Goal: Task Accomplishment & Management: Manage account settings

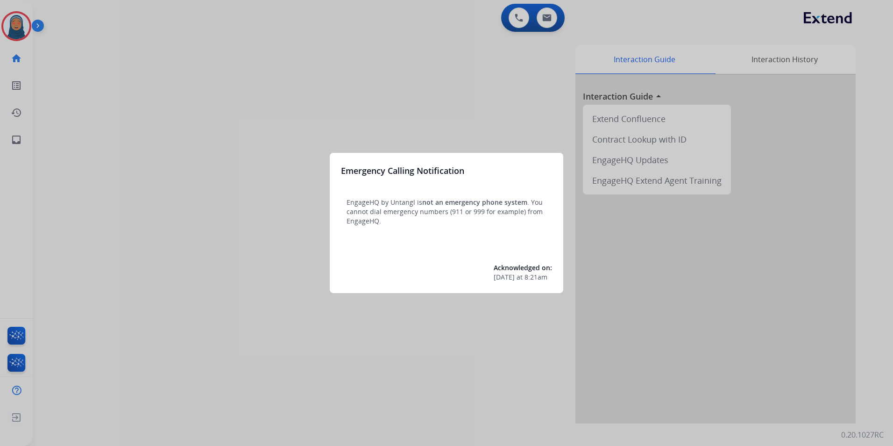
click at [100, 61] on div at bounding box center [446, 223] width 893 height 446
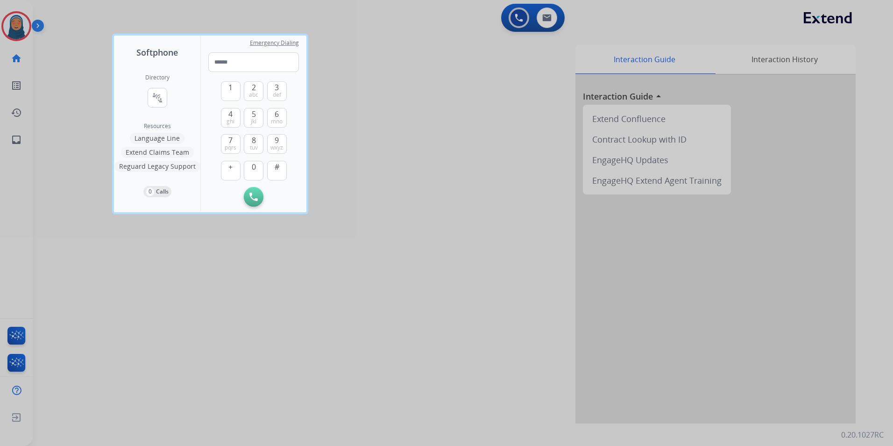
click at [100, 61] on div at bounding box center [446, 223] width 893 height 446
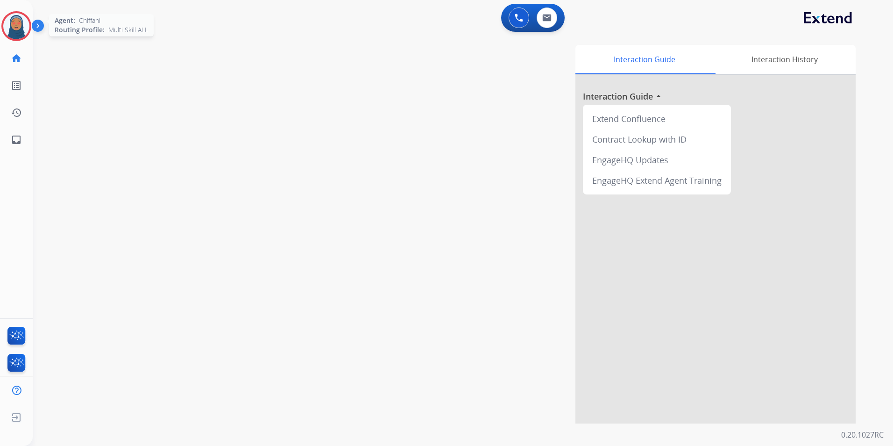
click at [16, 35] on img at bounding box center [16, 26] width 26 height 26
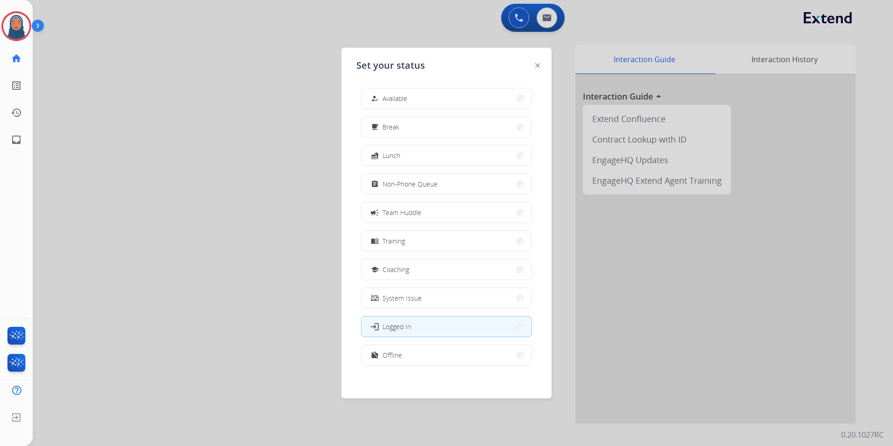
click at [420, 107] on button "how_to_reg Available" at bounding box center [447, 98] width 170 height 20
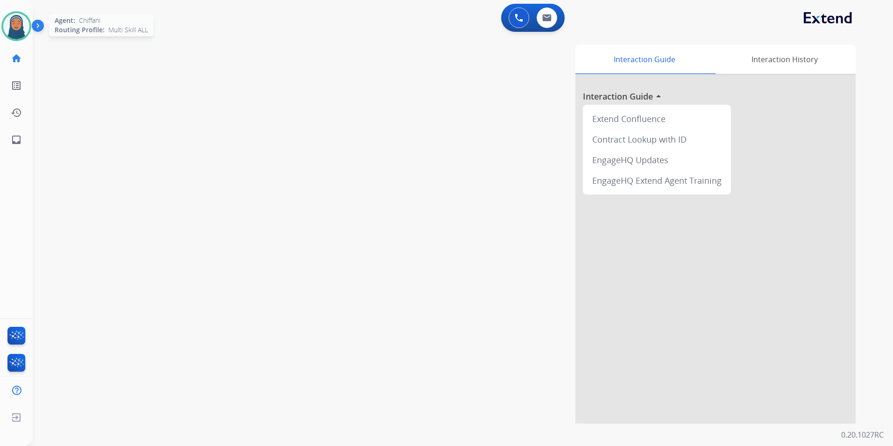
click at [17, 29] on img at bounding box center [16, 26] width 26 height 26
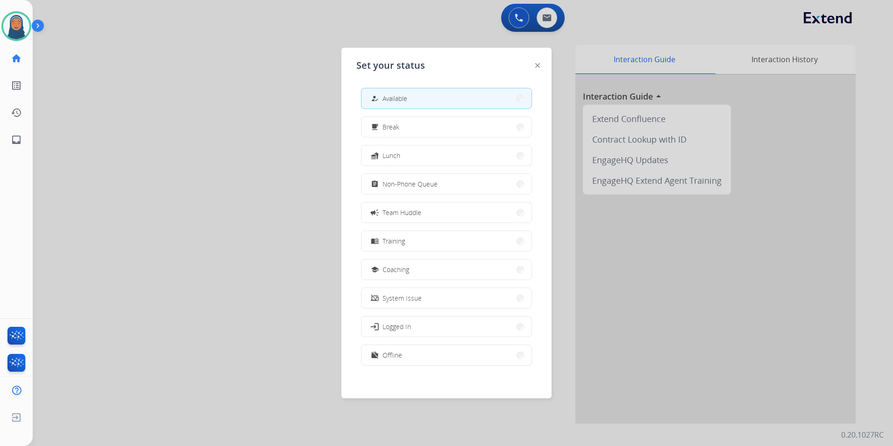
click at [305, 21] on div at bounding box center [446, 223] width 893 height 446
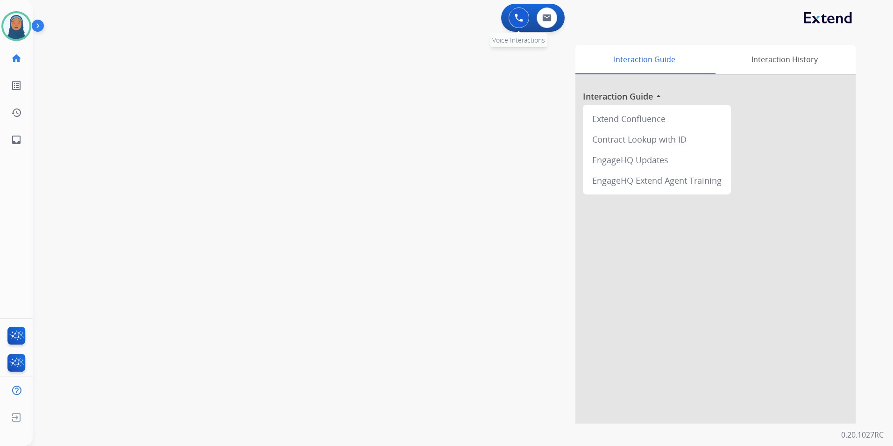
click at [526, 14] on button at bounding box center [519, 17] width 21 height 21
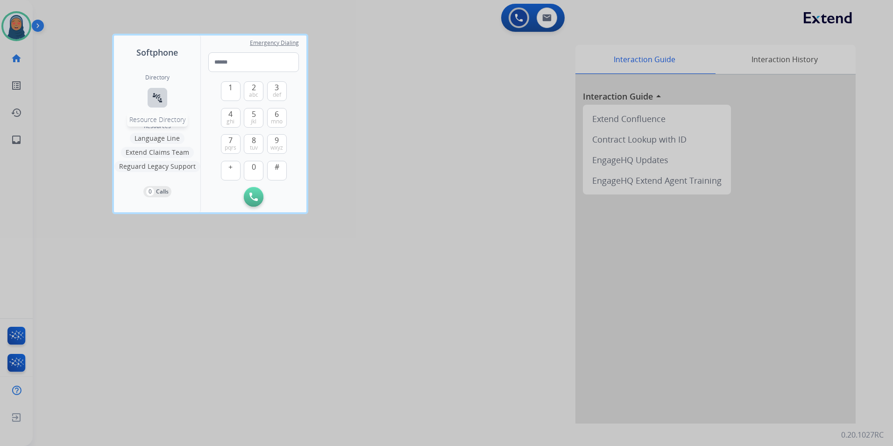
click at [157, 101] on mat-icon "connect_without_contact" at bounding box center [157, 97] width 11 height 11
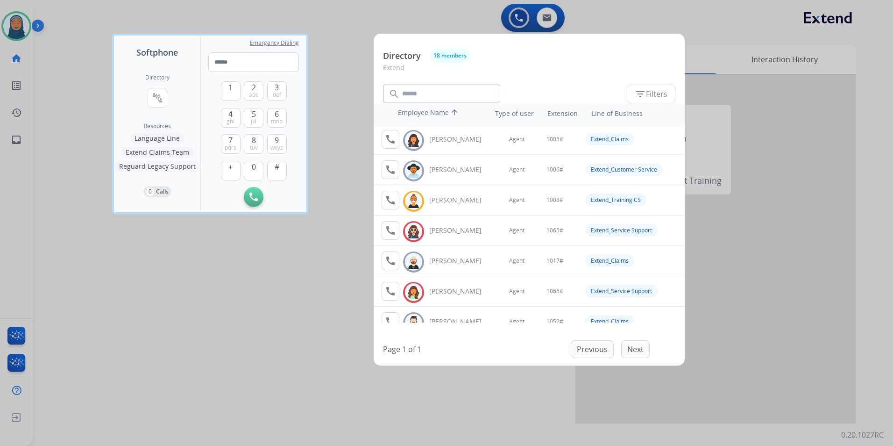
click at [774, 333] on div at bounding box center [446, 223] width 893 height 446
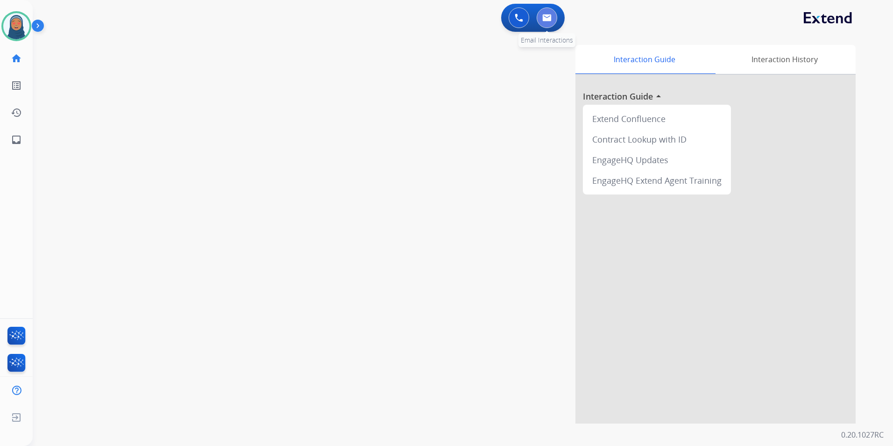
click at [548, 18] on img at bounding box center [546, 17] width 9 height 7
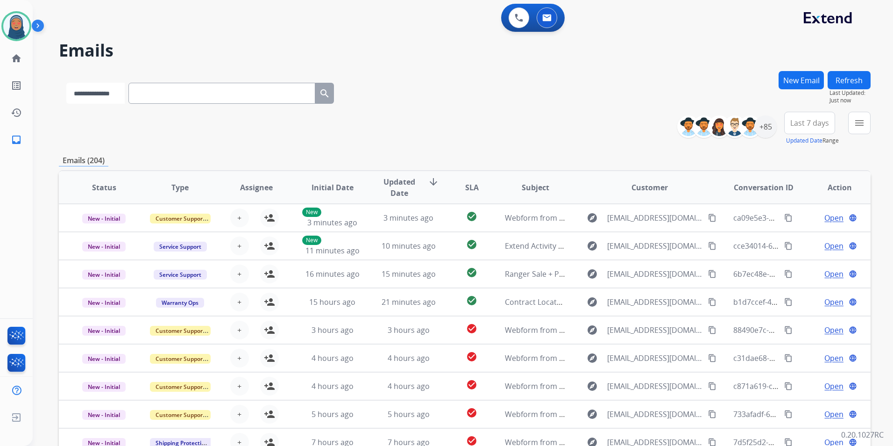
click at [108, 96] on select "**********" at bounding box center [95, 93] width 58 height 21
select select "**********"
click at [66, 83] on select "**********" at bounding box center [95, 93] width 58 height 21
paste input "**********"
type input "**********"
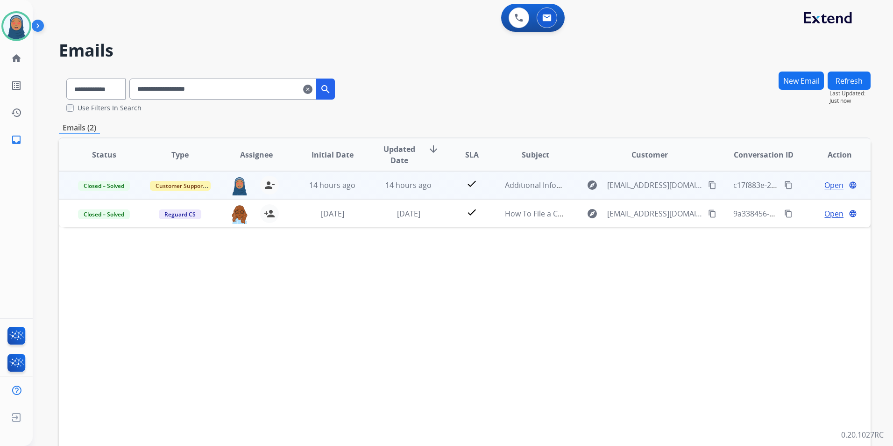
click at [825, 188] on span "Open" at bounding box center [834, 184] width 19 height 11
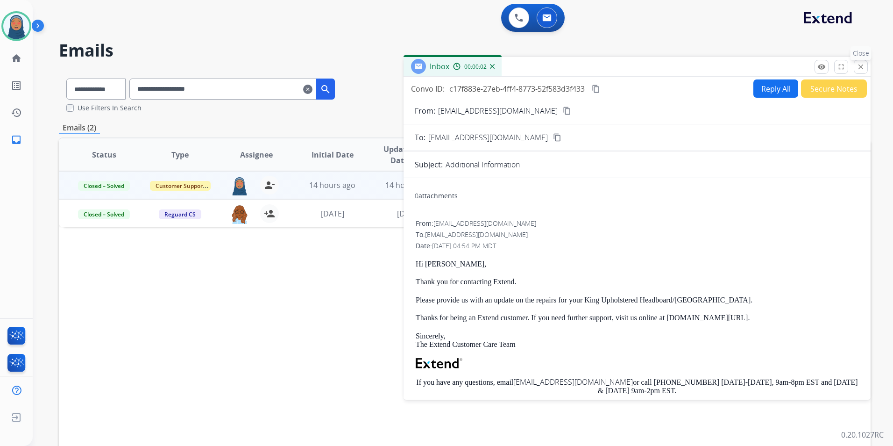
click at [863, 65] on mat-icon "close" at bounding box center [861, 67] width 8 height 8
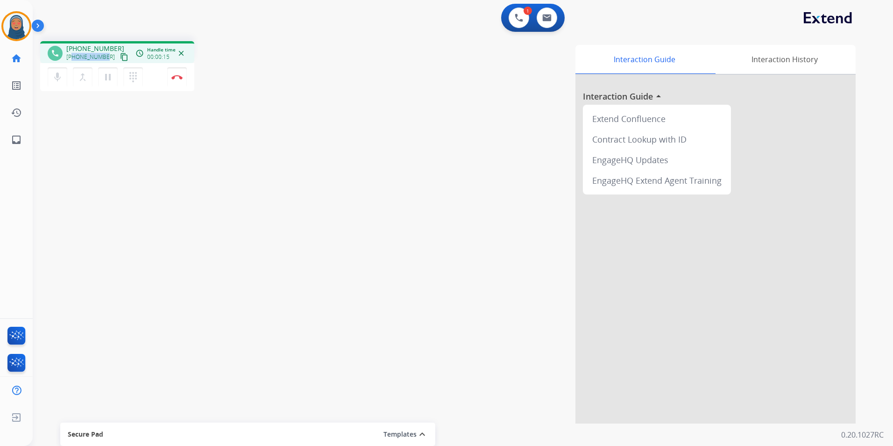
drag, startPoint x: 105, startPoint y: 57, endPoint x: 74, endPoint y: 58, distance: 30.8
click at [74, 58] on span "[PHONE_NUMBER]" at bounding box center [90, 56] width 49 height 7
copy span "7023266646"
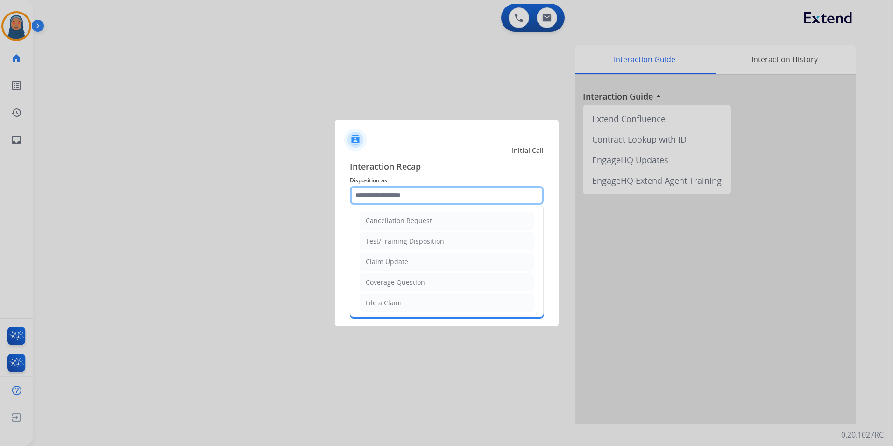
click at [385, 197] on input "text" at bounding box center [447, 195] width 194 height 19
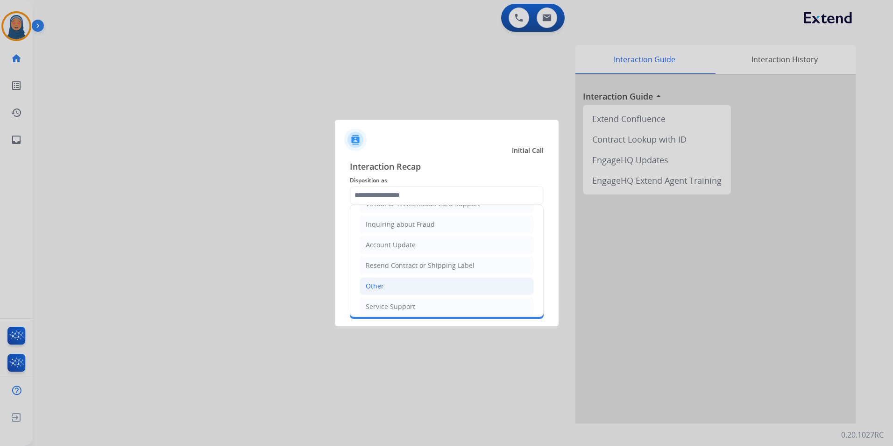
drag, startPoint x: 385, startPoint y: 288, endPoint x: 385, endPoint y: 292, distance: 4.8
click at [385, 287] on li "Other" at bounding box center [447, 286] width 174 height 18
type input "*****"
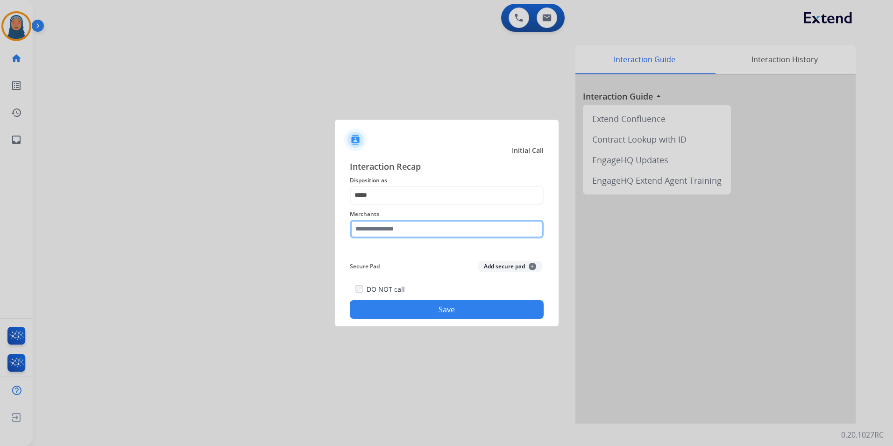
click at [388, 228] on input "text" at bounding box center [447, 229] width 194 height 19
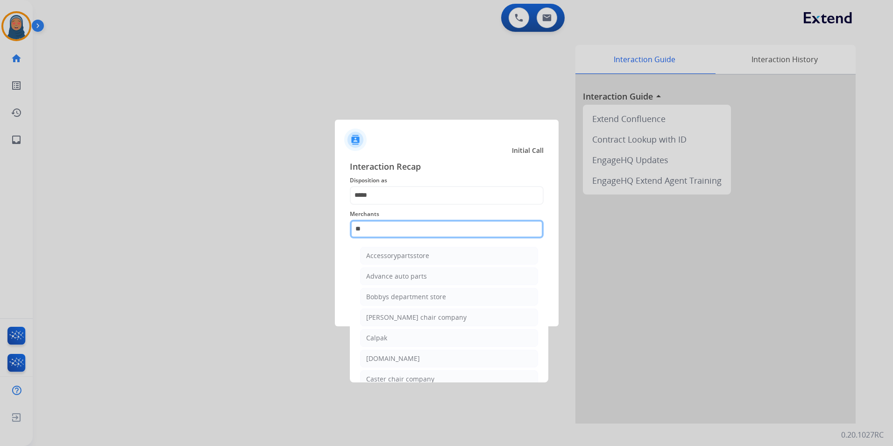
type input "*"
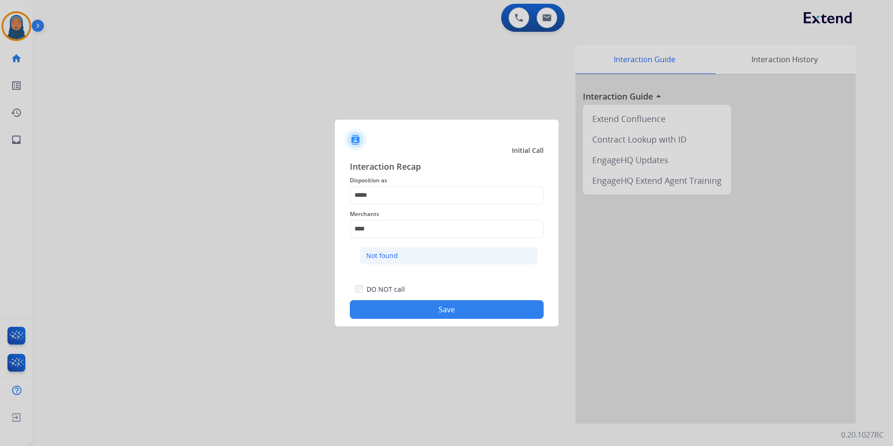
click at [408, 253] on li "Not found" at bounding box center [449, 256] width 178 height 18
type input "*********"
click at [432, 311] on button "Save" at bounding box center [447, 309] width 194 height 19
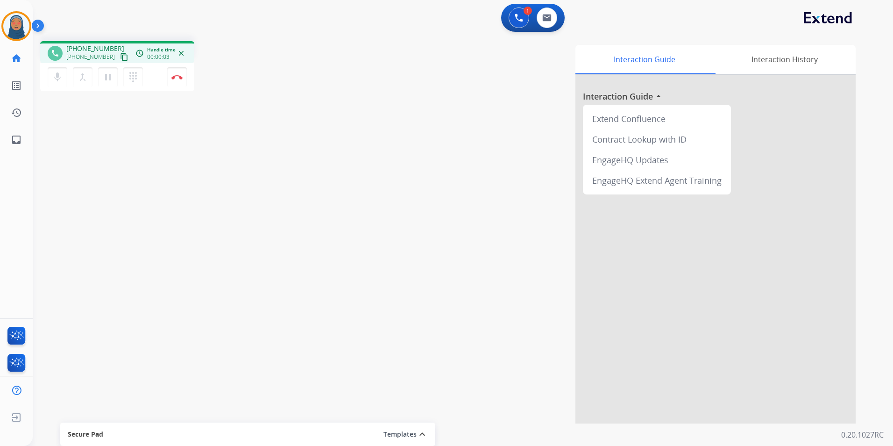
drag, startPoint x: 108, startPoint y: 57, endPoint x: 70, endPoint y: 57, distance: 38.3
click at [70, 57] on div "[PHONE_NUMBER] content_copy" at bounding box center [98, 56] width 64 height 11
drag, startPoint x: 107, startPoint y: 57, endPoint x: 73, endPoint y: 57, distance: 33.6
click at [73, 57] on div "[PHONE_NUMBER] content_copy" at bounding box center [98, 56] width 64 height 11
copy div "8177914549 content_copy access_time Call metrics Queue 00:10 Hold 00:00 Talk 00…"
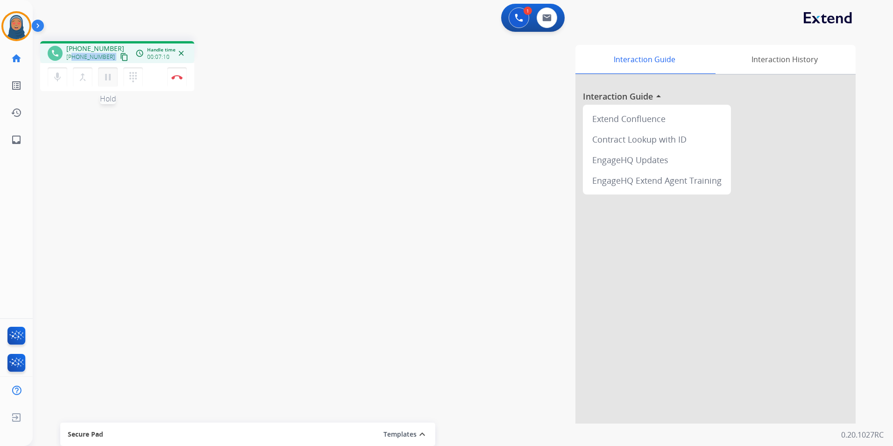
click at [111, 79] on mat-icon "pause" at bounding box center [107, 76] width 11 height 11
click at [53, 80] on mat-icon "mic" at bounding box center [57, 76] width 11 height 11
click at [54, 72] on mat-icon "mic_off" at bounding box center [57, 76] width 11 height 11
click at [114, 78] on button "play_arrow Hold" at bounding box center [108, 77] width 20 height 20
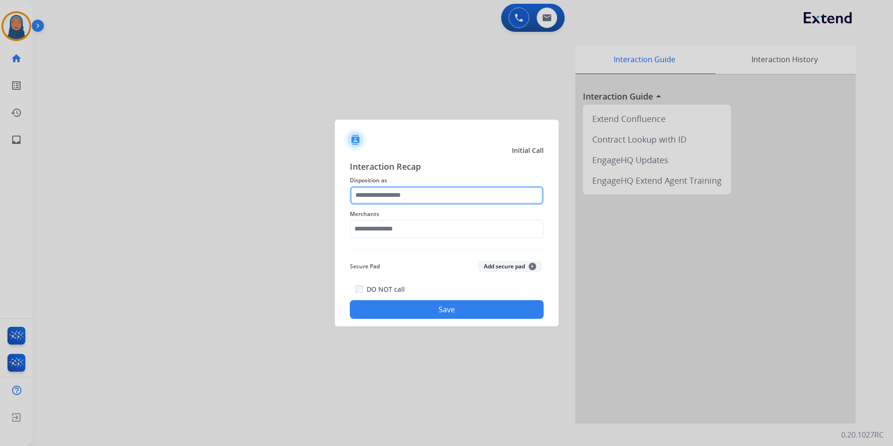
click at [374, 197] on input "text" at bounding box center [447, 195] width 194 height 19
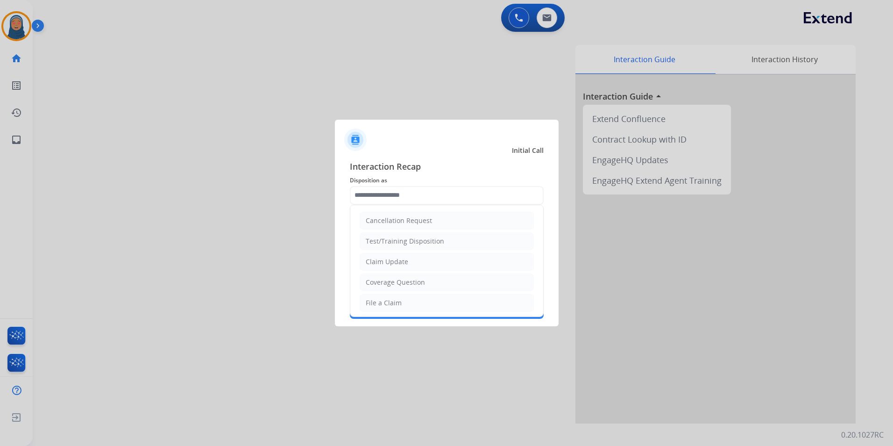
drag, startPoint x: 396, startPoint y: 263, endPoint x: 396, endPoint y: 240, distance: 23.4
click at [396, 263] on div "Claim Update" at bounding box center [387, 261] width 43 height 9
type input "**********"
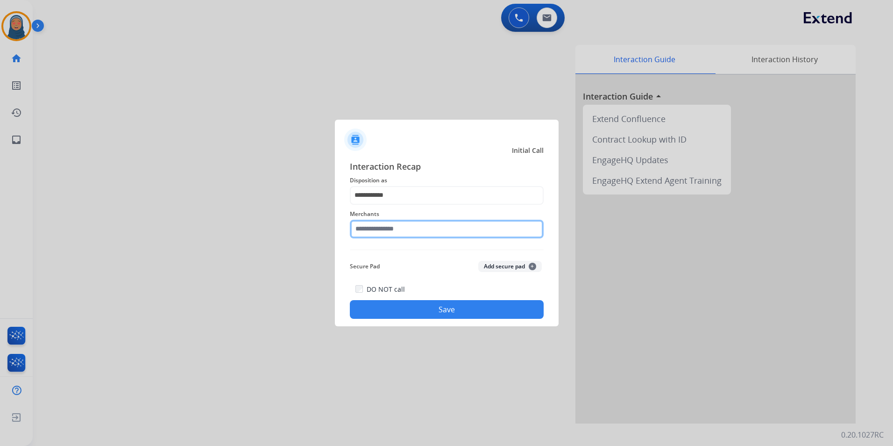
click at [396, 226] on input "text" at bounding box center [447, 229] width 194 height 19
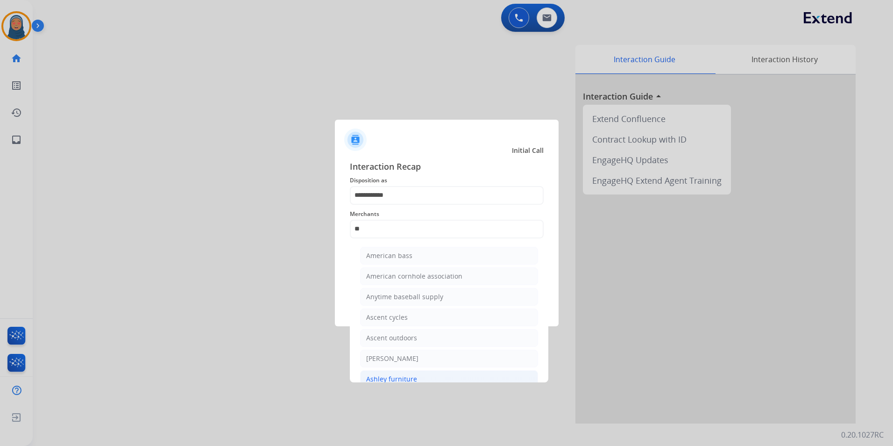
click at [424, 374] on li "Ashley furniture" at bounding box center [449, 379] width 178 height 18
type input "**********"
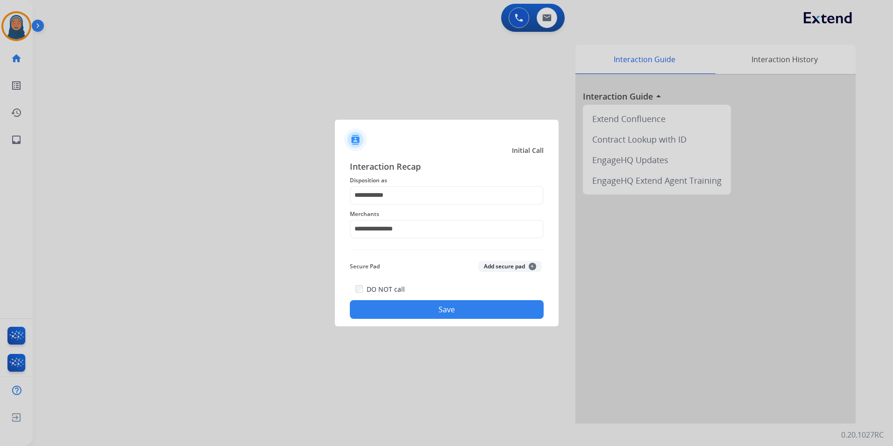
click at [423, 311] on button "Save" at bounding box center [447, 309] width 194 height 19
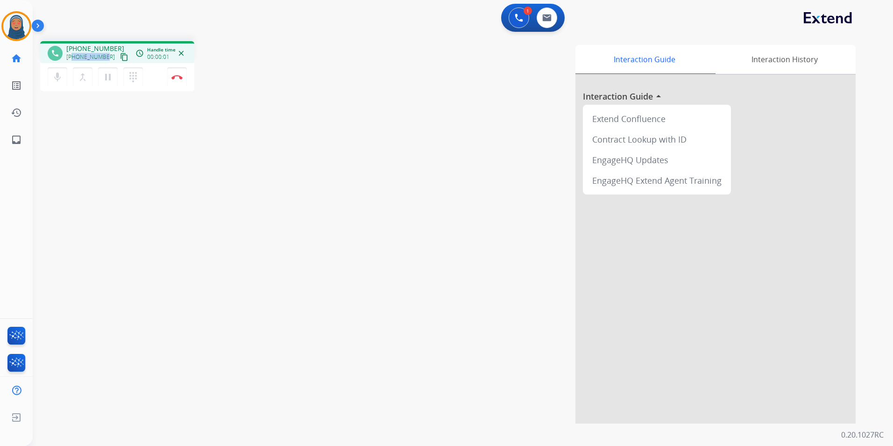
drag, startPoint x: 106, startPoint y: 58, endPoint x: 73, endPoint y: 58, distance: 32.2
click at [73, 58] on div "[PHONE_NUMBER] content_copy" at bounding box center [98, 56] width 64 height 11
copy span "3476451234"
click at [177, 75] on img at bounding box center [176, 77] width 11 height 5
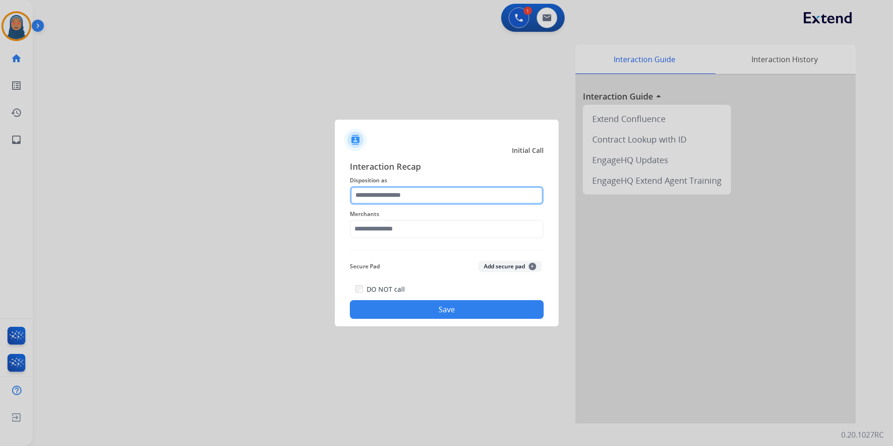
click at [370, 204] on input "text" at bounding box center [447, 195] width 194 height 19
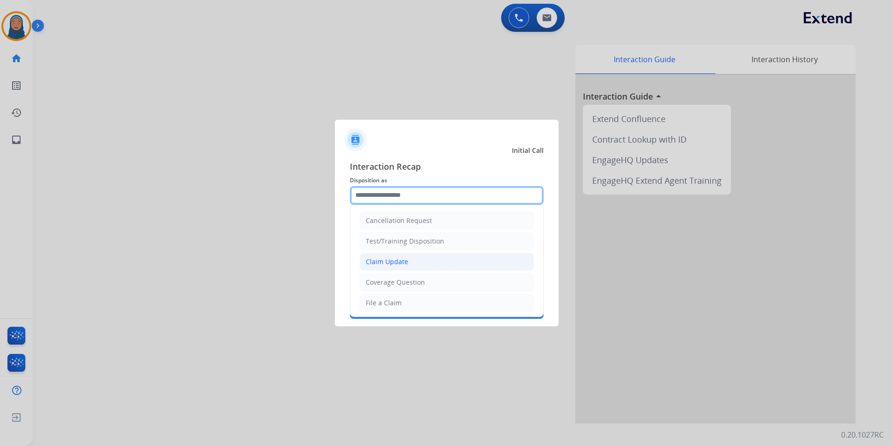
scroll to position [93, 0]
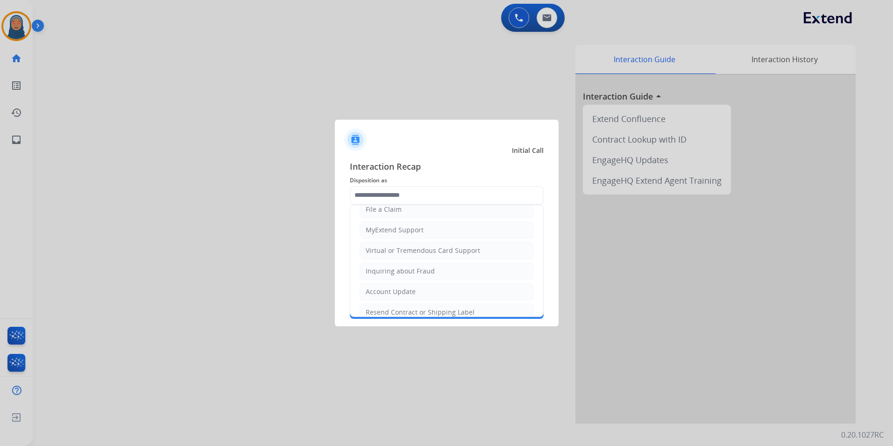
drag, startPoint x: 399, startPoint y: 249, endPoint x: 399, endPoint y: 243, distance: 5.6
click at [399, 250] on div "Virtual or Tremendous Card Support" at bounding box center [423, 250] width 114 height 9
type input "**********"
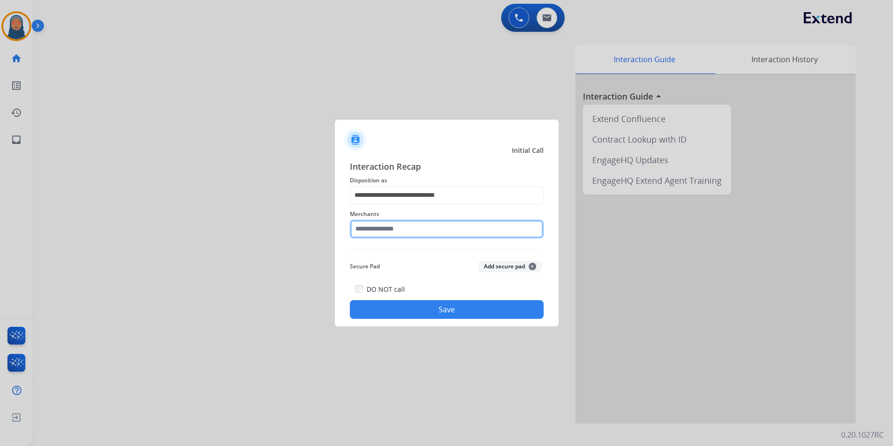
click at [398, 233] on input "text" at bounding box center [447, 229] width 194 height 19
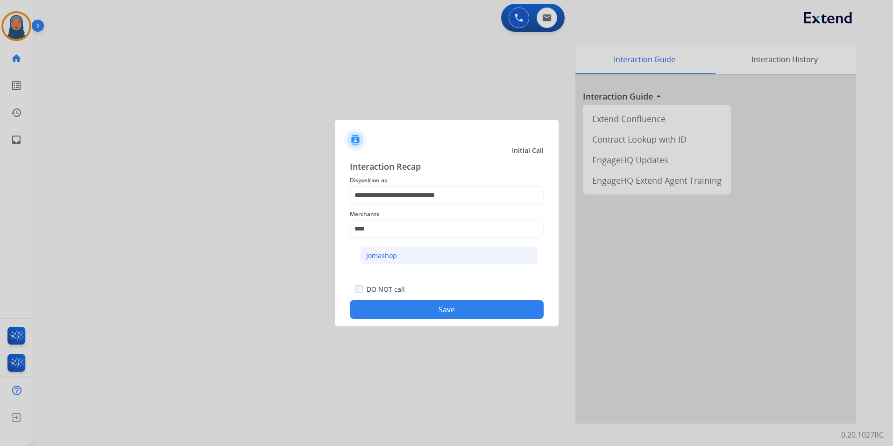
drag, startPoint x: 385, startPoint y: 251, endPoint x: 394, endPoint y: 281, distance: 30.6
click at [385, 252] on div "Jomashop" at bounding box center [381, 255] width 31 height 9
type input "********"
click at [427, 311] on button "Save" at bounding box center [447, 309] width 194 height 19
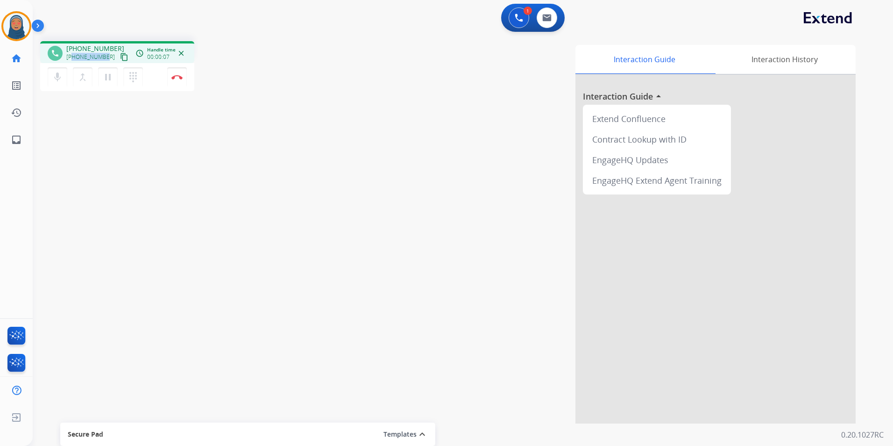
drag, startPoint x: 103, startPoint y: 57, endPoint x: 73, endPoint y: 57, distance: 29.5
click at [73, 57] on div "[PHONE_NUMBER] content_copy" at bounding box center [98, 56] width 64 height 11
copy span "8087819496"
click at [185, 79] on button "Disconnect" at bounding box center [177, 77] width 20 height 20
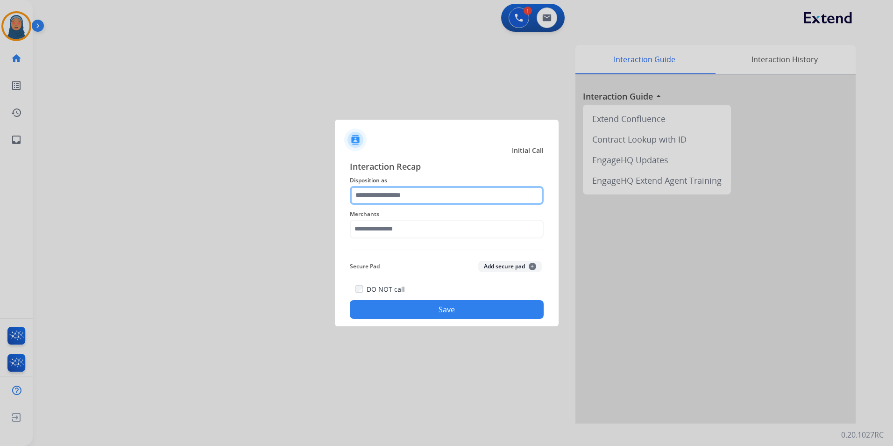
click at [405, 196] on input "text" at bounding box center [447, 195] width 194 height 19
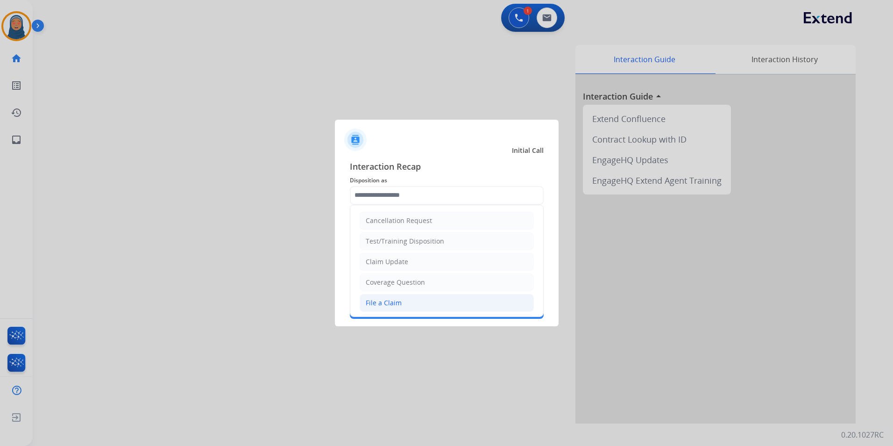
drag, startPoint x: 413, startPoint y: 301, endPoint x: 401, endPoint y: 236, distance: 66.0
click at [413, 300] on li "File a Claim" at bounding box center [447, 303] width 174 height 18
type input "**********"
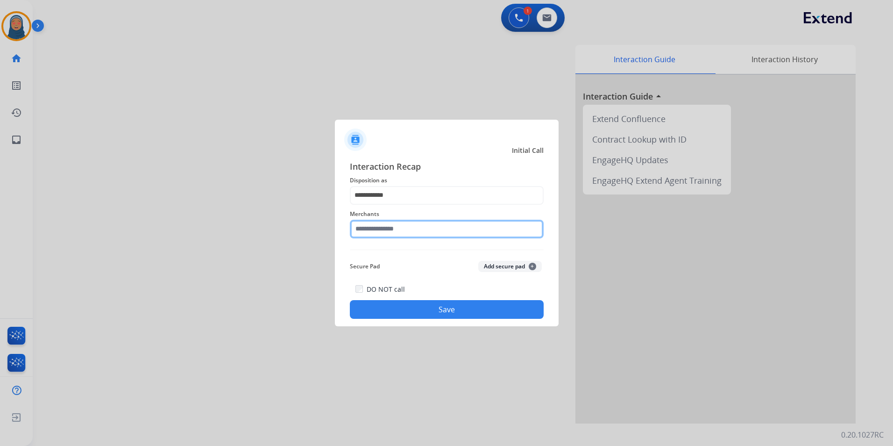
click at [400, 226] on input "text" at bounding box center [447, 229] width 194 height 19
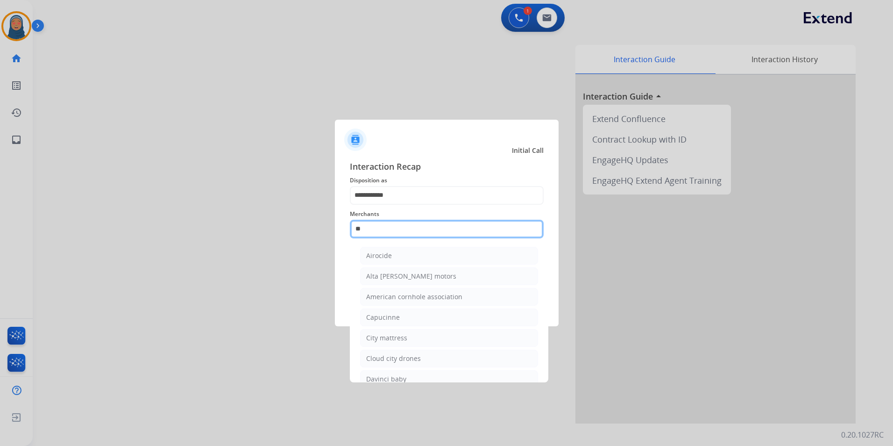
type input "*"
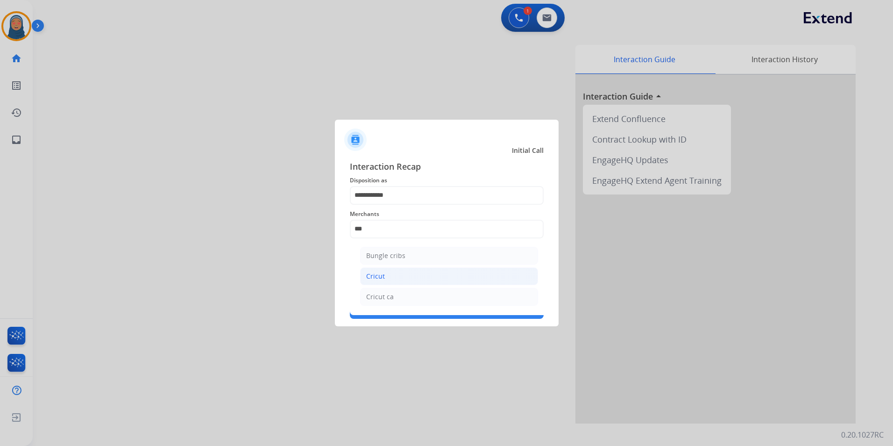
click at [375, 275] on div "Cricut" at bounding box center [375, 275] width 19 height 9
type input "******"
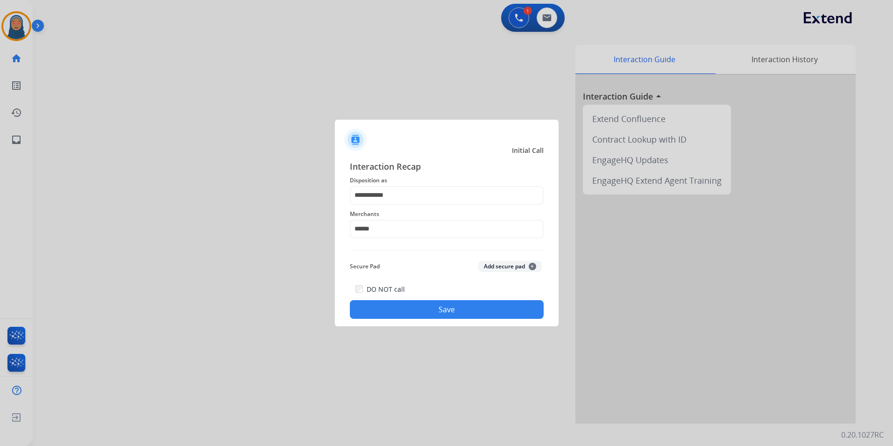
click at [440, 308] on button "Save" at bounding box center [447, 309] width 194 height 19
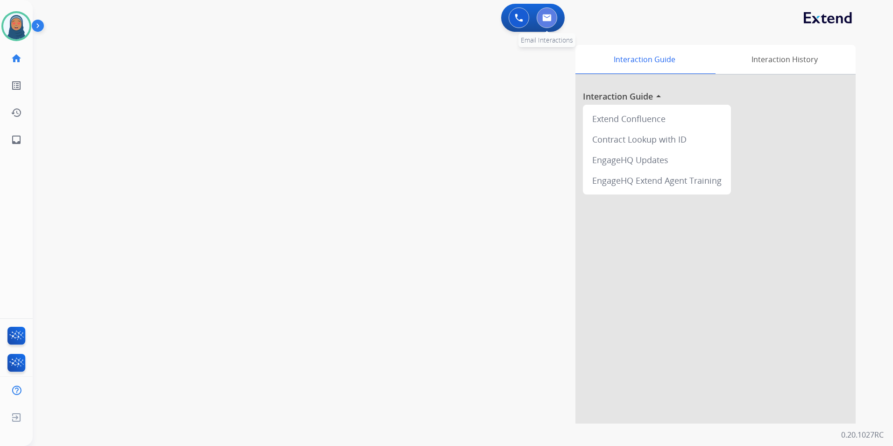
click at [547, 20] on img at bounding box center [546, 17] width 9 height 7
select select "**********"
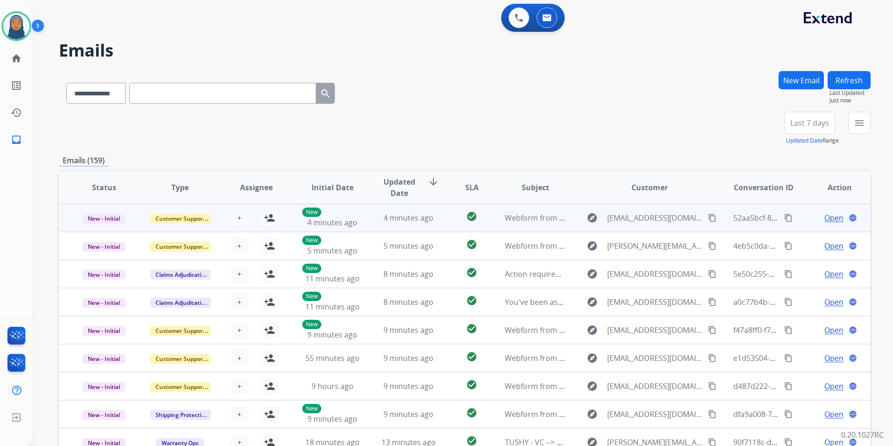
scroll to position [1, 0]
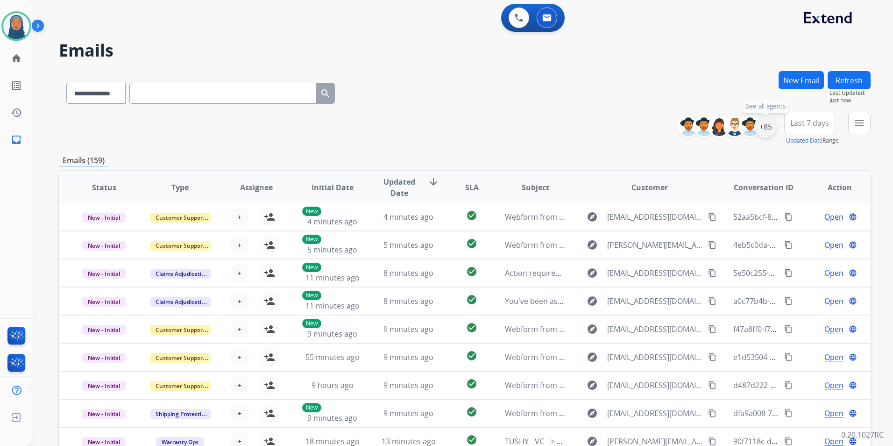
click at [766, 132] on div "+85" at bounding box center [766, 126] width 22 height 22
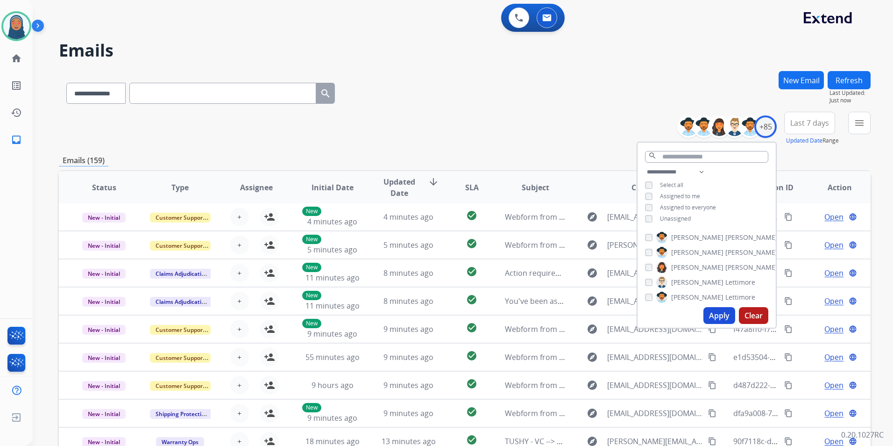
drag, startPoint x: 721, startPoint y: 318, endPoint x: 730, endPoint y: 301, distance: 19.0
click at [721, 317] on button "Apply" at bounding box center [720, 315] width 32 height 17
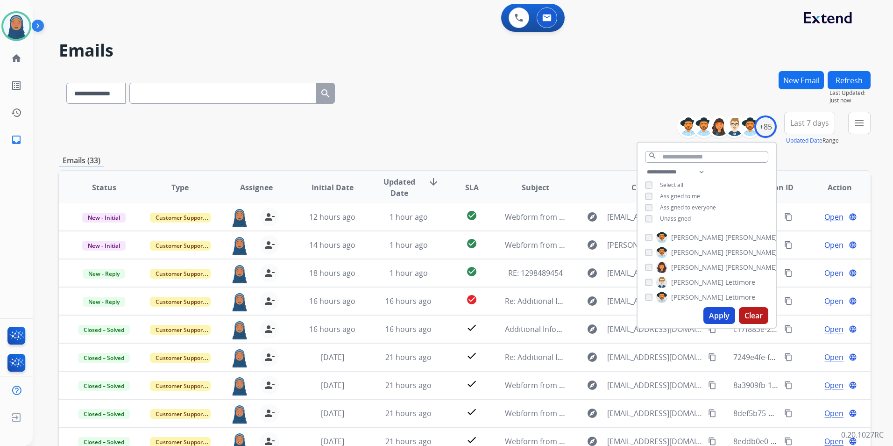
click at [464, 123] on div "**********" at bounding box center [465, 129] width 812 height 34
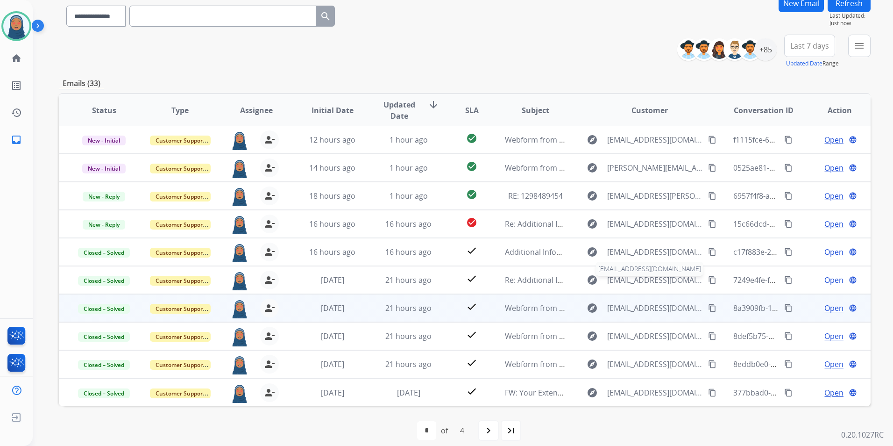
scroll to position [86, 0]
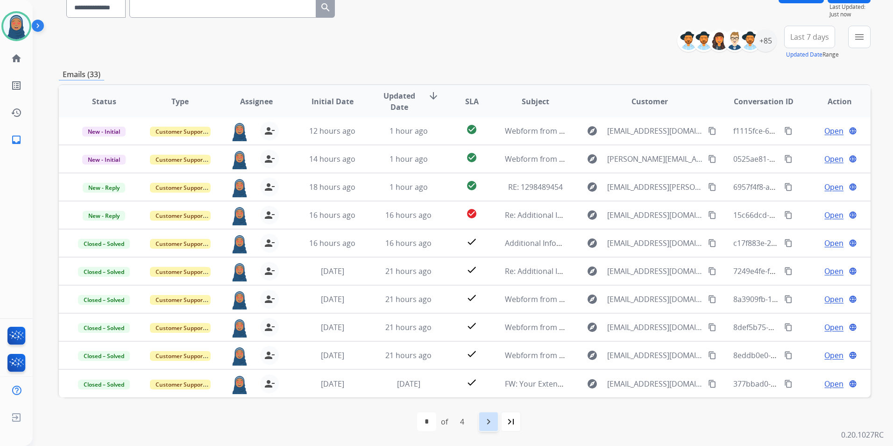
click at [483, 420] on mat-icon "navigate_next" at bounding box center [488, 421] width 11 height 11
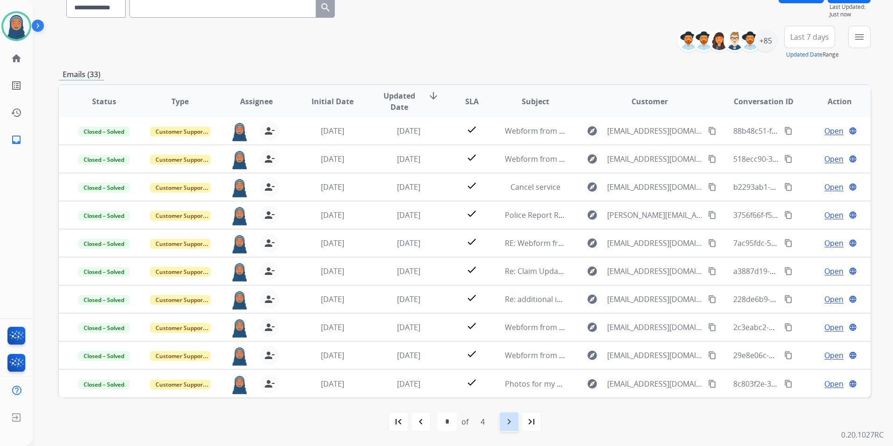
click at [506, 420] on mat-icon "navigate_next" at bounding box center [509, 421] width 11 height 11
click at [514, 423] on mat-icon "navigate_next" at bounding box center [509, 421] width 11 height 11
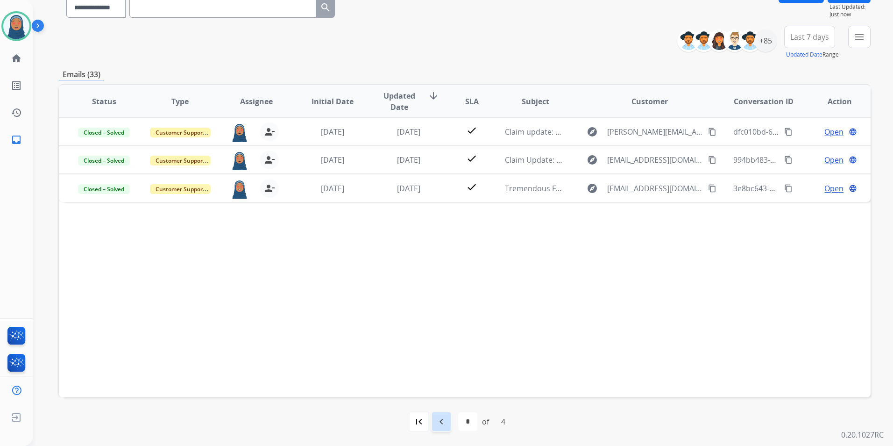
click at [444, 423] on mat-icon "navigate_before" at bounding box center [441, 421] width 11 height 11
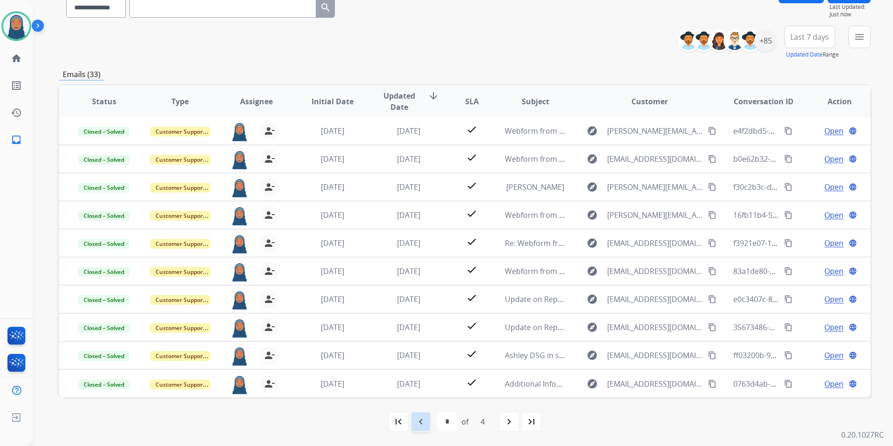
click at [427, 423] on div "navigate_before" at bounding box center [421, 421] width 21 height 21
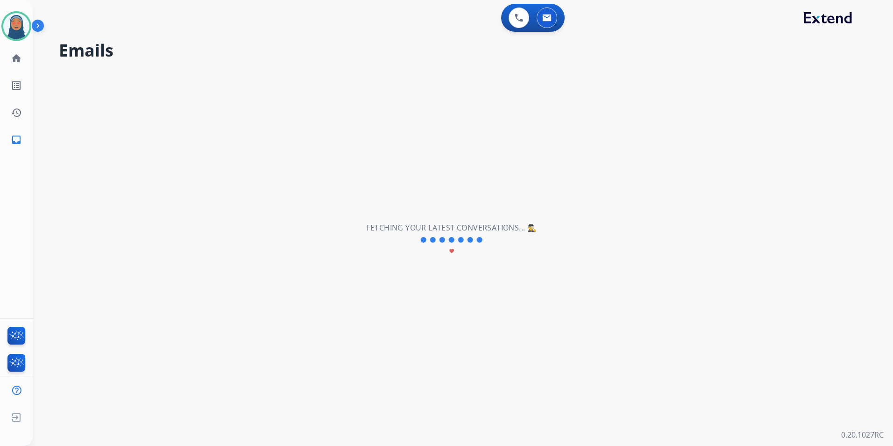
scroll to position [0, 0]
click at [427, 423] on div "**********" at bounding box center [452, 240] width 838 height 412
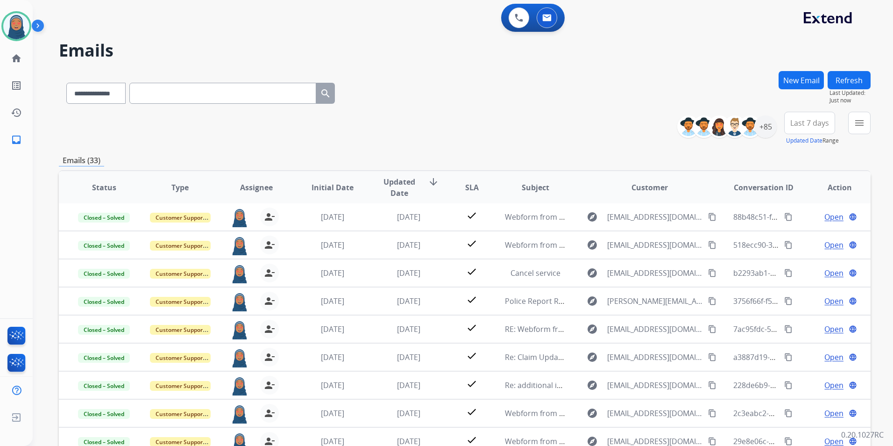
scroll to position [86, 0]
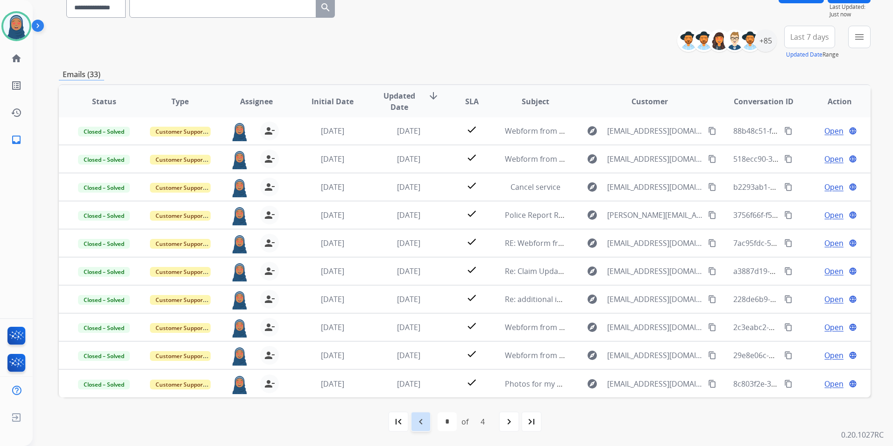
drag, startPoint x: 419, startPoint y: 423, endPoint x: 470, endPoint y: 391, distance: 60.3
click at [420, 422] on mat-icon "navigate_before" at bounding box center [420, 421] width 11 height 11
select select "*"
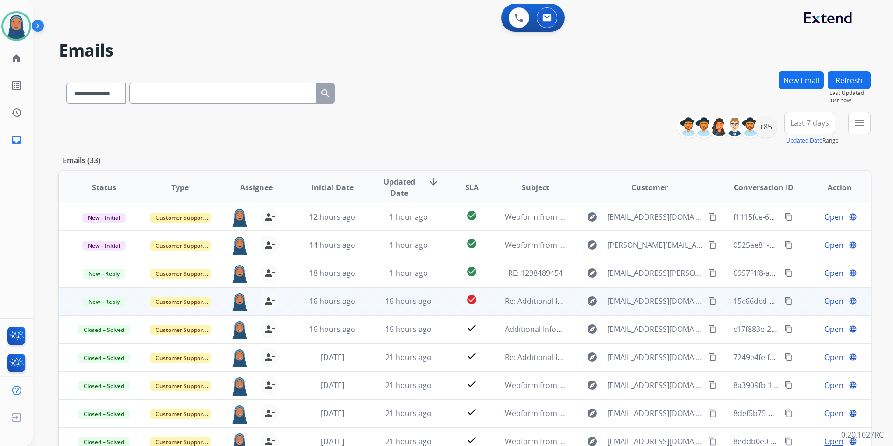
click at [832, 303] on span "Open" at bounding box center [834, 300] width 19 height 11
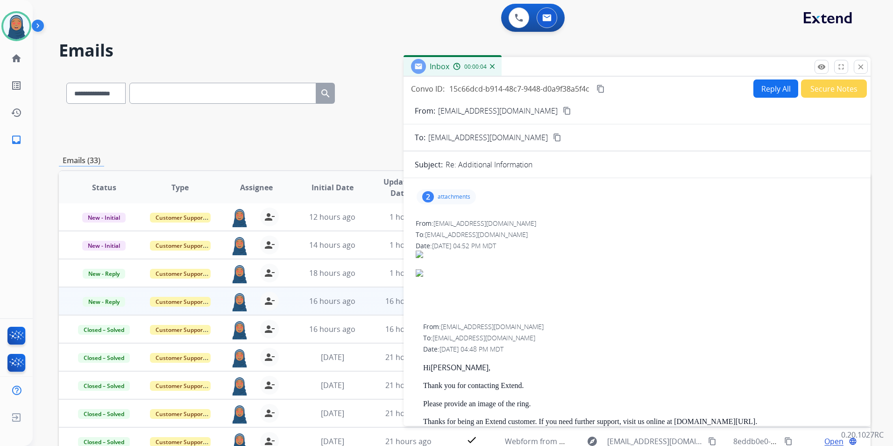
click at [453, 200] on p "attachments" at bounding box center [454, 196] width 33 height 7
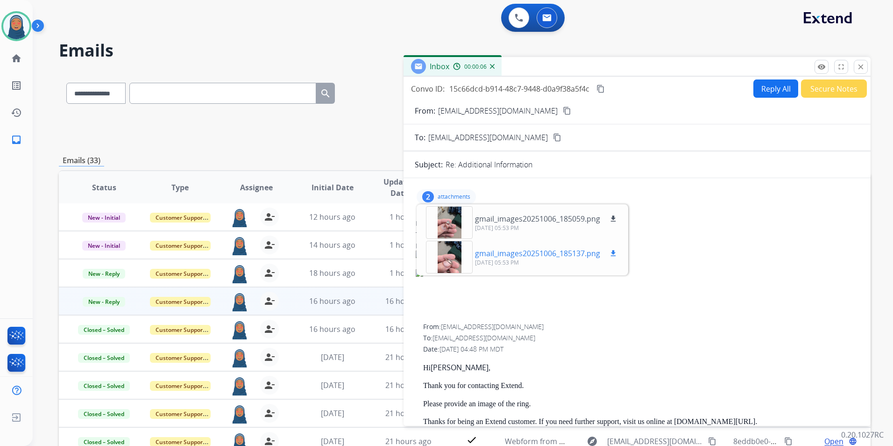
click at [453, 255] on div at bounding box center [449, 257] width 47 height 33
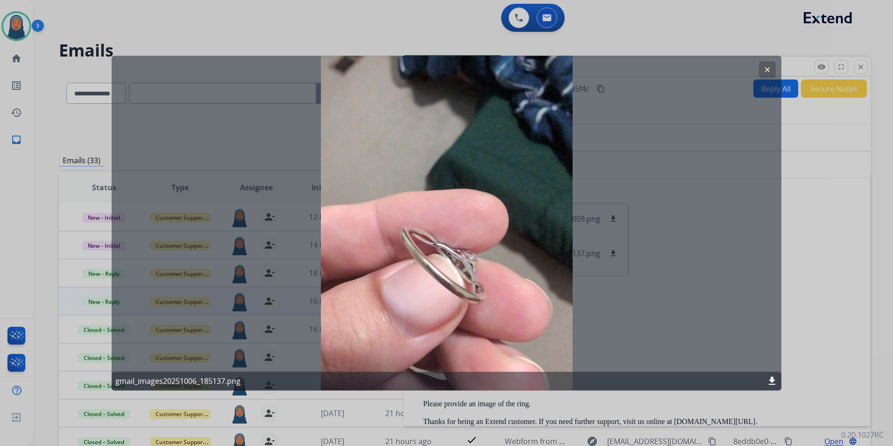
click at [772, 71] on button "clear" at bounding box center [767, 69] width 17 height 17
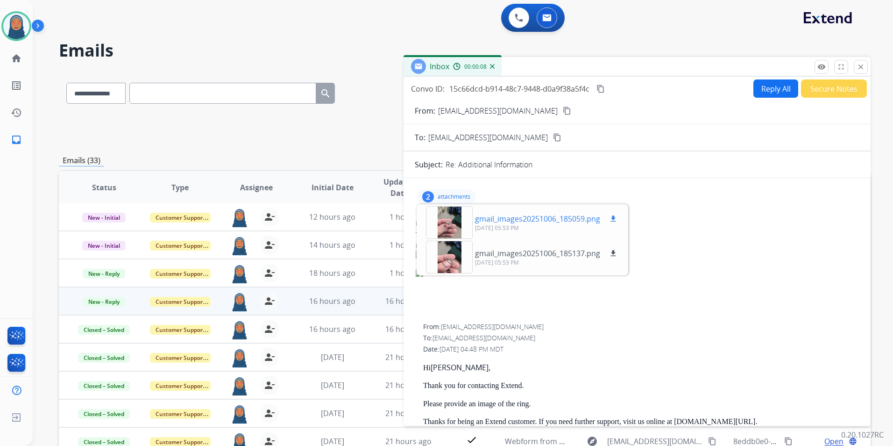
click at [613, 251] on mat-icon "download" at bounding box center [613, 253] width 8 height 8
click at [614, 218] on mat-icon "download" at bounding box center [613, 218] width 8 height 8
drag, startPoint x: 515, startPoint y: 110, endPoint x: 438, endPoint y: 114, distance: 76.7
click at [438, 114] on div "From: [EMAIL_ADDRESS][DOMAIN_NAME] content_copy" at bounding box center [637, 110] width 467 height 11
click at [770, 149] on form "From: [EMAIL_ADDRESS][DOMAIN_NAME] content_copy To: [EMAIL_ADDRESS][DOMAIN_NAME…" at bounding box center [637, 354] width 467 height 512
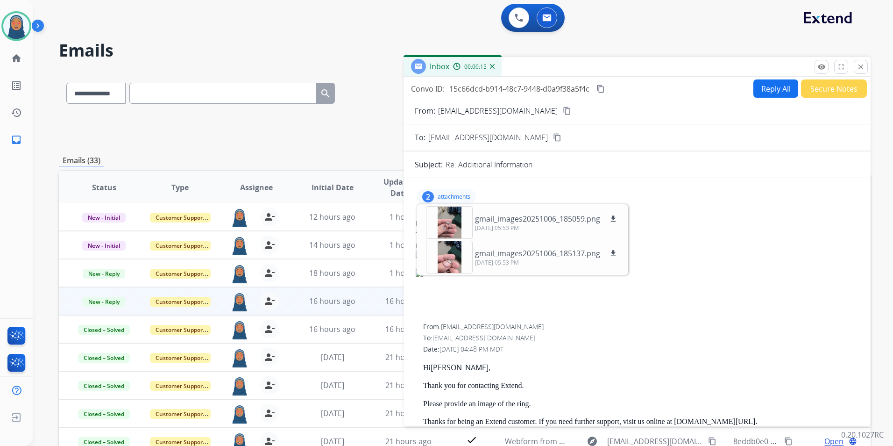
drag, startPoint x: 517, startPoint y: 113, endPoint x: 466, endPoint y: 113, distance: 50.9
click at [466, 113] on div "From: [EMAIL_ADDRESS][DOMAIN_NAME] content_copy" at bounding box center [637, 110] width 467 height 11
drag, startPoint x: 514, startPoint y: 111, endPoint x: 438, endPoint y: 111, distance: 76.2
click at [438, 111] on div "From: [EMAIL_ADDRESS][DOMAIN_NAME] content_copy" at bounding box center [637, 110] width 467 height 11
copy p "[EMAIL_ADDRESS][DOMAIN_NAME]"
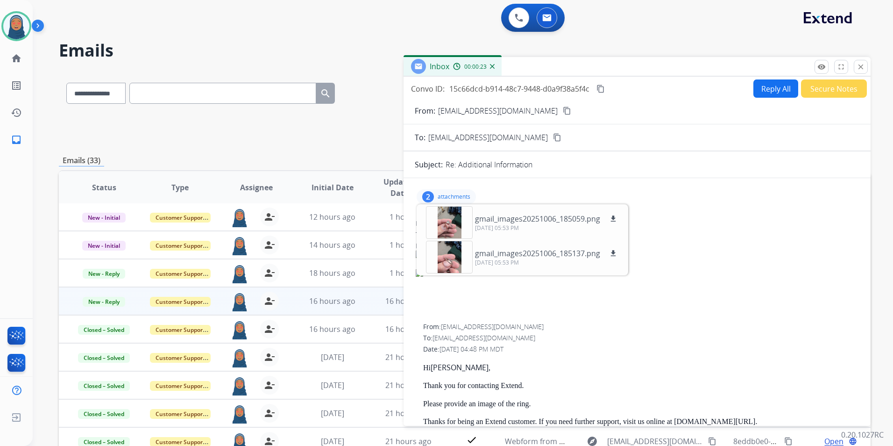
click at [644, 342] on div "To: [EMAIL_ADDRESS][DOMAIN_NAME]" at bounding box center [640, 337] width 435 height 9
click at [766, 90] on button "Reply All" at bounding box center [776, 88] width 45 height 18
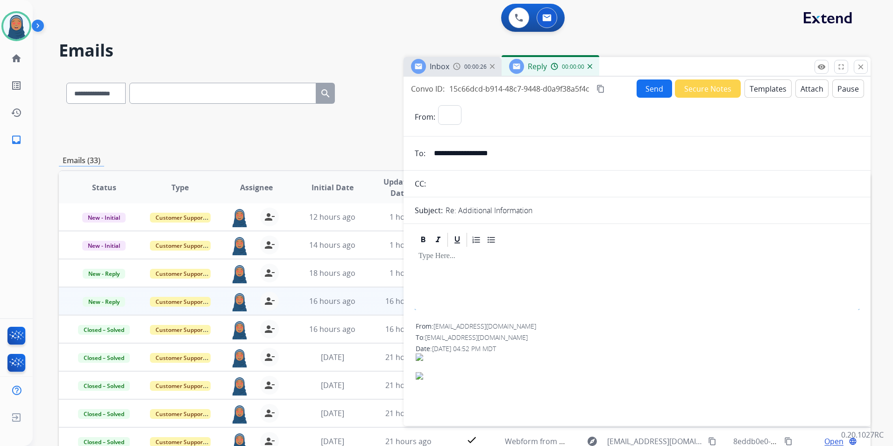
select select "**********"
click at [756, 89] on button "Templates" at bounding box center [768, 88] width 47 height 18
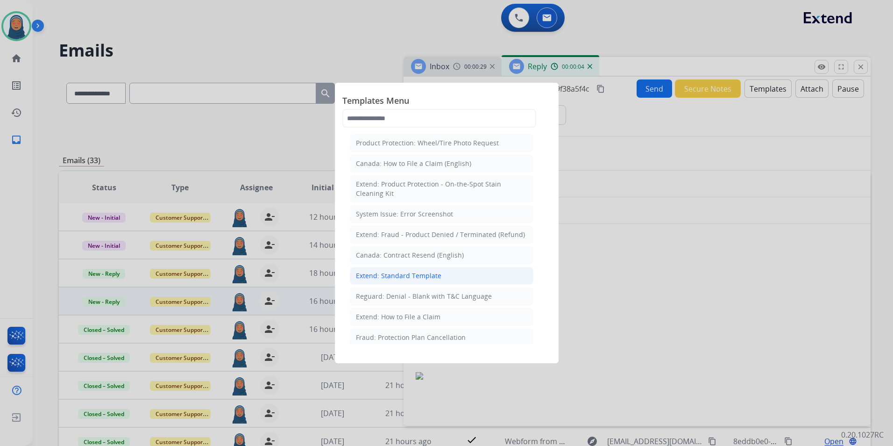
click at [417, 275] on div "Extend: Standard Template" at bounding box center [399, 275] width 86 height 9
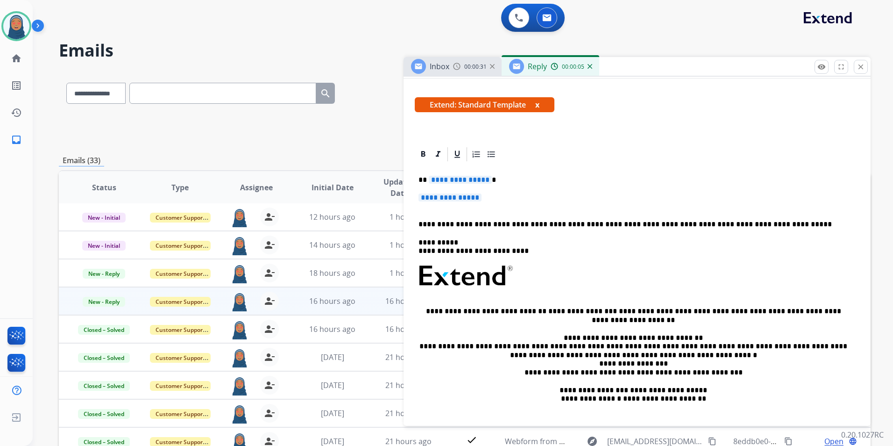
scroll to position [140, 0]
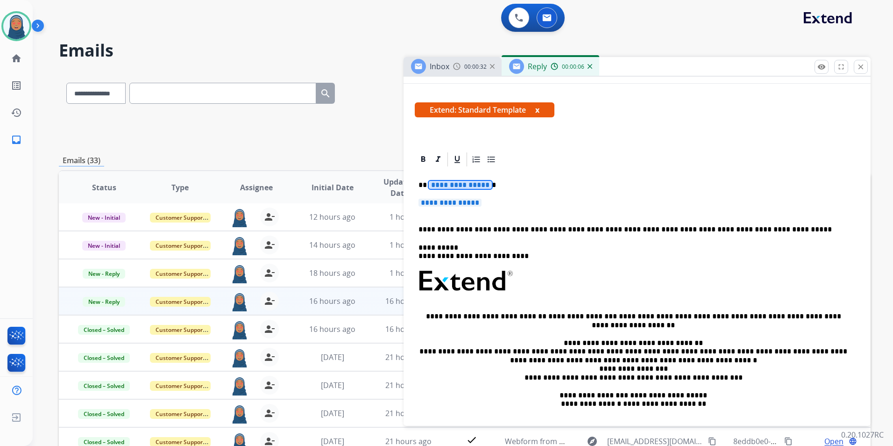
click at [465, 189] on span "**********" at bounding box center [460, 185] width 63 height 8
click at [451, 184] on span "**********" at bounding box center [460, 185] width 63 height 8
paste div
click at [444, 202] on span "**********" at bounding box center [450, 203] width 63 height 8
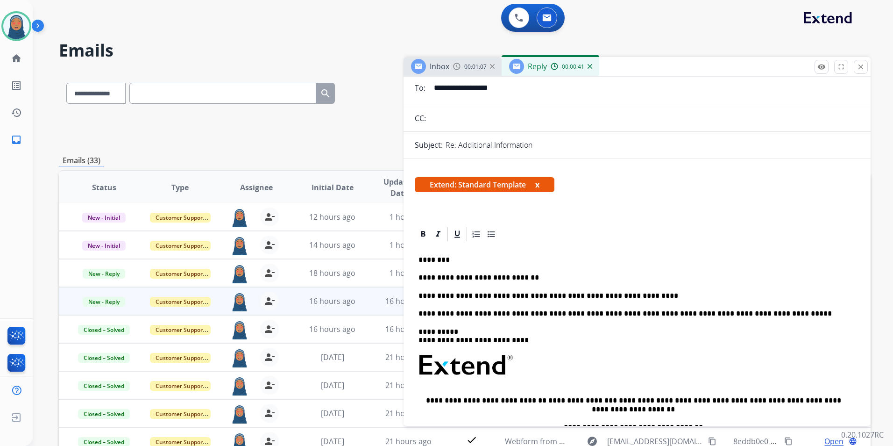
scroll to position [0, 0]
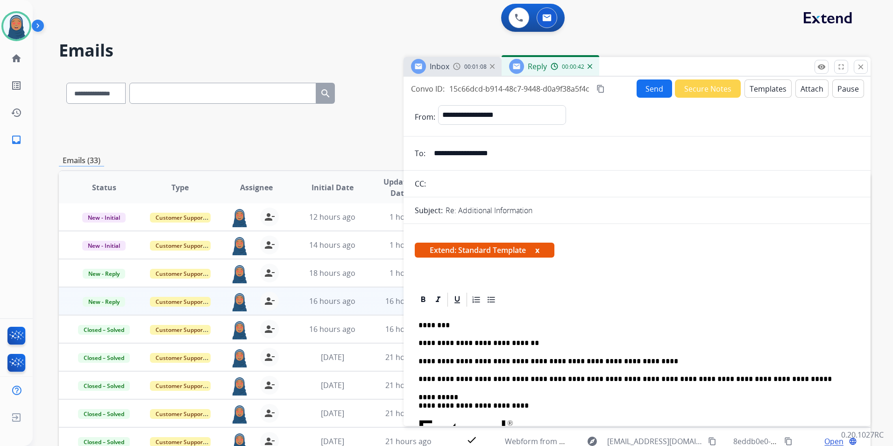
click at [653, 91] on button "Send" at bounding box center [655, 88] width 36 height 18
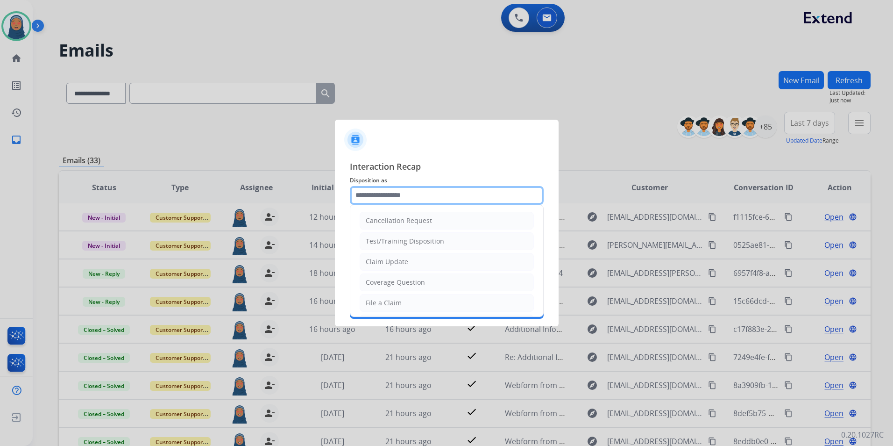
click at [425, 195] on input "text" at bounding box center [447, 195] width 194 height 19
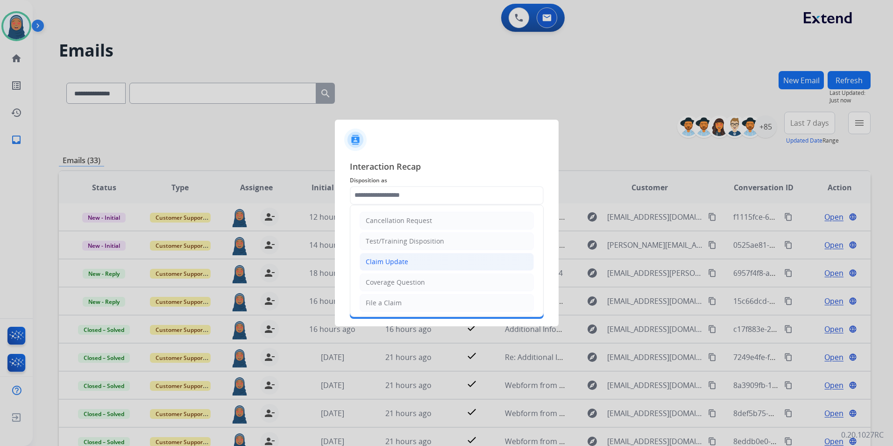
click at [403, 265] on div "Claim Update" at bounding box center [387, 261] width 43 height 9
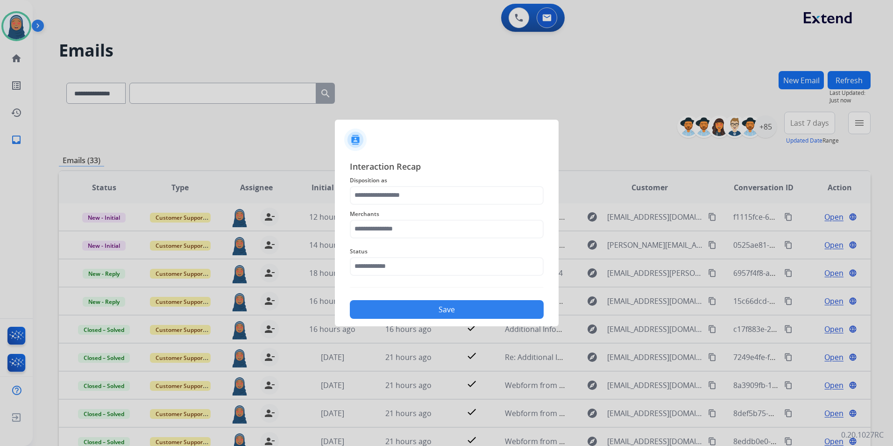
type input "**********"
click at [408, 226] on input "text" at bounding box center [447, 229] width 194 height 19
drag, startPoint x: 369, startPoint y: 255, endPoint x: 386, endPoint y: 274, distance: 26.1
click at [370, 255] on div "Brilliant earth" at bounding box center [387, 255] width 43 height 9
type input "**********"
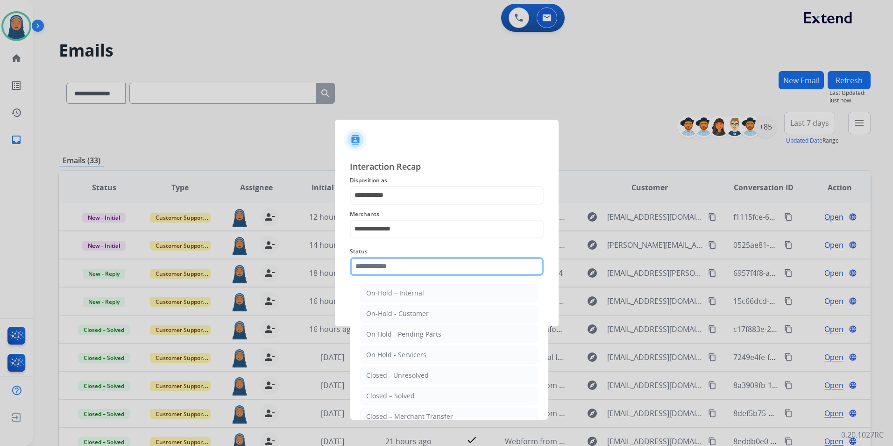
click at [392, 264] on input "text" at bounding box center [447, 266] width 194 height 19
drag, startPoint x: 406, startPoint y: 400, endPoint x: 435, endPoint y: 353, distance: 55.0
click at [407, 398] on div "Closed – Solved" at bounding box center [390, 395] width 49 height 9
type input "**********"
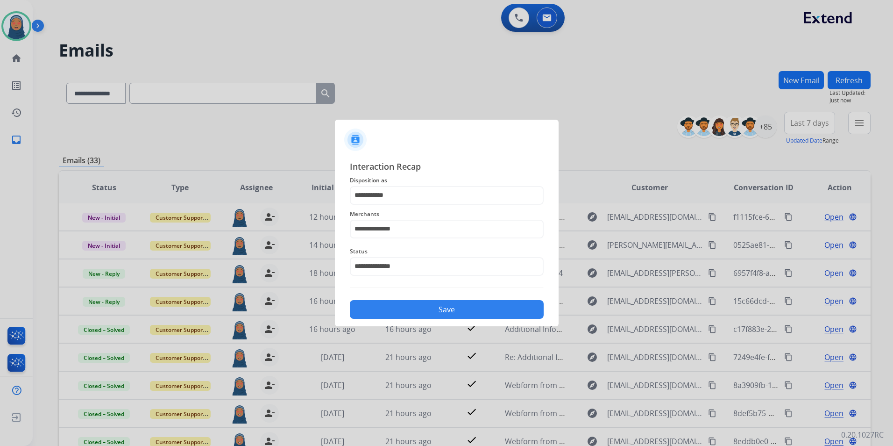
click at [453, 311] on button "Save" at bounding box center [447, 309] width 194 height 19
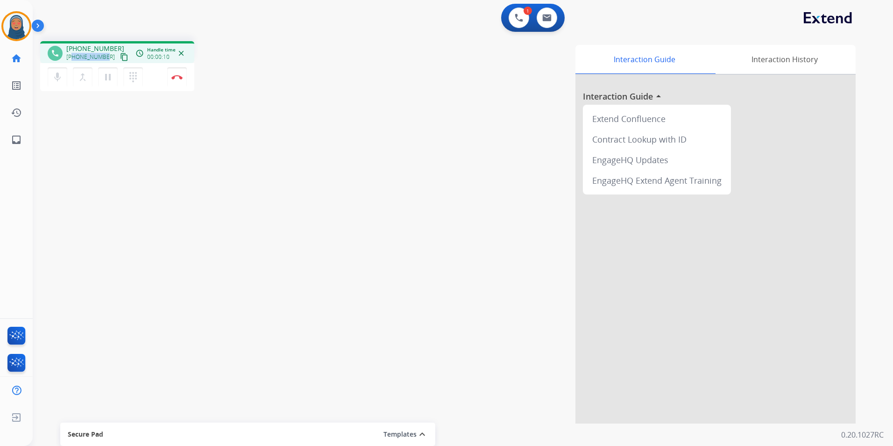
drag, startPoint x: 105, startPoint y: 57, endPoint x: 73, endPoint y: 60, distance: 31.9
click at [73, 60] on div "[PHONE_NUMBER] content_copy" at bounding box center [98, 56] width 64 height 11
click at [179, 75] on img at bounding box center [176, 77] width 11 height 5
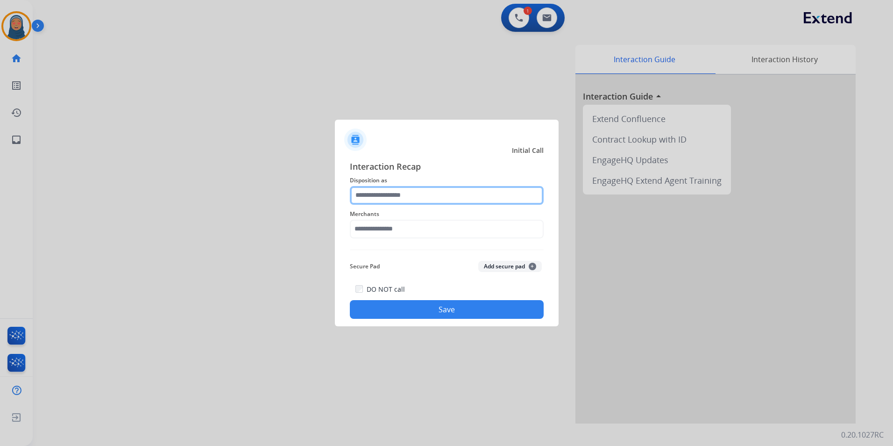
click at [412, 197] on input "text" at bounding box center [447, 195] width 194 height 19
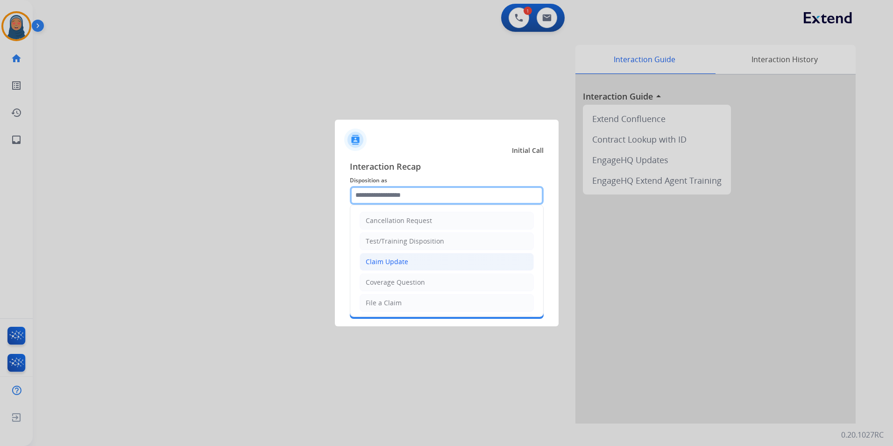
scroll to position [47, 0]
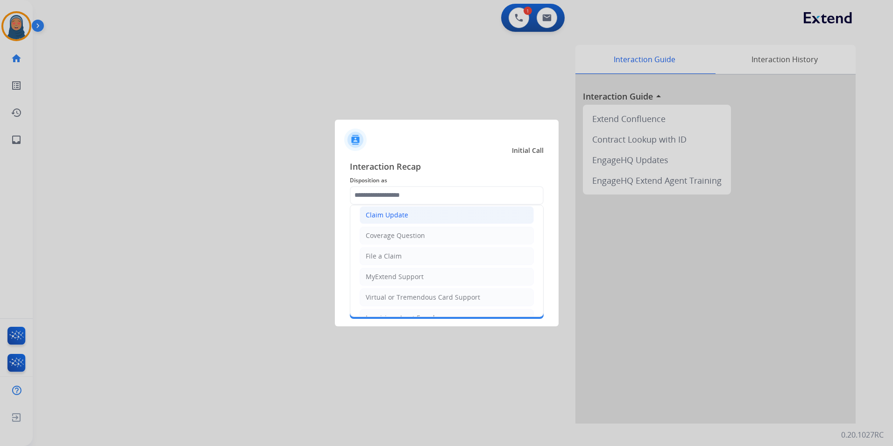
click at [402, 215] on div "Claim Update" at bounding box center [387, 214] width 43 height 9
type input "**********"
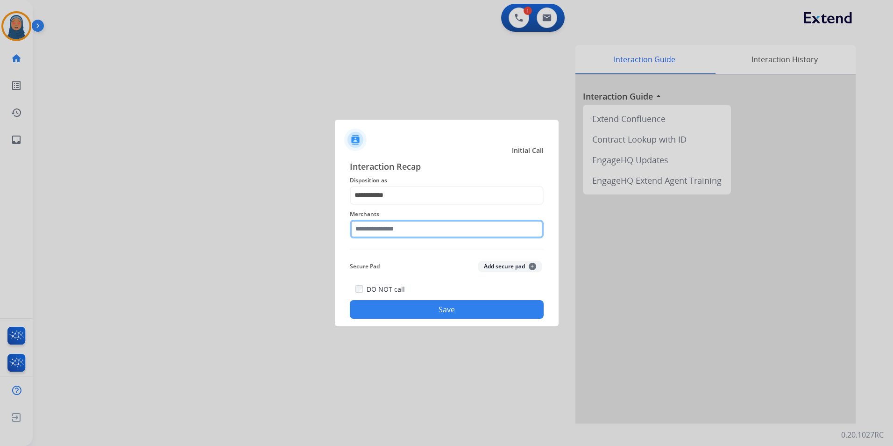
click at [399, 230] on input "text" at bounding box center [447, 229] width 194 height 19
click at [391, 229] on input "text" at bounding box center [447, 229] width 194 height 19
type input "*"
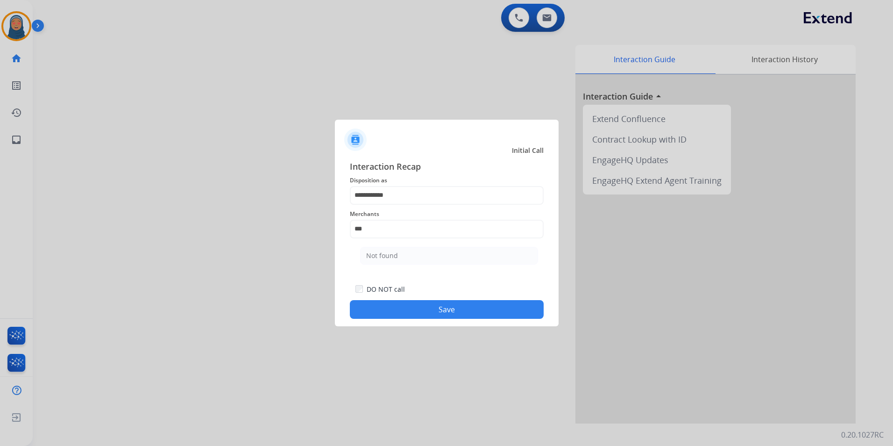
click at [387, 256] on div "Not found" at bounding box center [382, 255] width 32 height 9
type input "*********"
click at [429, 302] on div "DO NOT call Save" at bounding box center [447, 301] width 194 height 36
click at [437, 312] on button "Save" at bounding box center [447, 309] width 194 height 19
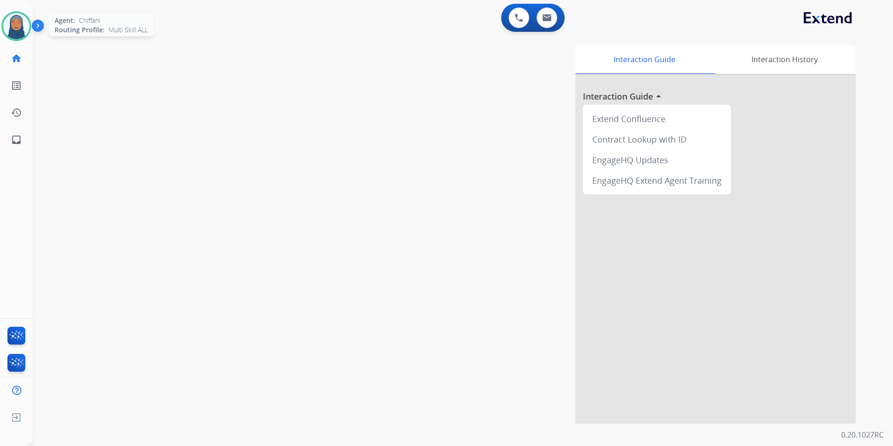
click at [14, 31] on img at bounding box center [16, 26] width 26 height 26
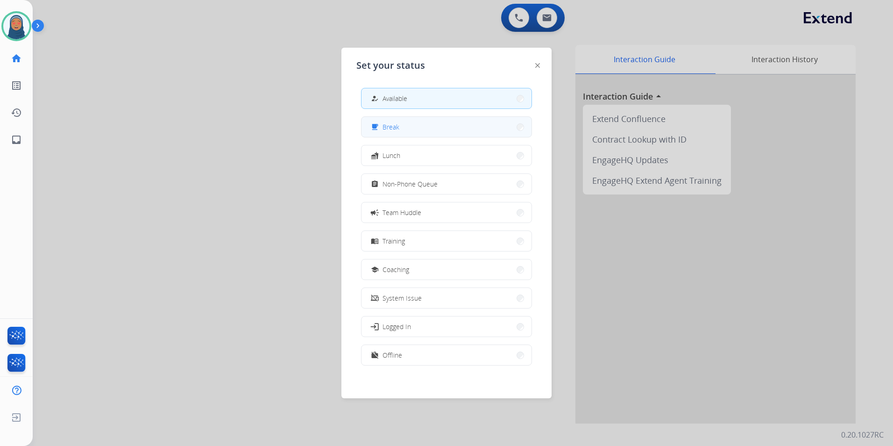
click at [457, 134] on button "free_breakfast Break" at bounding box center [447, 127] width 170 height 20
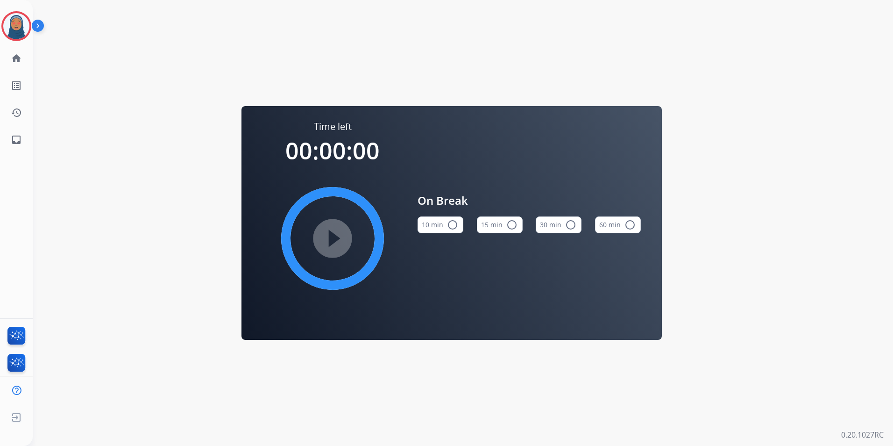
click at [513, 221] on mat-icon "radio_button_unchecked" at bounding box center [511, 224] width 11 height 11
click at [15, 27] on img at bounding box center [16, 26] width 26 height 26
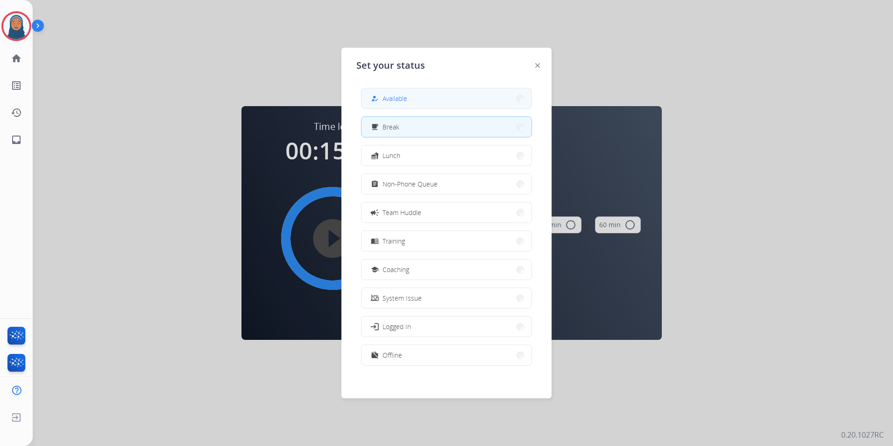
click at [421, 99] on button "how_to_reg Available" at bounding box center [447, 98] width 170 height 20
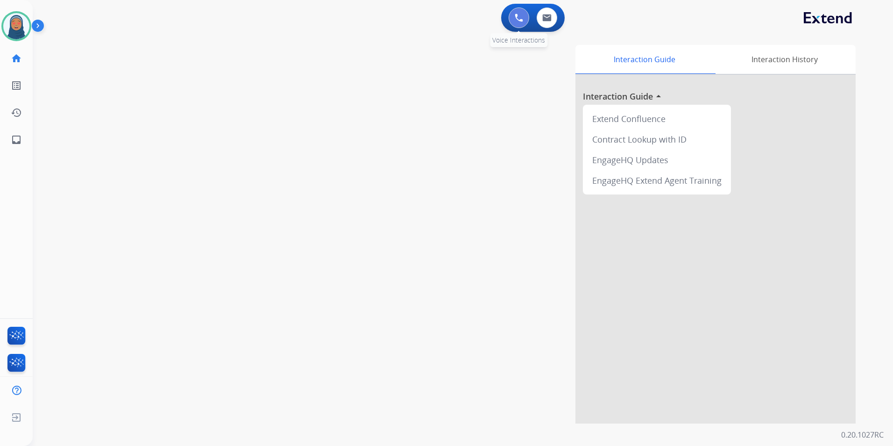
drag, startPoint x: 524, startPoint y: 20, endPoint x: 514, endPoint y: 20, distance: 9.3
click at [523, 20] on button at bounding box center [519, 17] width 21 height 21
click at [513, 18] on button at bounding box center [519, 17] width 21 height 21
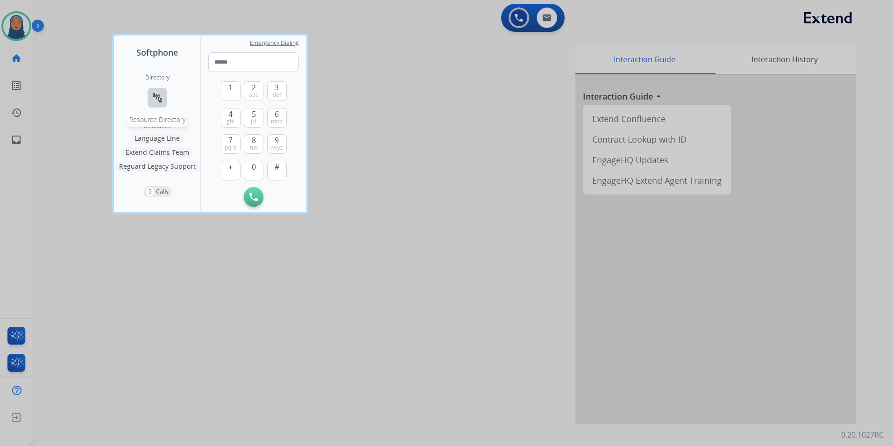
click at [155, 97] on mat-icon "connect_without_contact" at bounding box center [157, 97] width 11 height 11
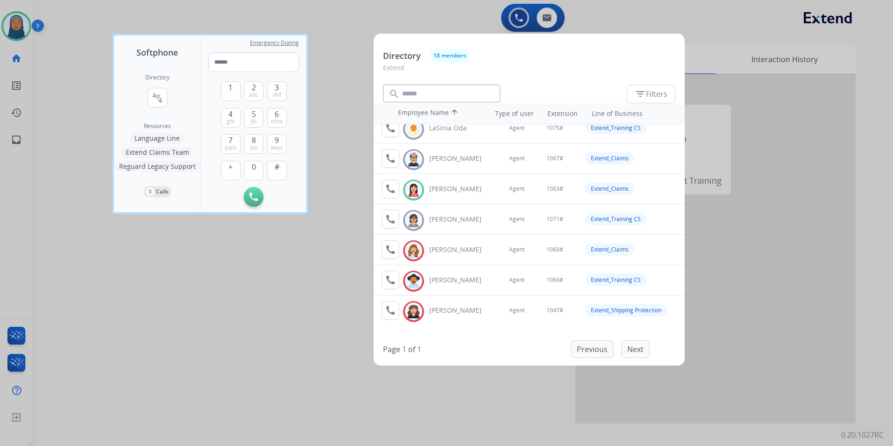
scroll to position [356, 0]
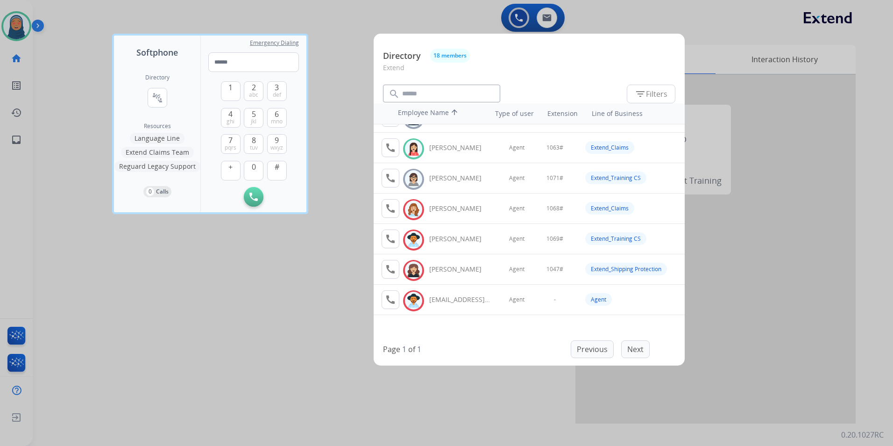
click at [636, 350] on div "Previous Next" at bounding box center [610, 349] width 79 height 18
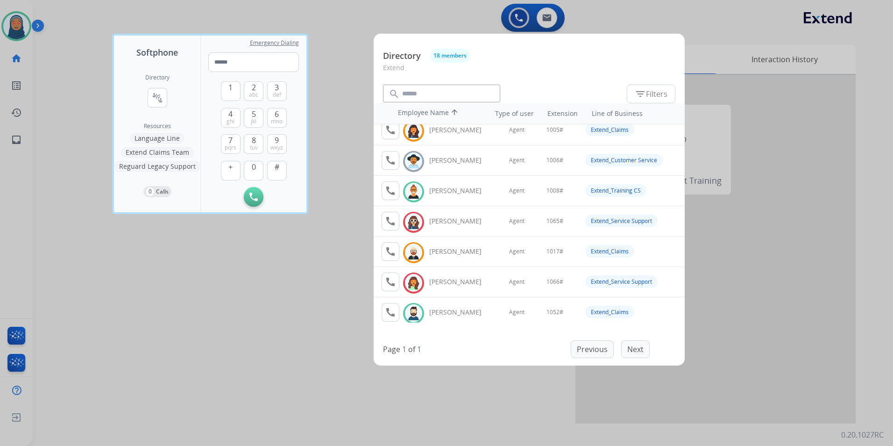
scroll to position [0, 0]
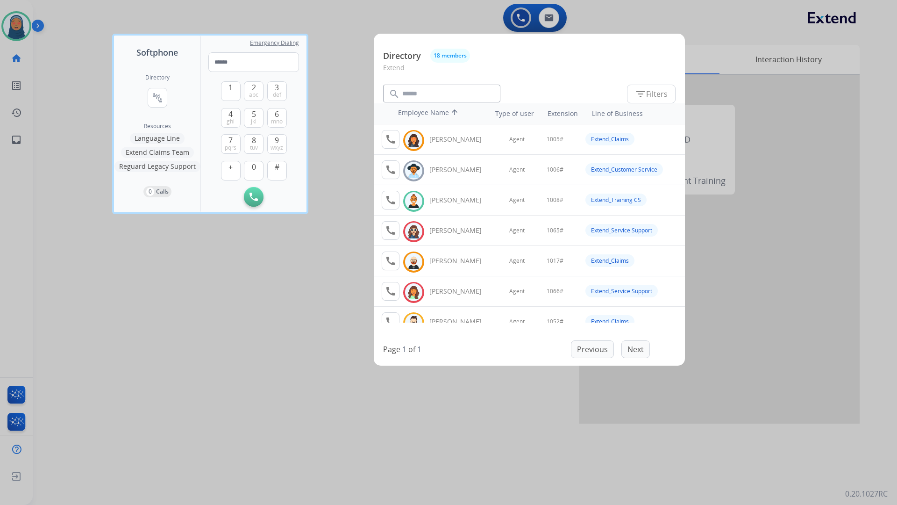
click at [264, 295] on div at bounding box center [448, 252] width 897 height 505
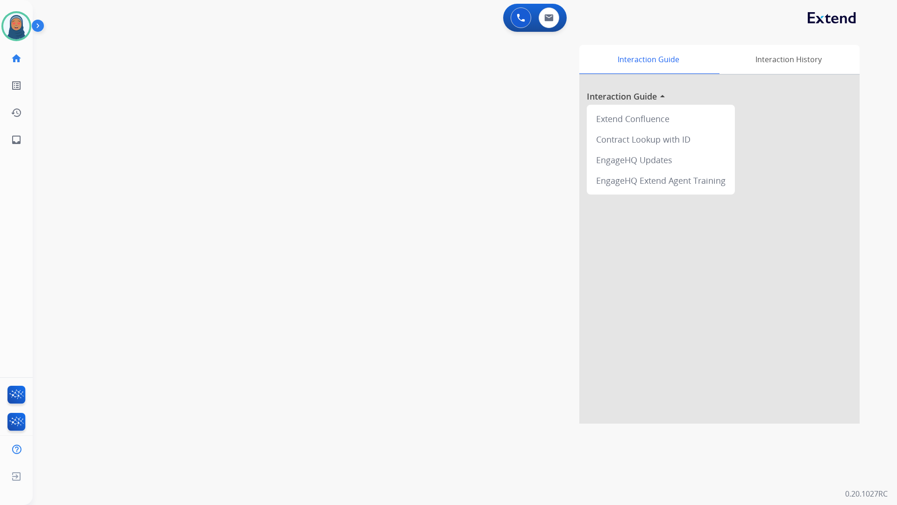
click at [367, 264] on div "Interaction Guide Interaction History Interaction Guide arrow_drop_up Extend Co…" at bounding box center [584, 234] width 550 height 378
drag, startPoint x: 153, startPoint y: 0, endPoint x: 153, endPoint y: 16, distance: 15.9
click at [153, 16] on app-navbar "0 Voice Interactions 0 Email Interactions" at bounding box center [454, 17] width 842 height 34
click at [279, 158] on div "swap_horiz Break voice bridge close_fullscreen Connect 3-Way Call merge_type Se…" at bounding box center [454, 229] width 842 height 390
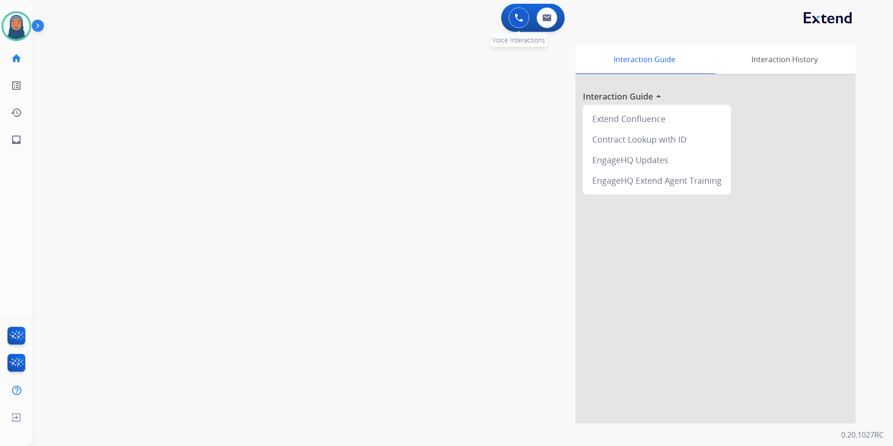
click at [518, 16] on img at bounding box center [519, 18] width 8 height 8
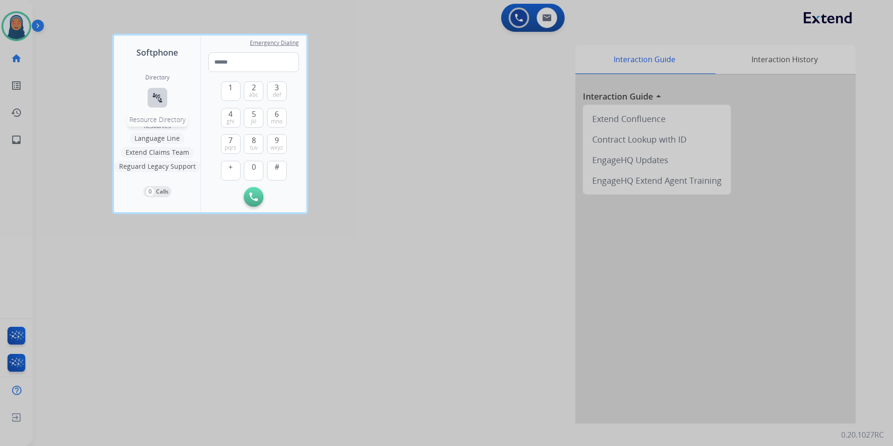
click at [160, 93] on mat-icon "connect_without_contact" at bounding box center [157, 97] width 11 height 11
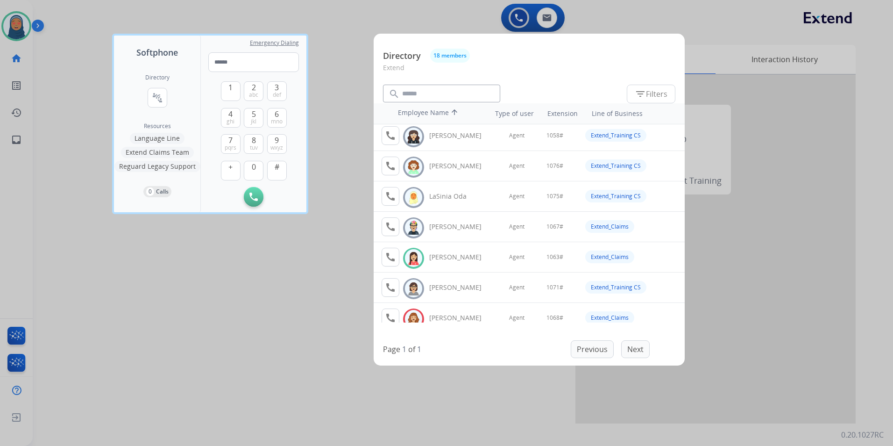
scroll to position [356, 0]
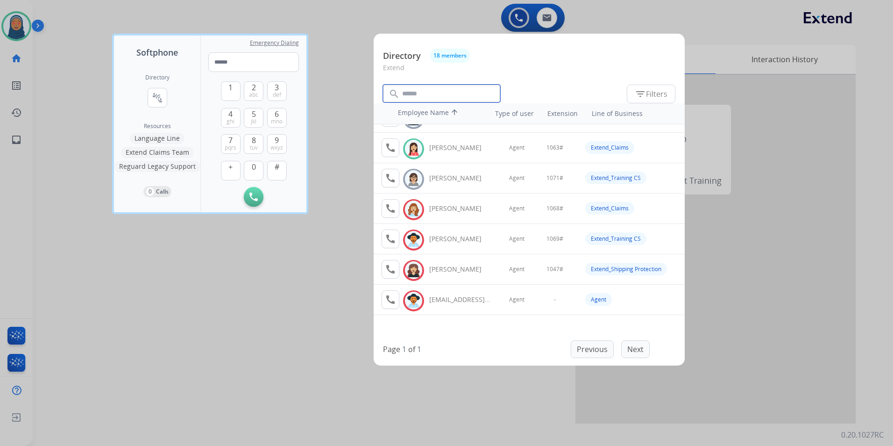
click at [440, 88] on input "text" at bounding box center [441, 94] width 117 height 18
type input "******"
drag, startPoint x: 440, startPoint y: 88, endPoint x: 271, endPoint y: 84, distance: 169.2
click at [271, 84] on div "Softphone Directory connect_without_contact Resource Directory Resources Langua…" at bounding box center [446, 223] width 893 height 446
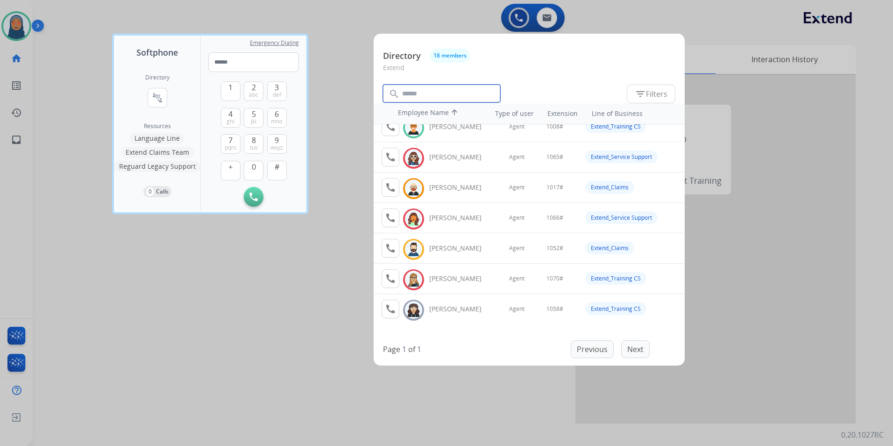
scroll to position [0, 0]
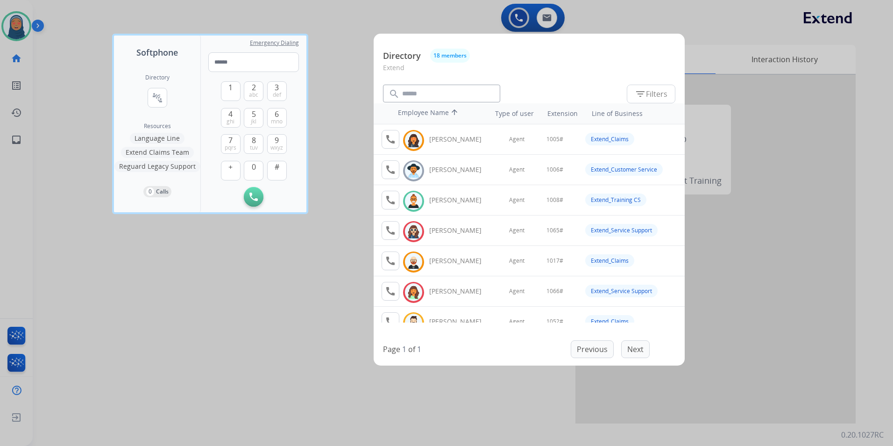
click at [354, 128] on div at bounding box center [446, 223] width 893 height 446
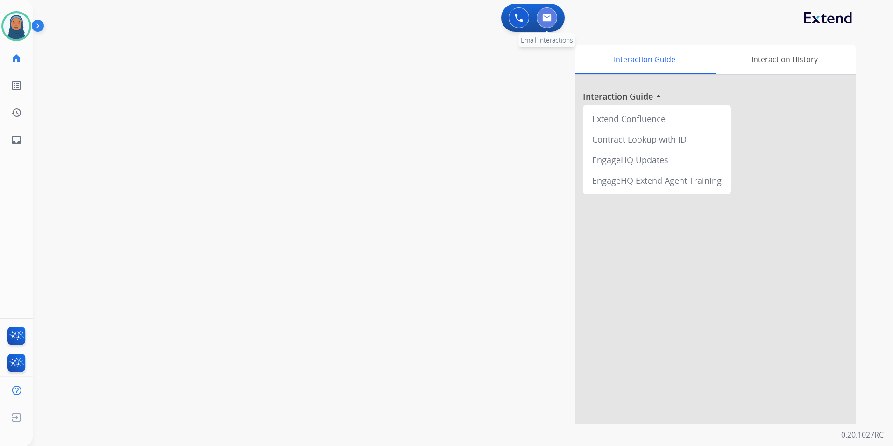
click at [550, 10] on button at bounding box center [547, 17] width 21 height 21
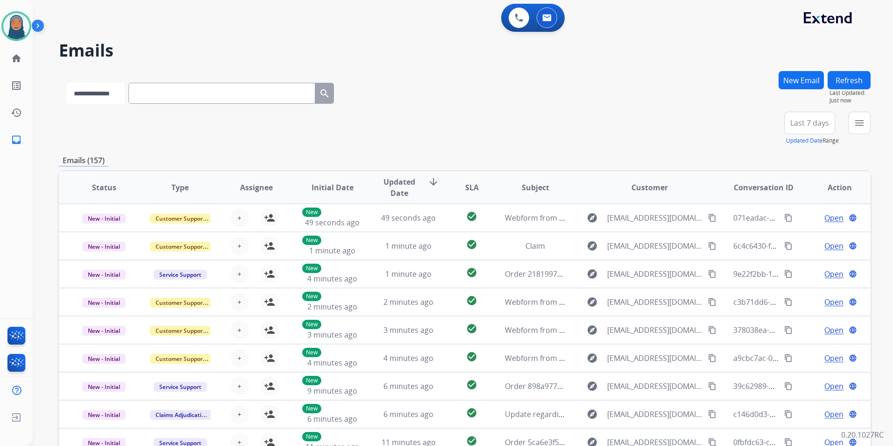
click at [125, 96] on select "**********" at bounding box center [95, 93] width 58 height 21
select select "**********"
click at [66, 83] on select "**********" at bounding box center [95, 93] width 58 height 21
paste input "**********"
type input "**********"
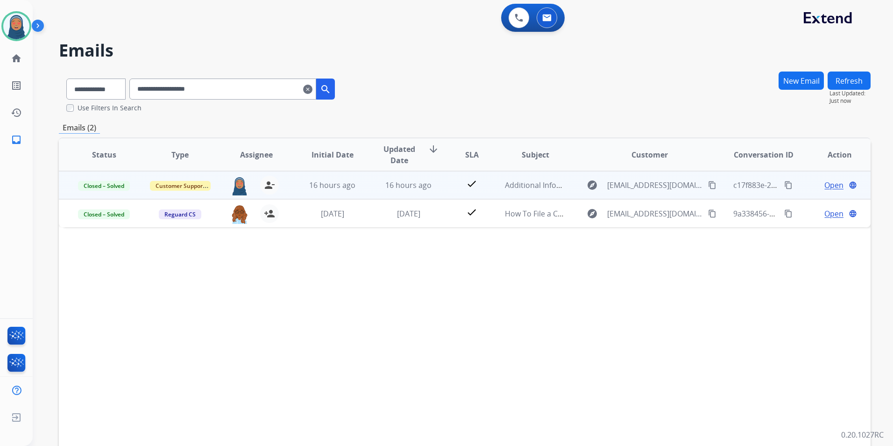
click at [825, 184] on span "Open" at bounding box center [834, 184] width 19 height 11
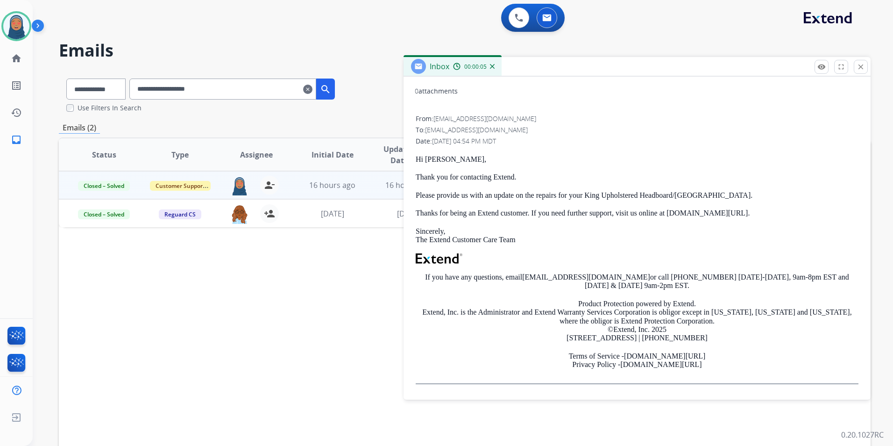
scroll to position [105, 0]
click at [863, 65] on mat-icon "close" at bounding box center [861, 67] width 8 height 8
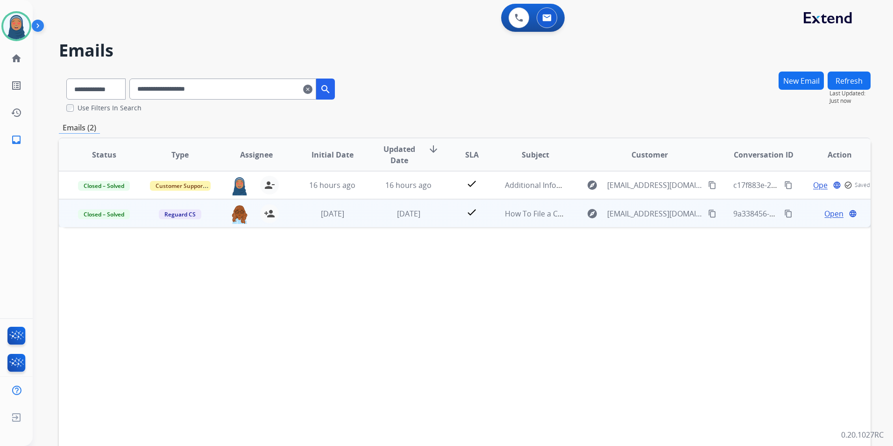
click at [825, 215] on span "Open" at bounding box center [834, 213] width 19 height 11
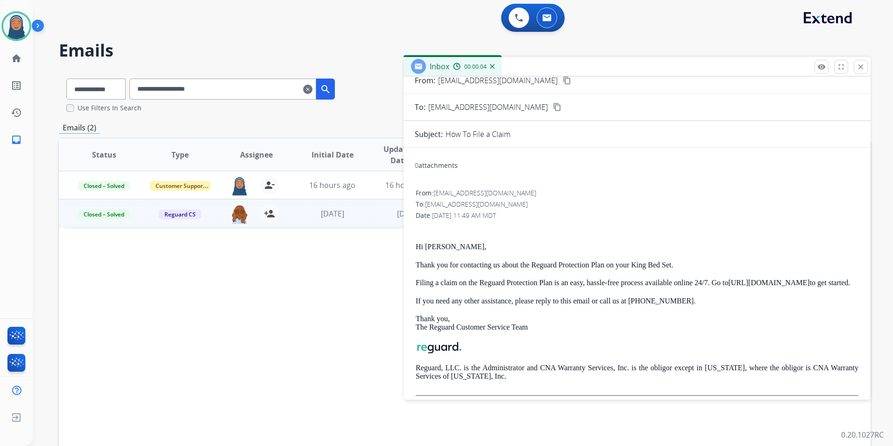
scroll to position [0, 0]
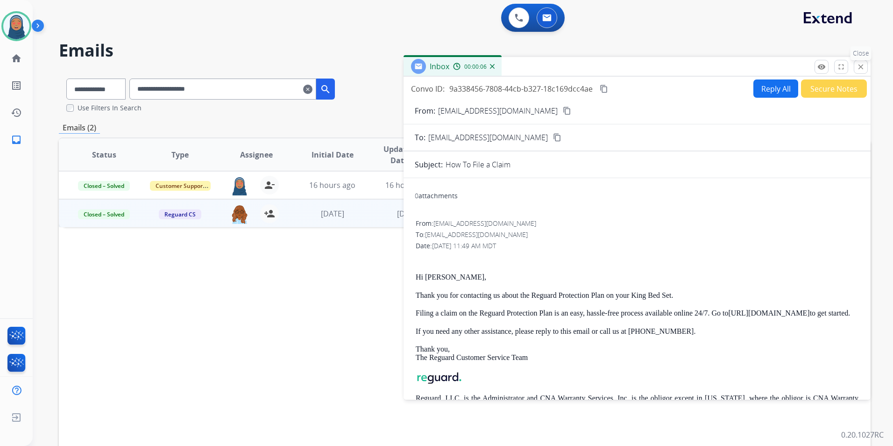
click at [861, 71] on button "close Close" at bounding box center [861, 67] width 14 height 14
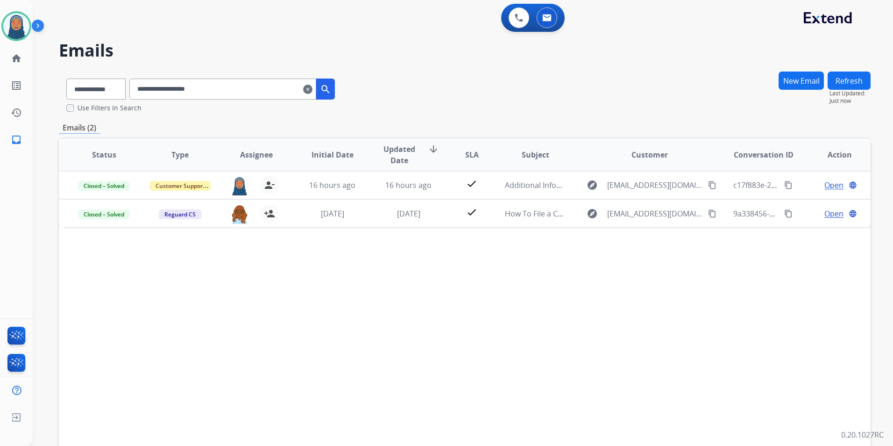
click at [800, 84] on button "New Email" at bounding box center [801, 80] width 45 height 18
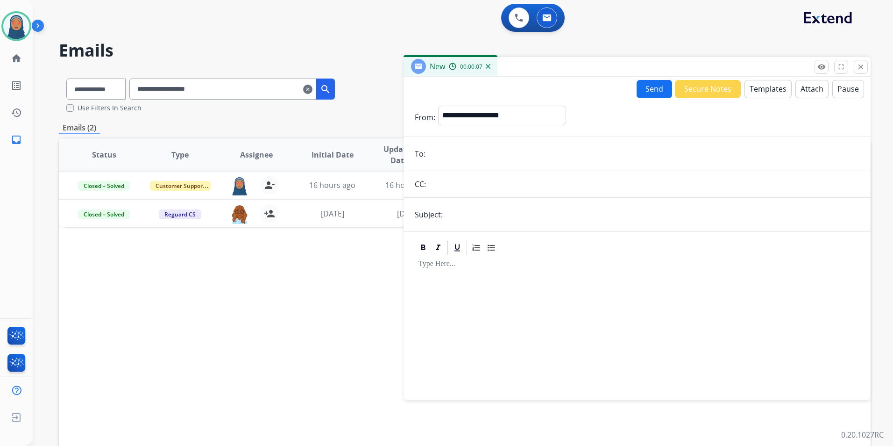
paste input "**********"
type input "**********"
drag, startPoint x: 480, startPoint y: 121, endPoint x: 478, endPoint y: 126, distance: 5.0
click at [480, 121] on select "**********" at bounding box center [501, 115] width 127 height 19
select select "**********"
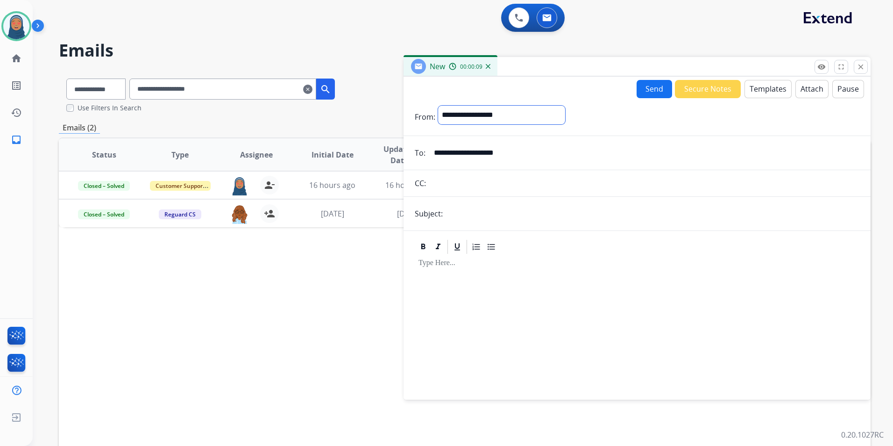
click at [438, 106] on select "**********" at bounding box center [501, 115] width 127 height 19
click at [760, 87] on button "Templates" at bounding box center [768, 89] width 47 height 18
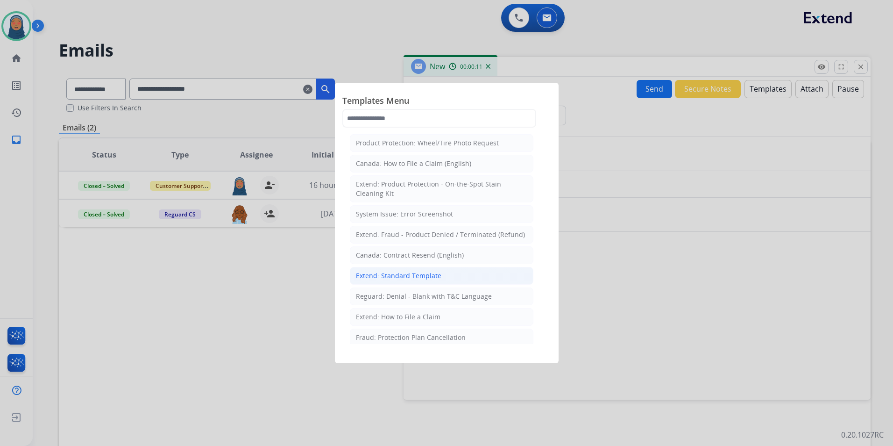
click at [414, 275] on div "Extend: Standard Template" at bounding box center [399, 275] width 86 height 9
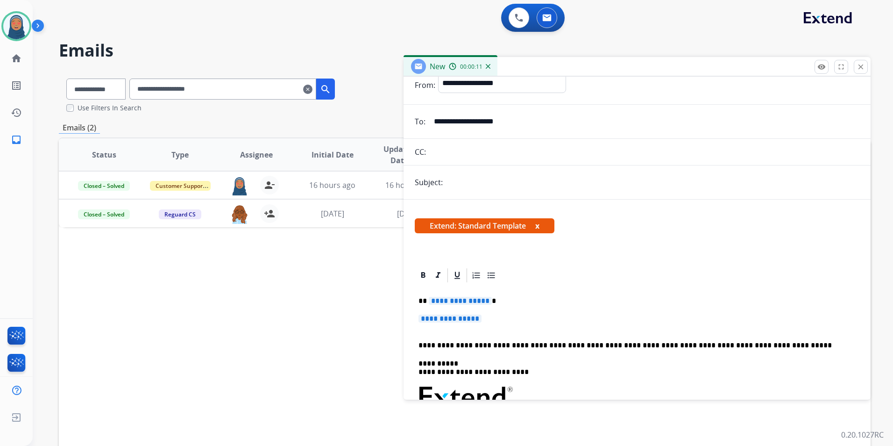
scroll to position [47, 0]
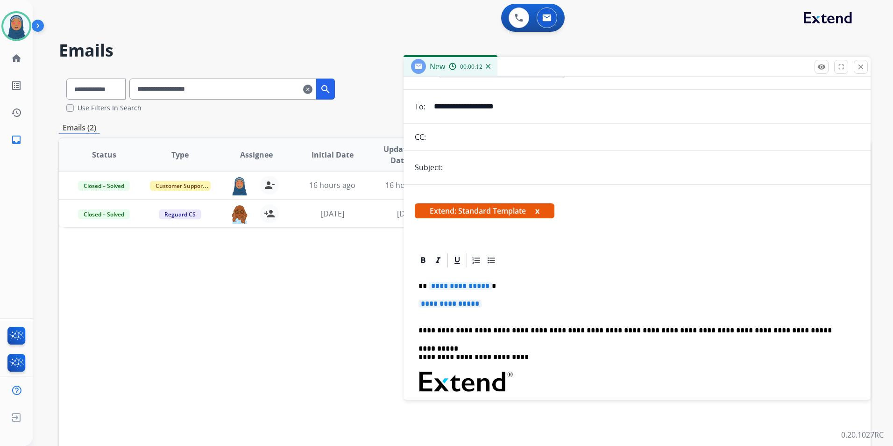
click at [448, 284] on span "**********" at bounding box center [460, 286] width 63 height 8
click at [470, 307] on span "**********" at bounding box center [450, 304] width 63 height 8
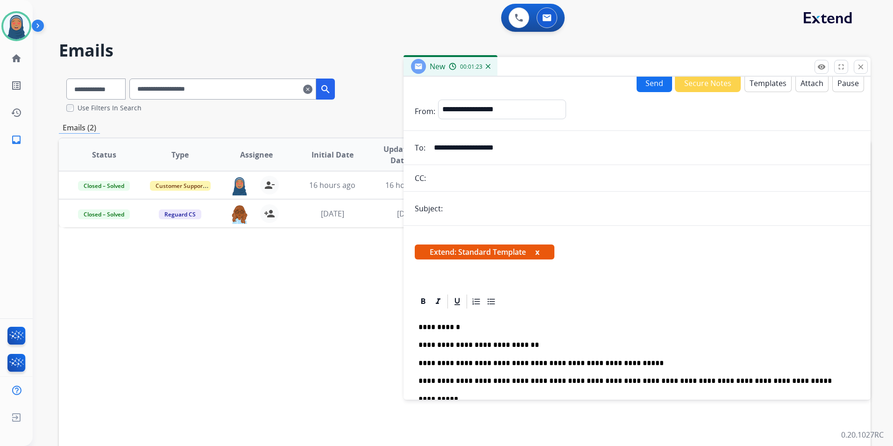
scroll to position [0, 0]
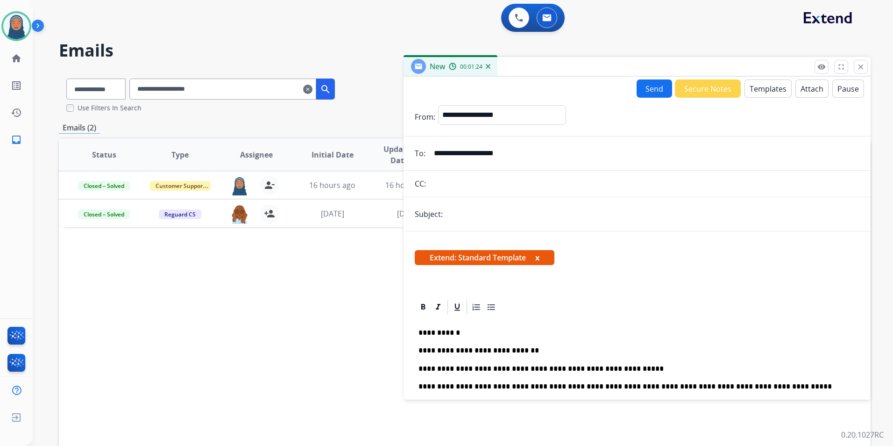
click at [458, 214] on input "text" at bounding box center [653, 214] width 414 height 19
type input "**********"
click at [651, 93] on button "Send" at bounding box center [655, 88] width 36 height 18
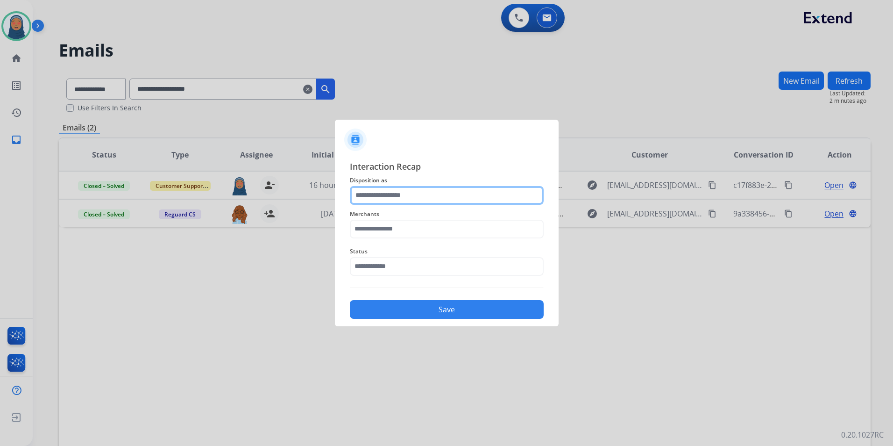
click at [392, 191] on input "text" at bounding box center [447, 195] width 194 height 19
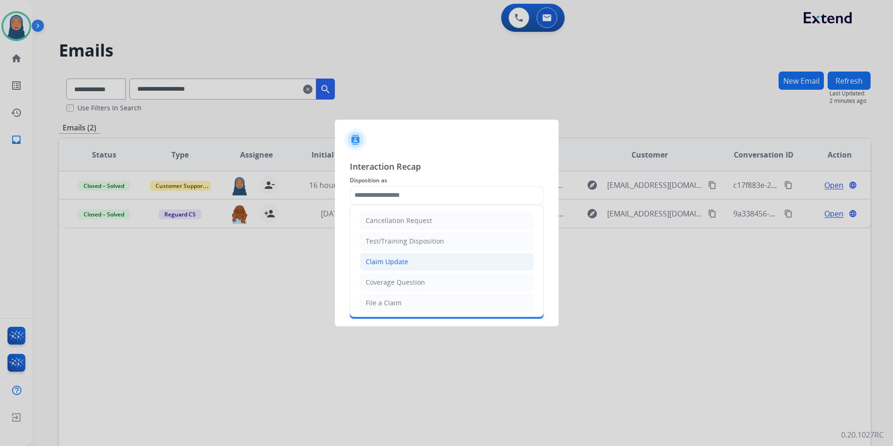
click at [381, 261] on div "Claim Update" at bounding box center [387, 261] width 43 height 9
type input "**********"
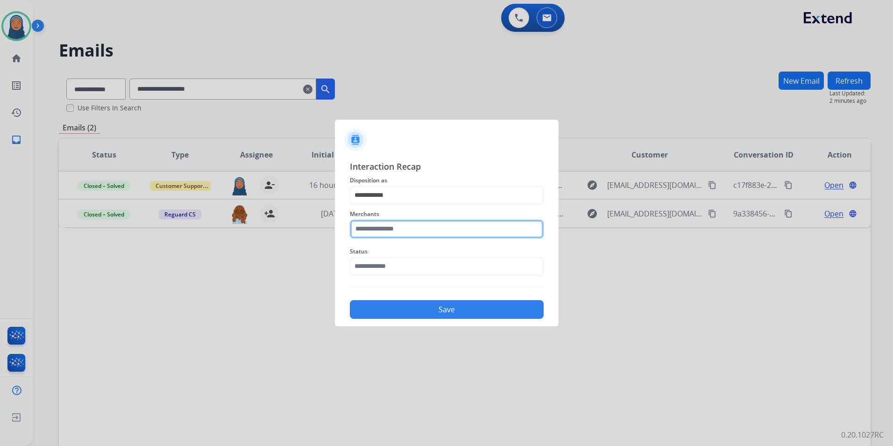
click at [398, 229] on input "text" at bounding box center [447, 229] width 194 height 19
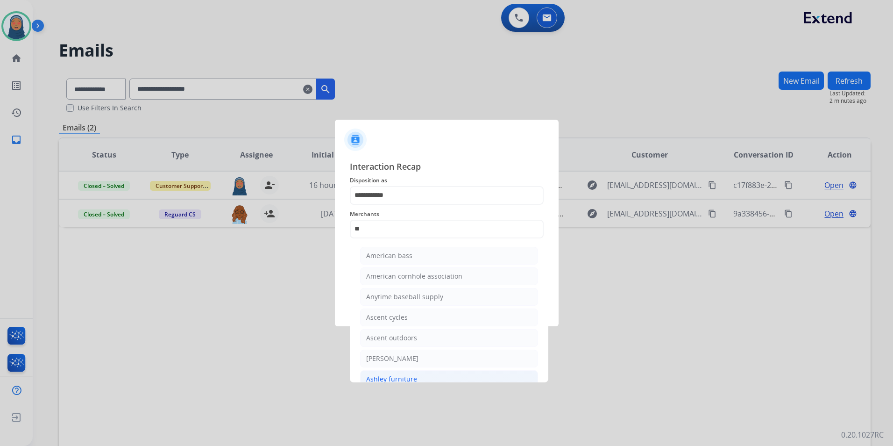
click at [400, 376] on div "Ashley furniture" at bounding box center [391, 378] width 51 height 9
type input "**********"
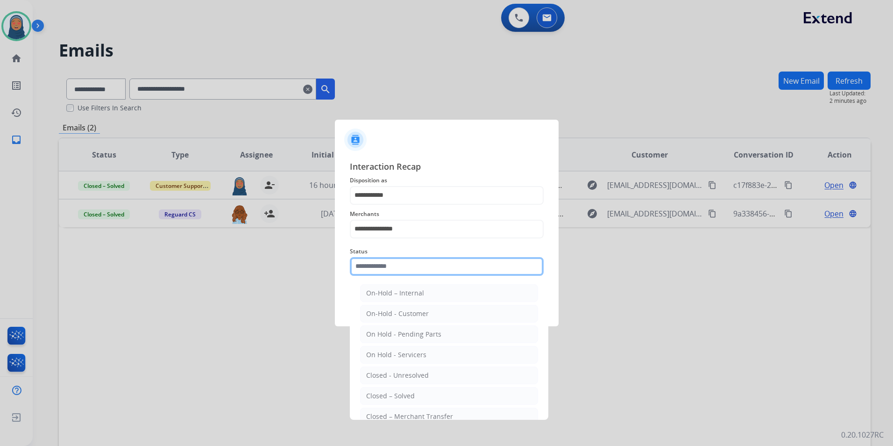
click at [399, 265] on input "text" at bounding box center [447, 266] width 194 height 19
drag, startPoint x: 404, startPoint y: 393, endPoint x: 400, endPoint y: 348, distance: 45.5
click at [404, 392] on div "Closed – Solved" at bounding box center [390, 395] width 49 height 9
type input "**********"
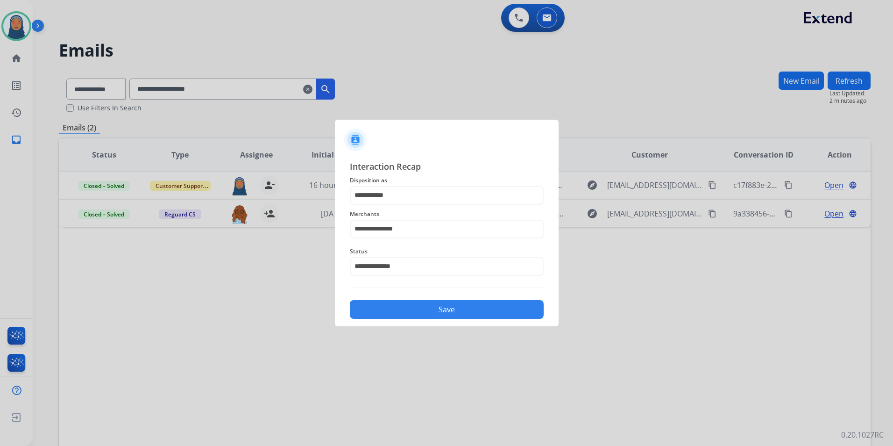
click at [419, 313] on button "Save" at bounding box center [447, 309] width 194 height 19
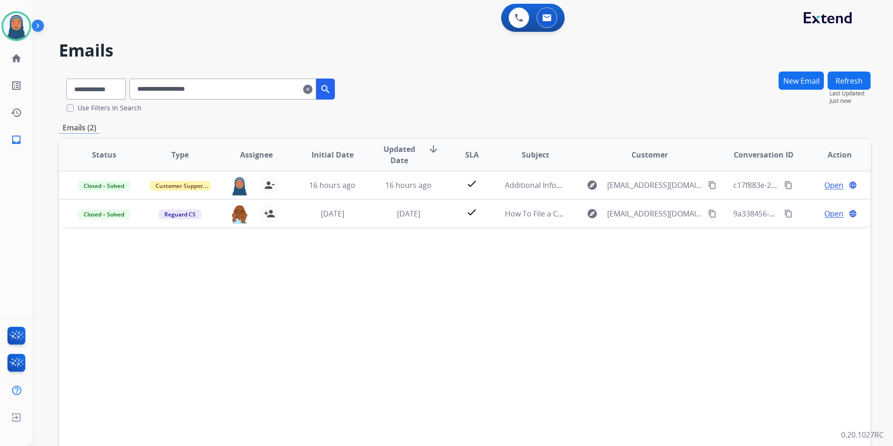
click at [313, 90] on mat-icon "clear" at bounding box center [307, 89] width 9 height 11
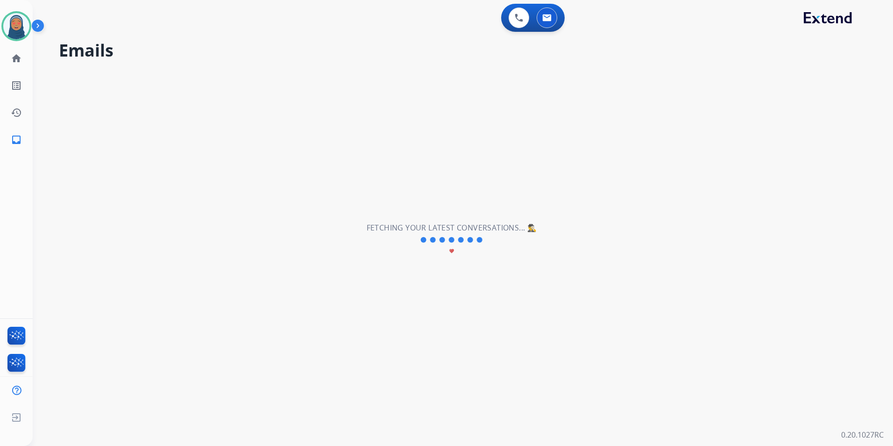
select select "**********"
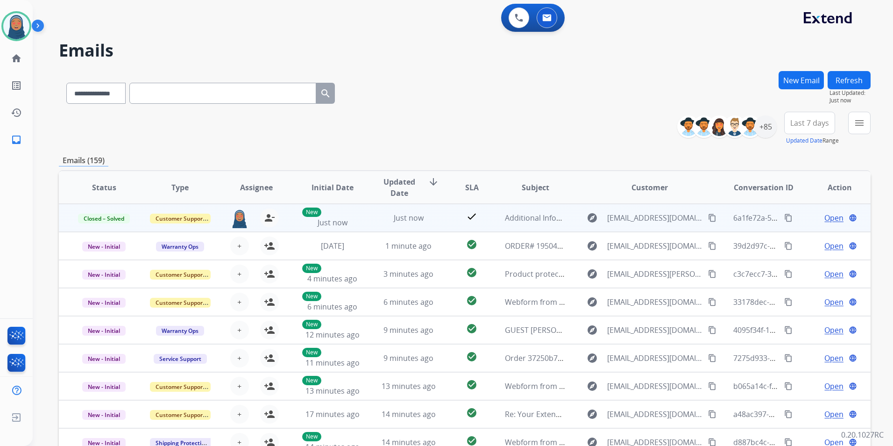
click at [708, 217] on mat-icon "content_copy" at bounding box center [712, 218] width 8 height 8
click at [785, 219] on mat-icon "content_copy" at bounding box center [789, 218] width 8 height 8
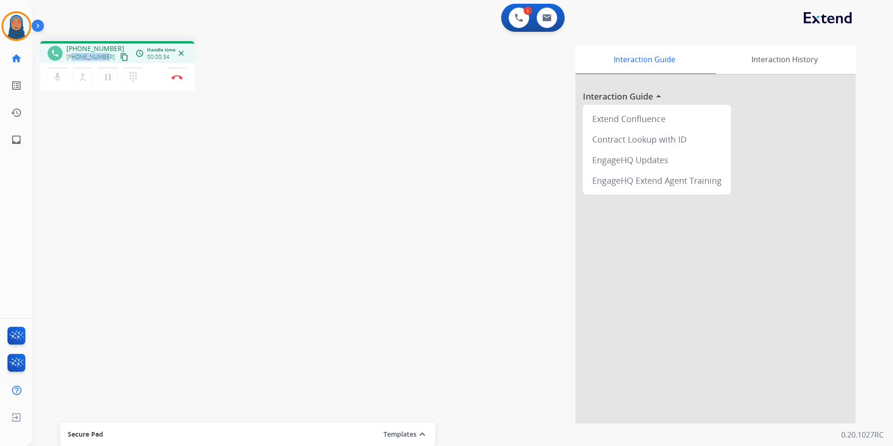
drag, startPoint x: 106, startPoint y: 57, endPoint x: 73, endPoint y: 58, distance: 32.3
click at [73, 58] on div "[PHONE_NUMBER] content_copy" at bounding box center [98, 56] width 64 height 11
copy span "2404639019"
click at [110, 78] on mat-icon "pause" at bounding box center [107, 76] width 11 height 11
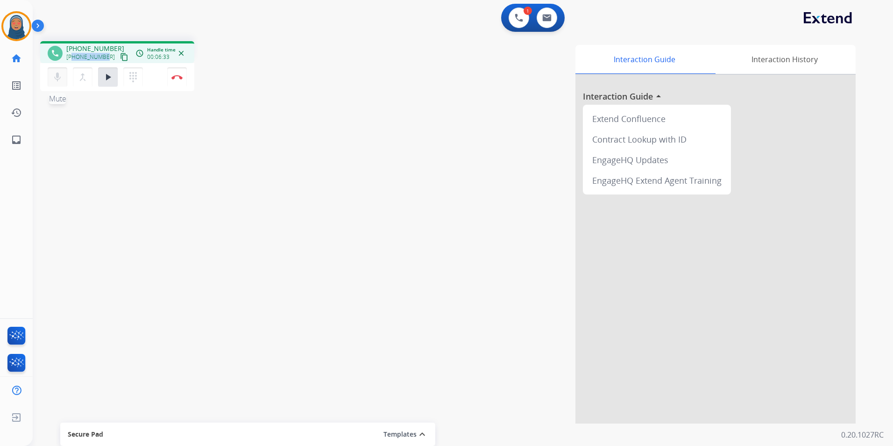
click at [49, 76] on button "mic Mute" at bounding box center [58, 77] width 20 height 20
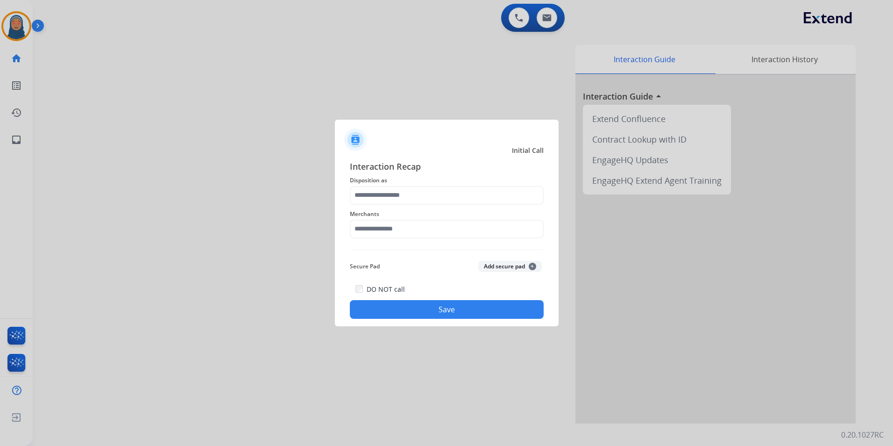
drag, startPoint x: 857, startPoint y: 201, endPoint x: 882, endPoint y: 234, distance: 41.4
click at [858, 201] on div at bounding box center [446, 223] width 893 height 446
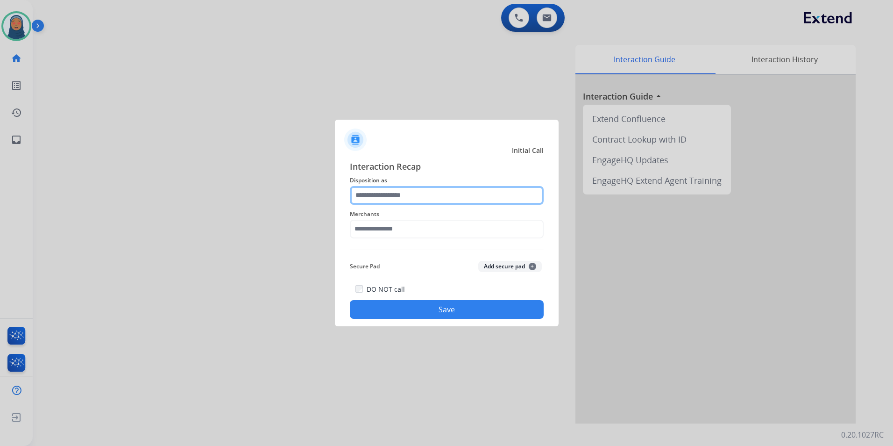
click at [371, 197] on input "text" at bounding box center [447, 195] width 194 height 19
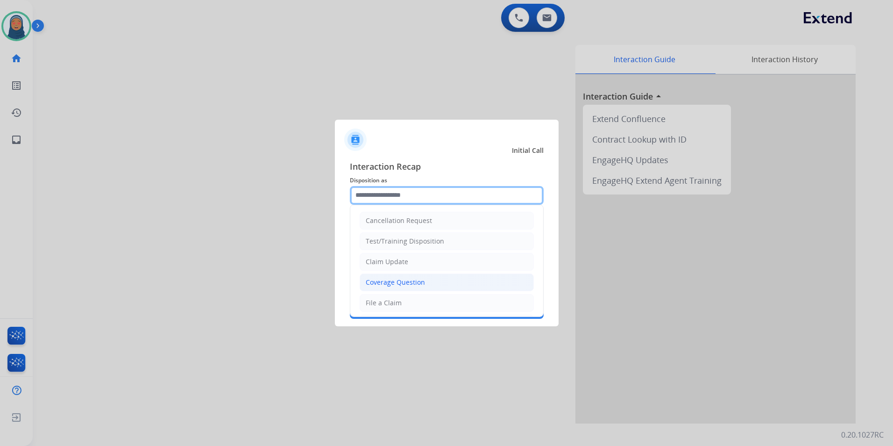
scroll to position [47, 0]
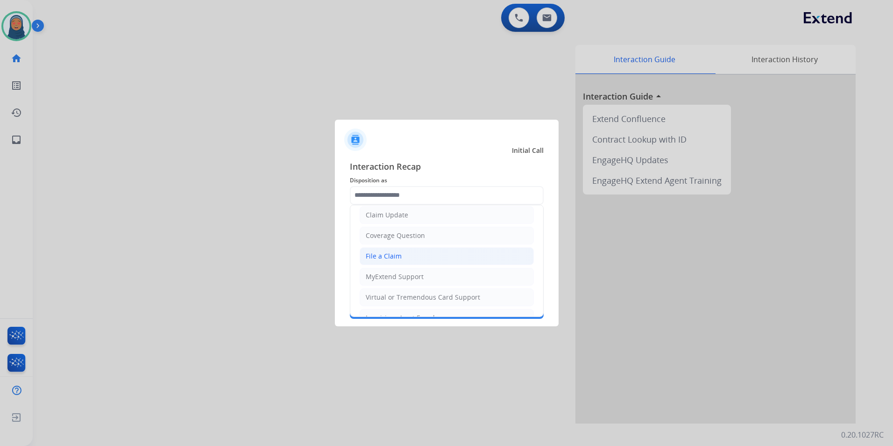
click at [405, 256] on li "File a Claim" at bounding box center [447, 256] width 174 height 18
type input "**********"
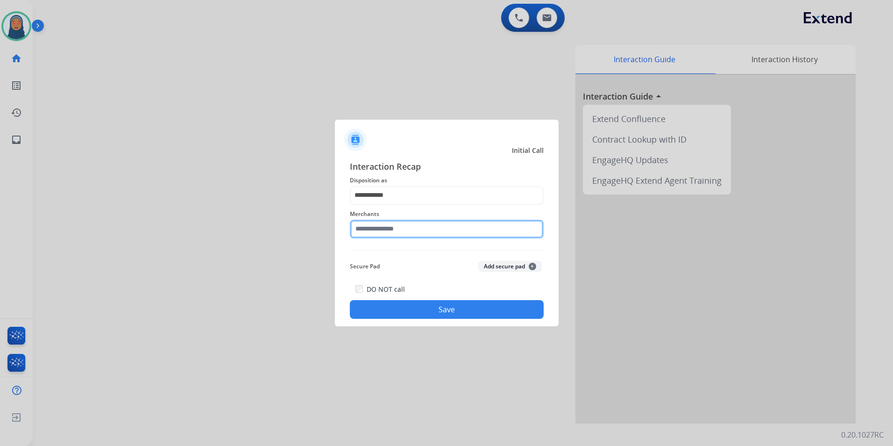
click at [409, 232] on input "text" at bounding box center [447, 229] width 194 height 19
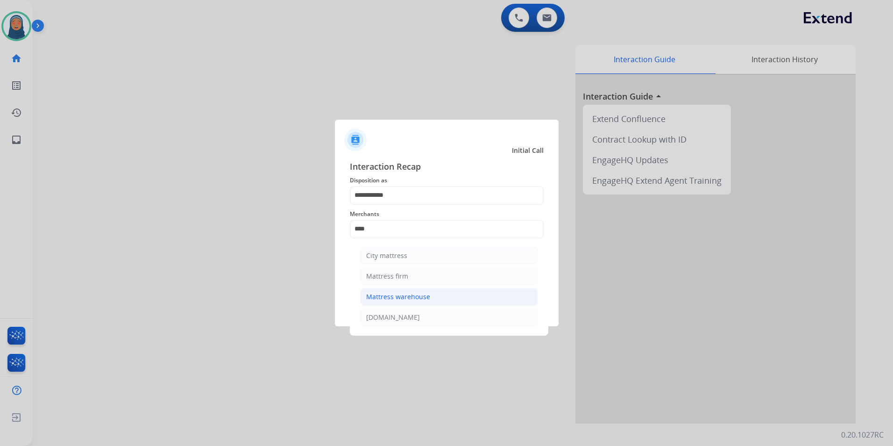
click at [404, 295] on div "Mattress warehouse" at bounding box center [398, 296] width 64 height 9
type input "**********"
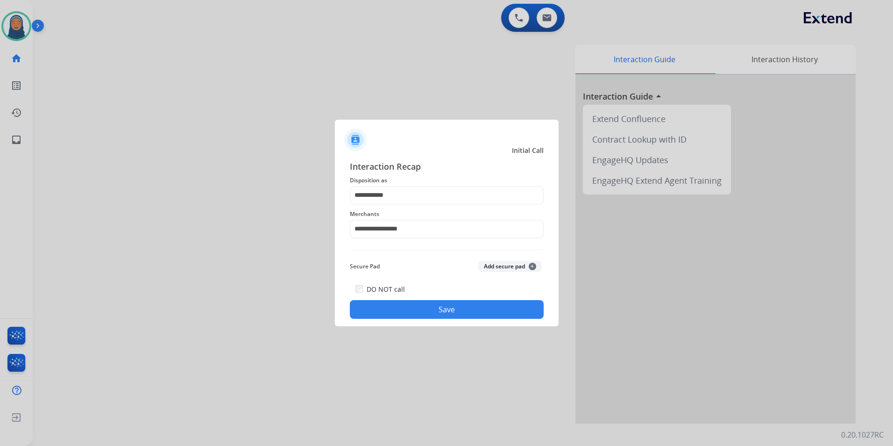
click at [441, 306] on button "Save" at bounding box center [447, 309] width 194 height 19
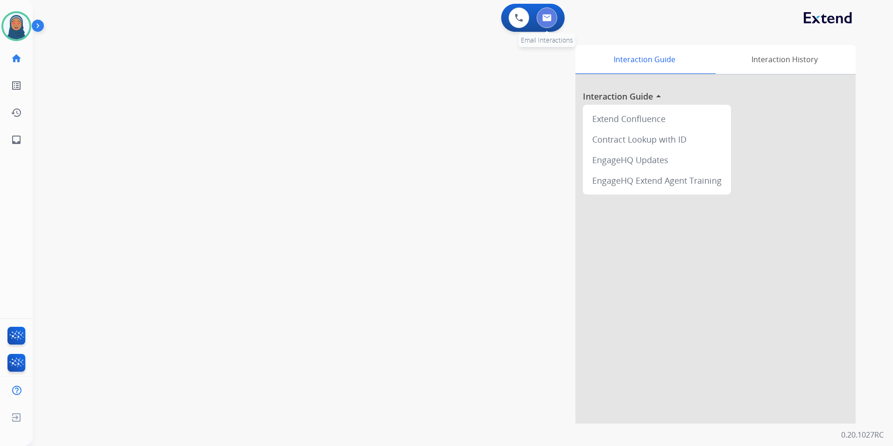
click at [548, 22] on button at bounding box center [547, 17] width 21 height 21
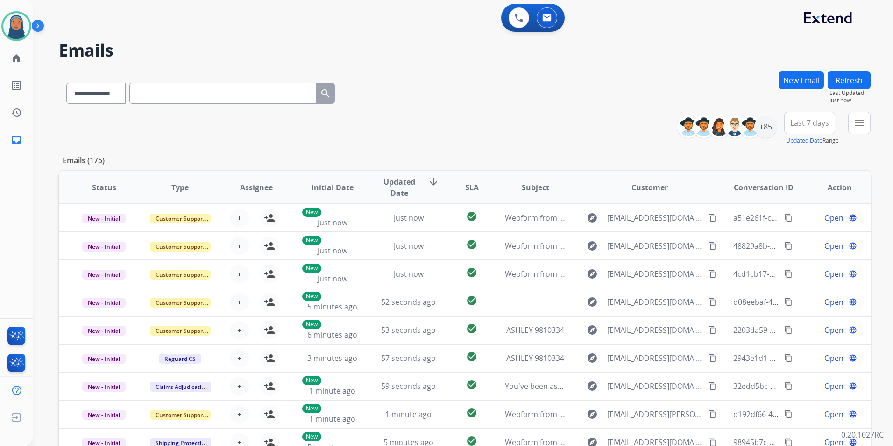
click at [799, 85] on button "New Email" at bounding box center [801, 80] width 45 height 18
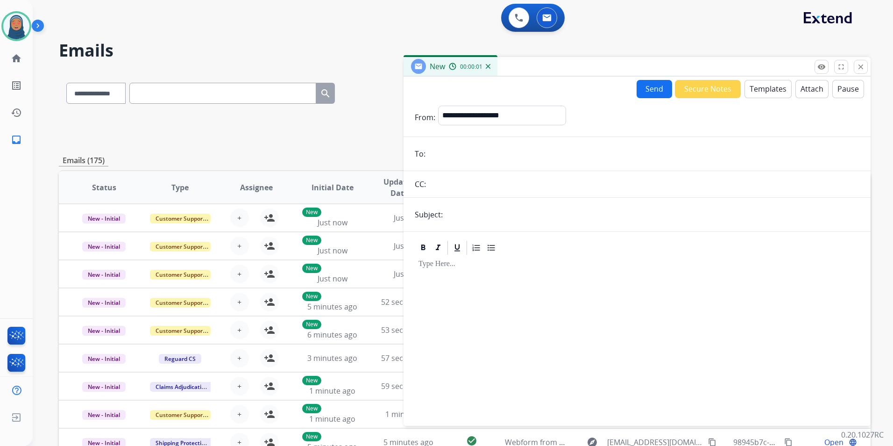
paste input "**********"
type input "**********"
drag, startPoint x: 487, startPoint y: 118, endPoint x: 486, endPoint y: 122, distance: 4.8
click at [487, 118] on select "**********" at bounding box center [501, 115] width 127 height 19
select select "**********"
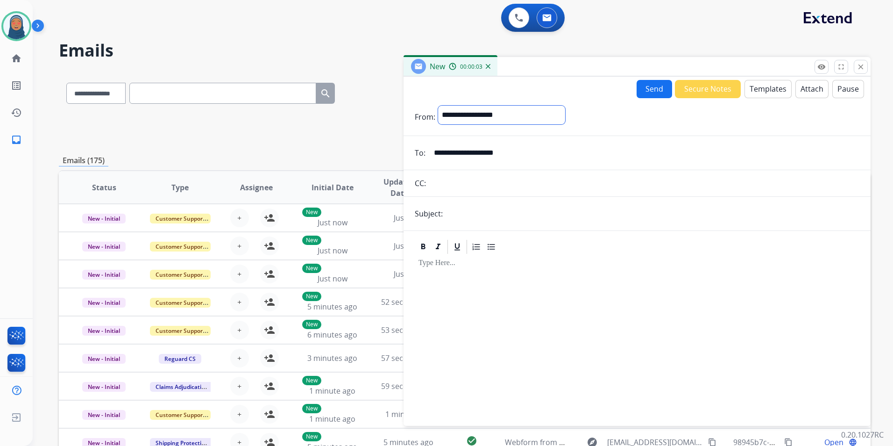
click at [438, 106] on select "**********" at bounding box center [501, 115] width 127 height 19
click at [756, 90] on button "Templates" at bounding box center [768, 89] width 47 height 18
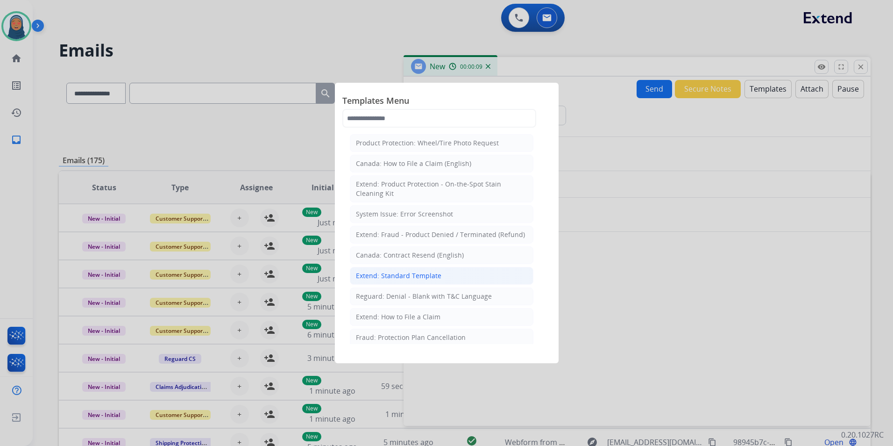
click at [412, 278] on div "Extend: Standard Template" at bounding box center [399, 275] width 86 height 9
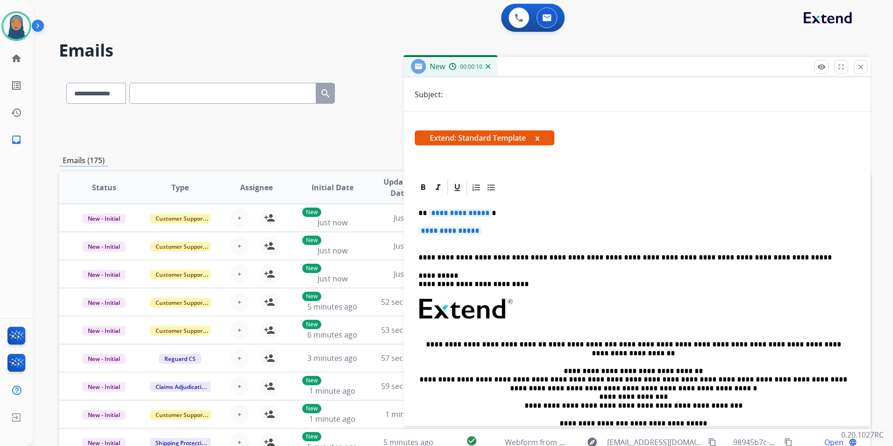
scroll to position [140, 0]
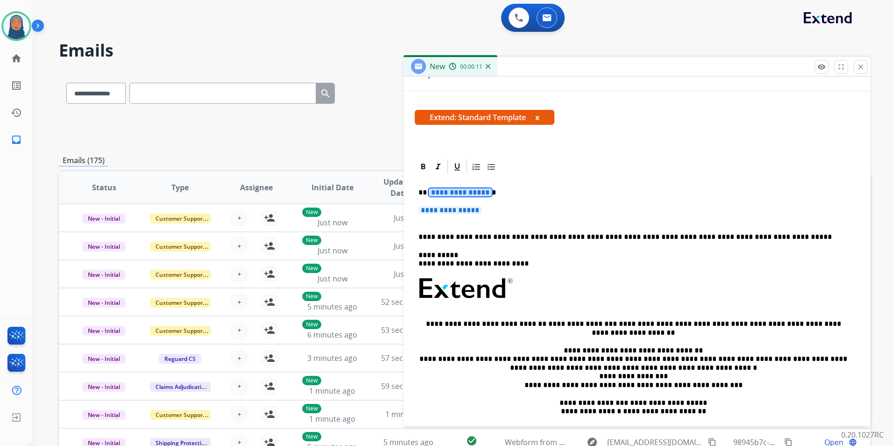
click at [469, 193] on span "**********" at bounding box center [460, 192] width 63 height 8
click at [467, 209] on span "**********" at bounding box center [450, 210] width 63 height 8
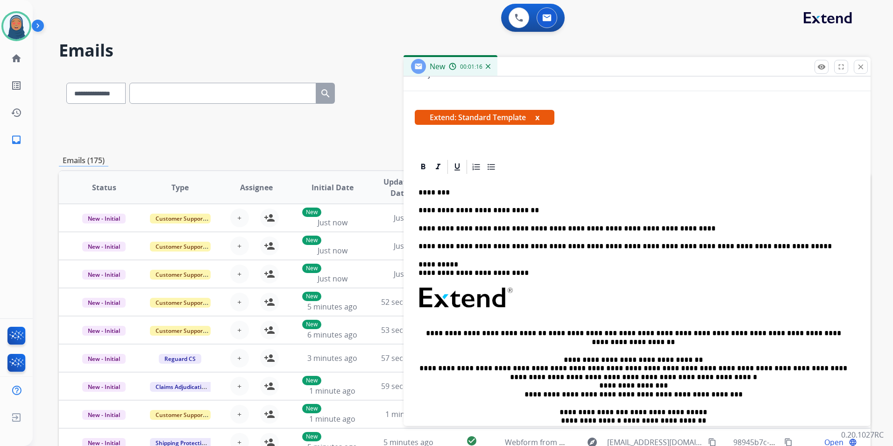
click at [470, 264] on p "**********" at bounding box center [634, 268] width 430 height 17
click at [649, 228] on p "**********" at bounding box center [634, 228] width 430 height 8
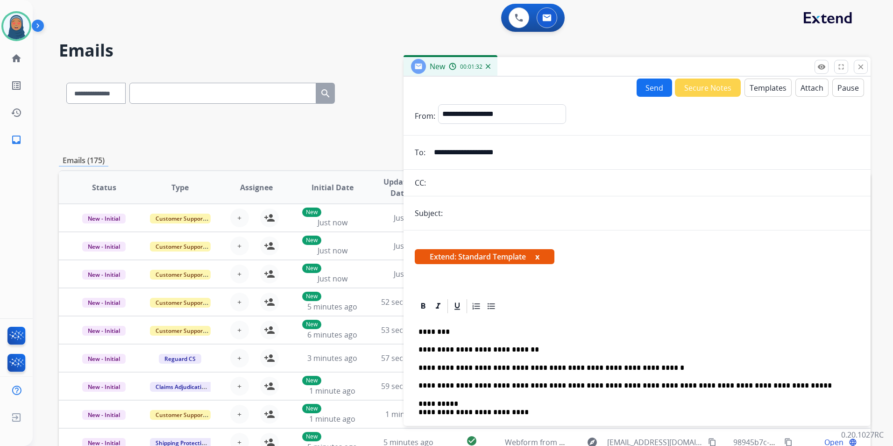
scroll to position [0, 0]
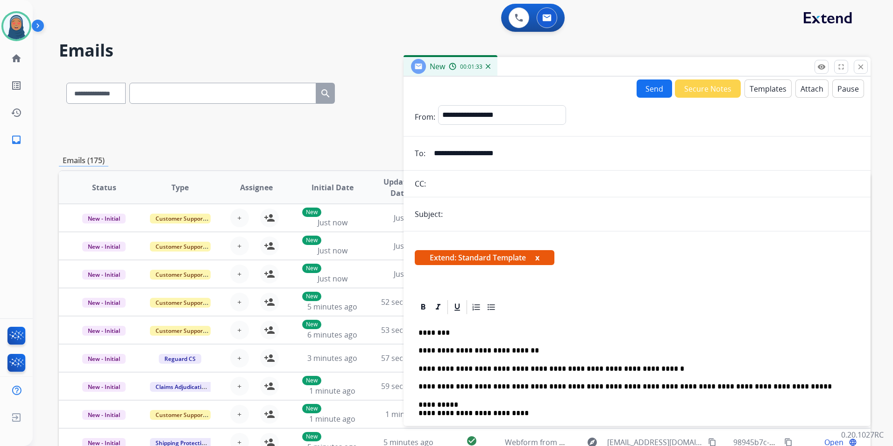
click at [451, 210] on input "text" at bounding box center [653, 214] width 414 height 19
type input "**********"
click at [653, 88] on button "Send" at bounding box center [655, 88] width 36 height 18
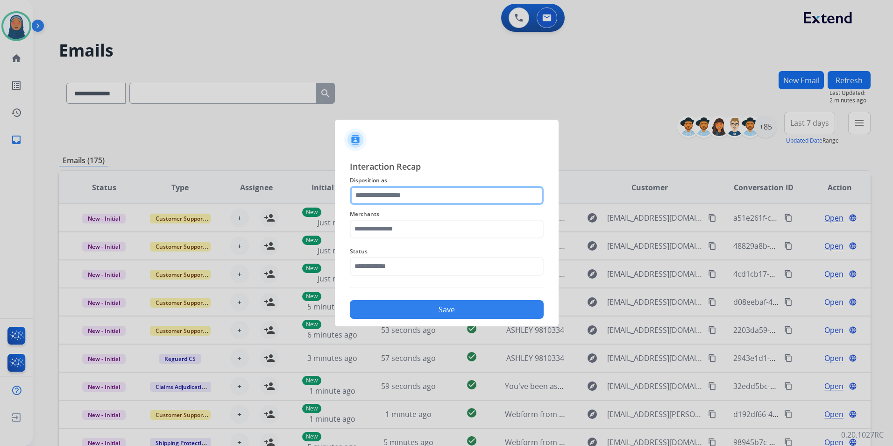
click at [424, 195] on input "text" at bounding box center [447, 195] width 194 height 19
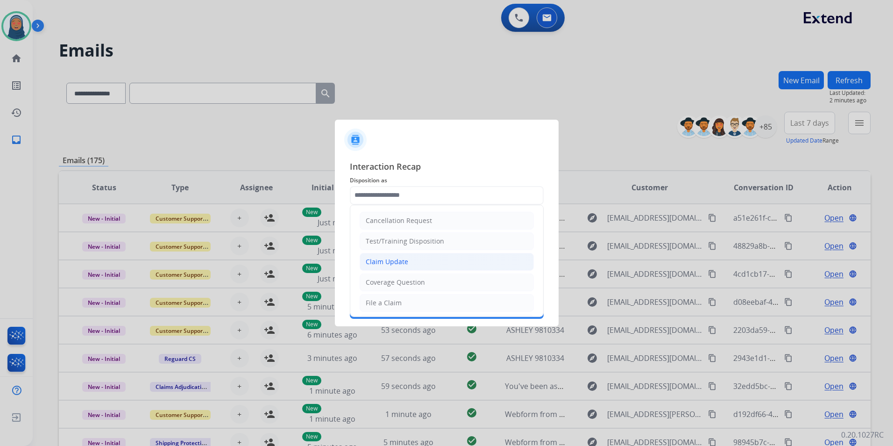
drag, startPoint x: 390, startPoint y: 261, endPoint x: 387, endPoint y: 248, distance: 13.3
click at [390, 260] on div "Claim Update" at bounding box center [387, 261] width 43 height 9
type input "**********"
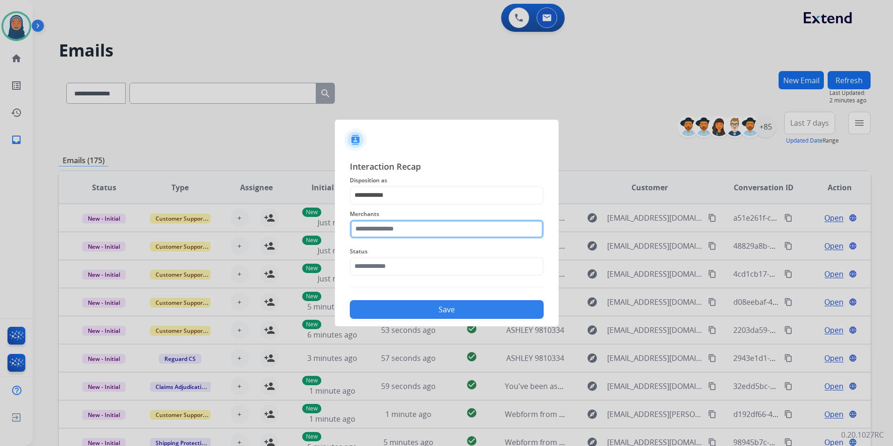
click at [387, 232] on input "text" at bounding box center [447, 229] width 194 height 19
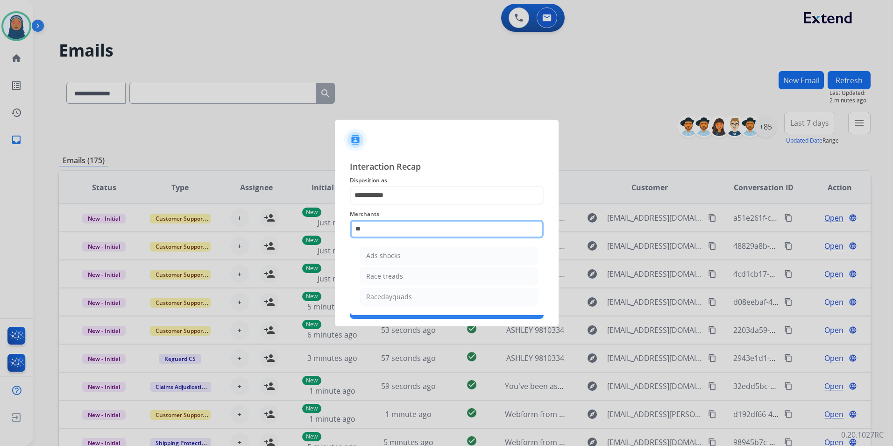
type input "*"
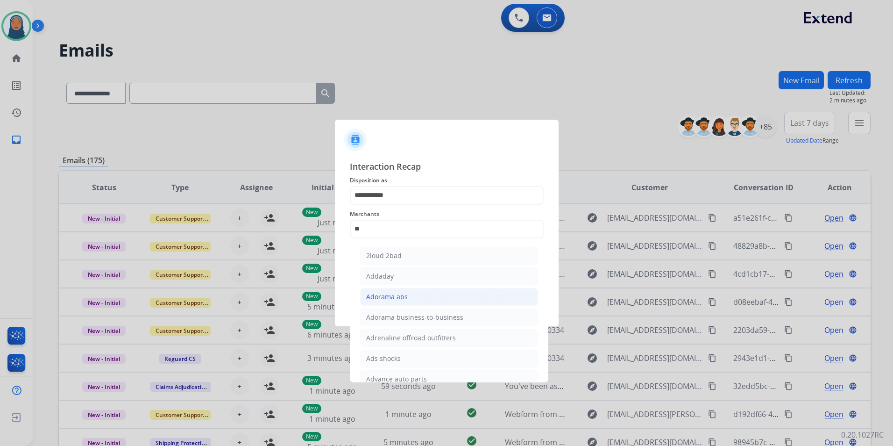
click at [407, 300] on li "Adorama abs" at bounding box center [449, 297] width 178 height 18
type input "**********"
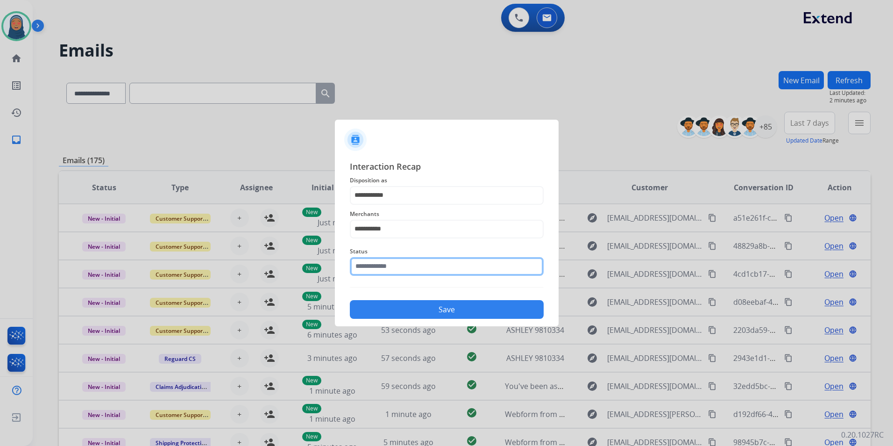
click at [397, 264] on input "text" at bounding box center [447, 266] width 194 height 19
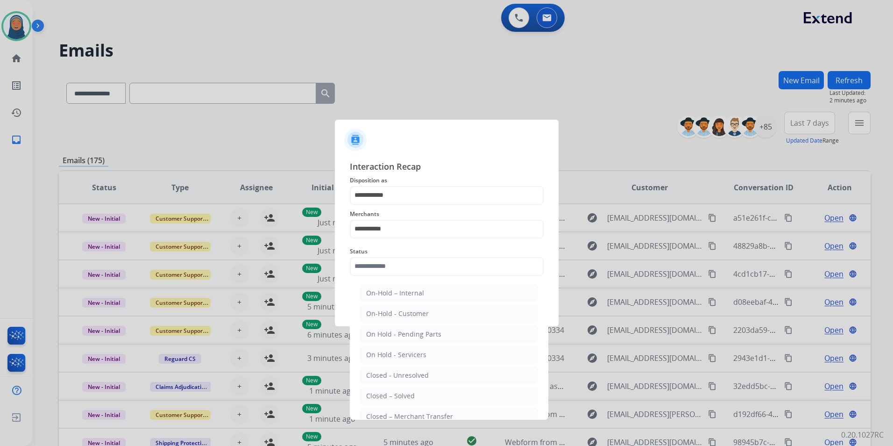
click at [410, 400] on li "Closed – Solved" at bounding box center [449, 396] width 178 height 18
type input "**********"
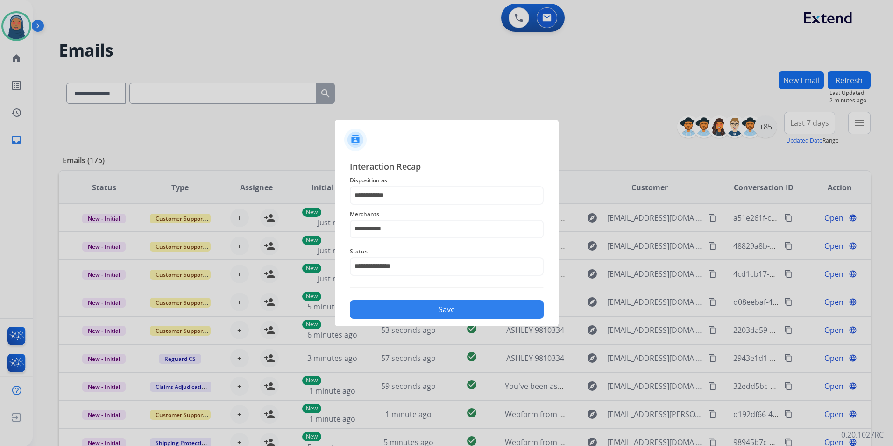
drag, startPoint x: 414, startPoint y: 312, endPoint x: 412, endPoint y: 319, distance: 7.1
click at [414, 312] on button "Save" at bounding box center [447, 309] width 194 height 19
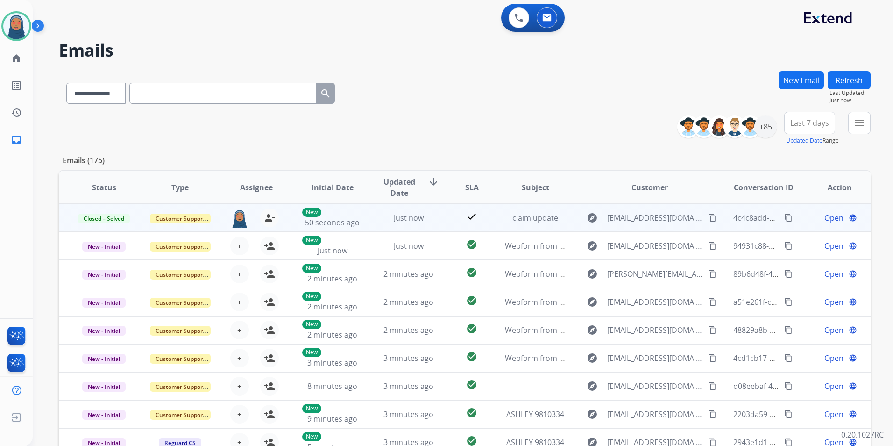
click at [785, 218] on mat-icon "content_copy" at bounding box center [789, 218] width 8 height 8
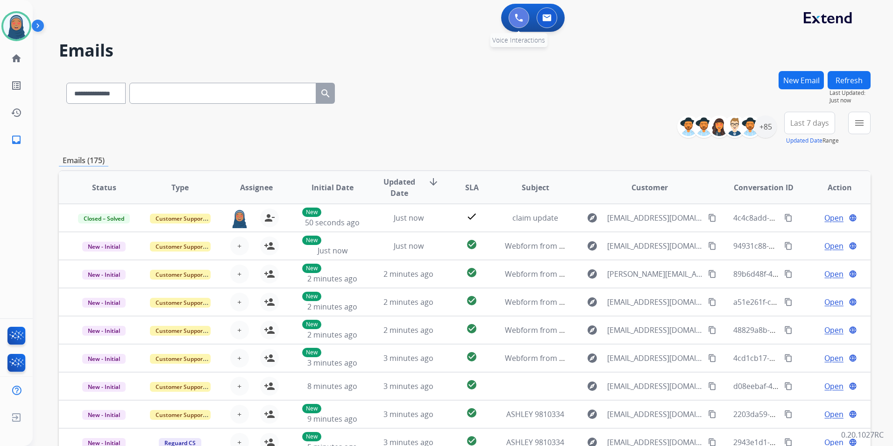
click at [520, 17] on img at bounding box center [519, 18] width 8 height 8
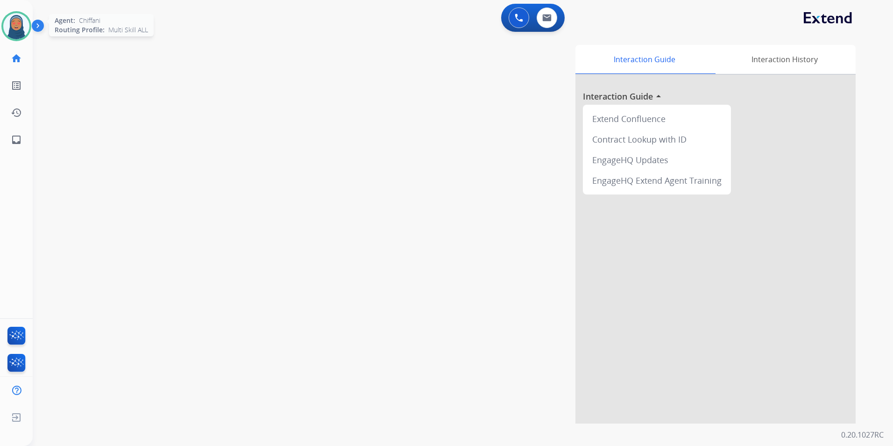
click at [16, 31] on img at bounding box center [16, 26] width 26 height 26
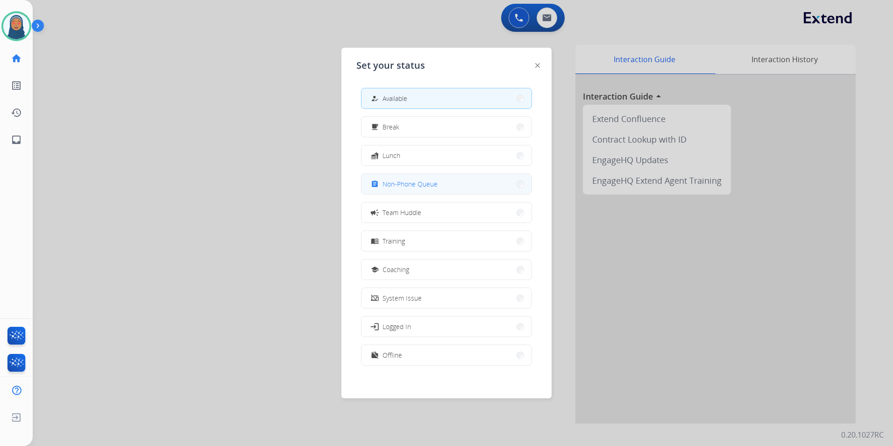
click at [404, 188] on span "Non-Phone Queue" at bounding box center [410, 184] width 55 height 10
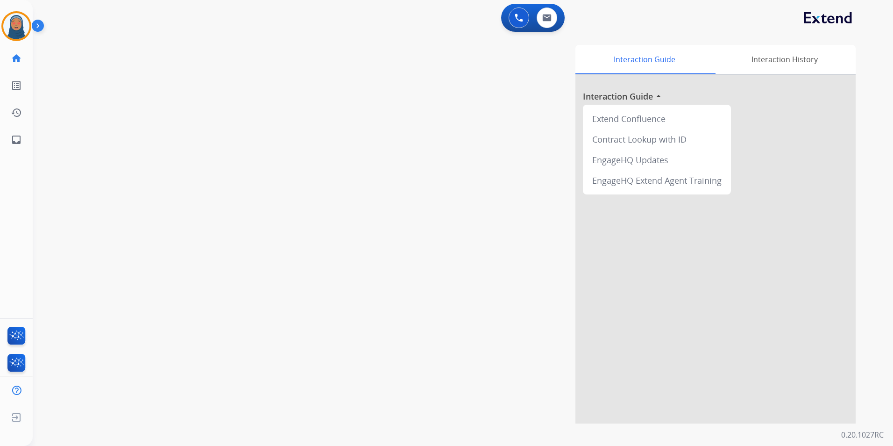
drag, startPoint x: 513, startPoint y: 16, endPoint x: 502, endPoint y: 29, distance: 17.2
click at [513, 16] on button at bounding box center [519, 17] width 21 height 21
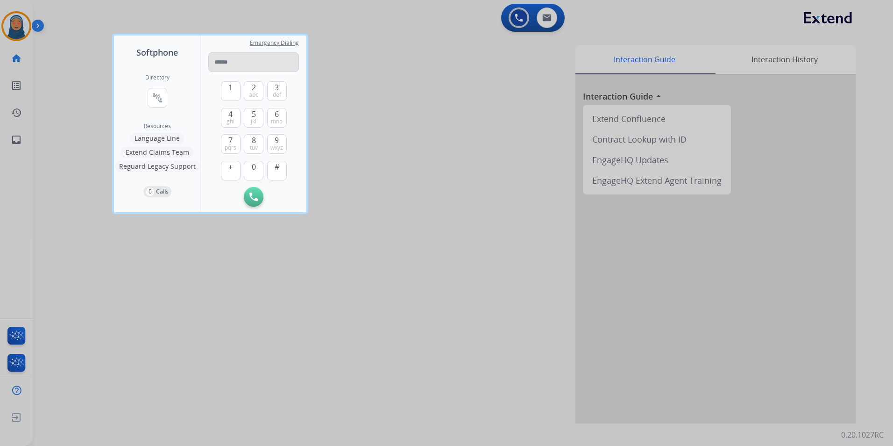
click at [249, 59] on input "tel" at bounding box center [253, 62] width 91 height 20
type input "**********"
click at [250, 195] on img at bounding box center [254, 197] width 8 height 8
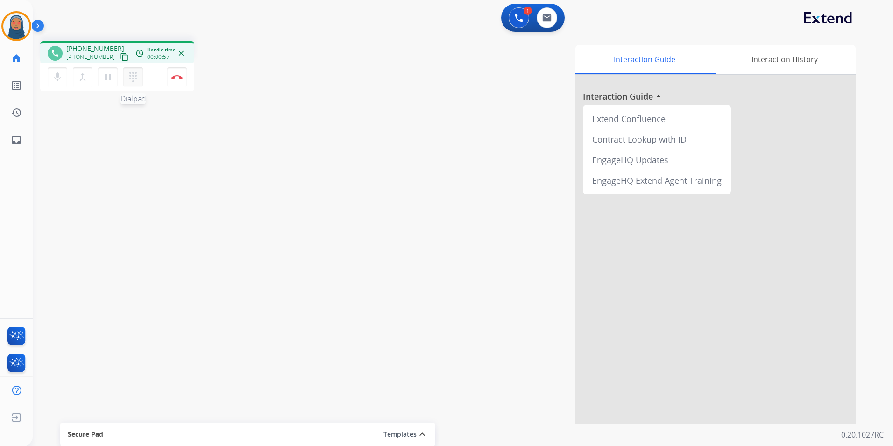
click at [136, 79] on mat-icon "dialpad" at bounding box center [133, 76] width 11 height 11
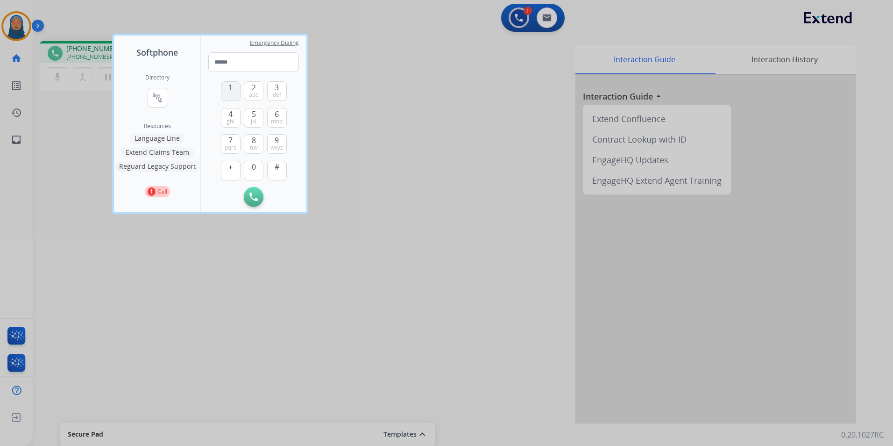
click at [230, 87] on span "1" at bounding box center [230, 87] width 4 height 11
type input "*"
click at [342, 109] on div at bounding box center [446, 223] width 893 height 446
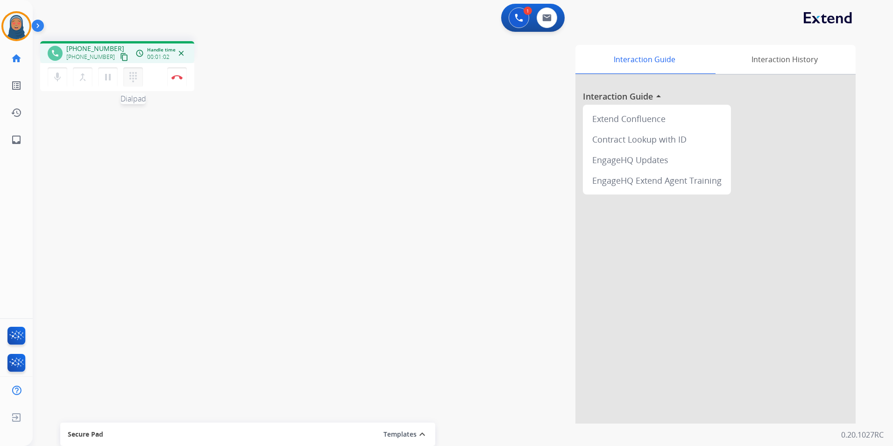
click at [135, 80] on mat-icon "dialpad" at bounding box center [133, 76] width 11 height 11
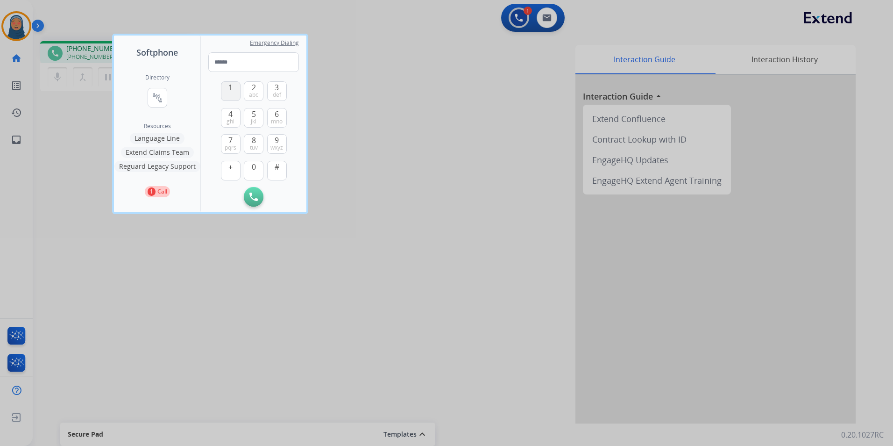
click at [235, 92] on button "1" at bounding box center [231, 91] width 20 height 20
type input "*"
click at [362, 130] on div at bounding box center [446, 223] width 893 height 446
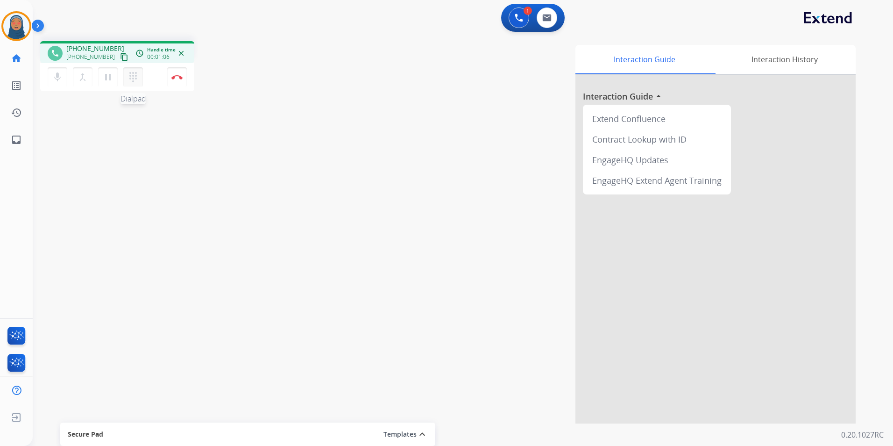
click at [134, 77] on mat-icon "dialpad" at bounding box center [133, 76] width 11 height 11
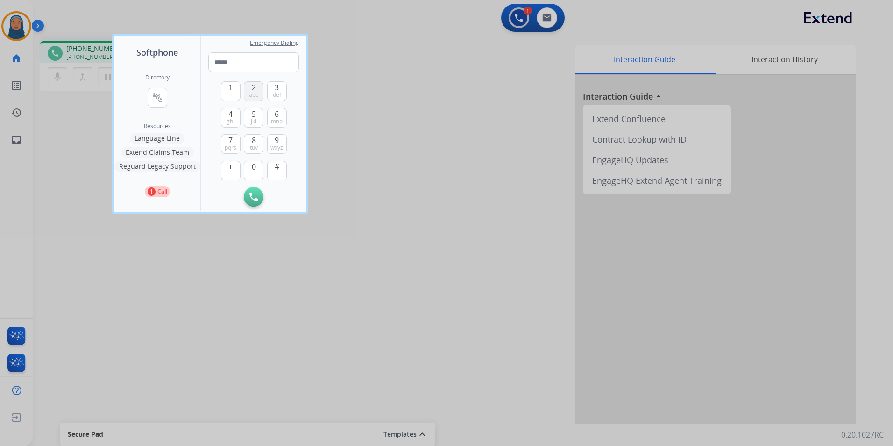
click at [253, 91] on span "abc" at bounding box center [253, 94] width 9 height 7
type input "*"
click at [334, 121] on div at bounding box center [446, 223] width 893 height 446
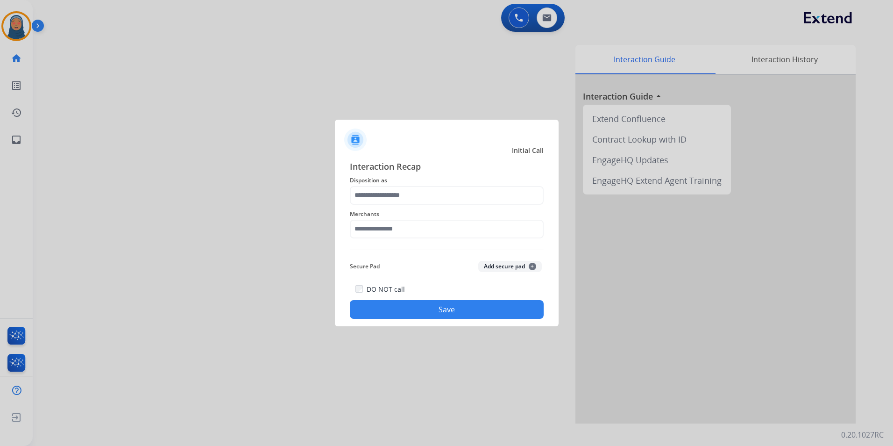
click at [380, 185] on span "Disposition as" at bounding box center [447, 180] width 194 height 11
click at [383, 190] on input "text" at bounding box center [447, 195] width 194 height 19
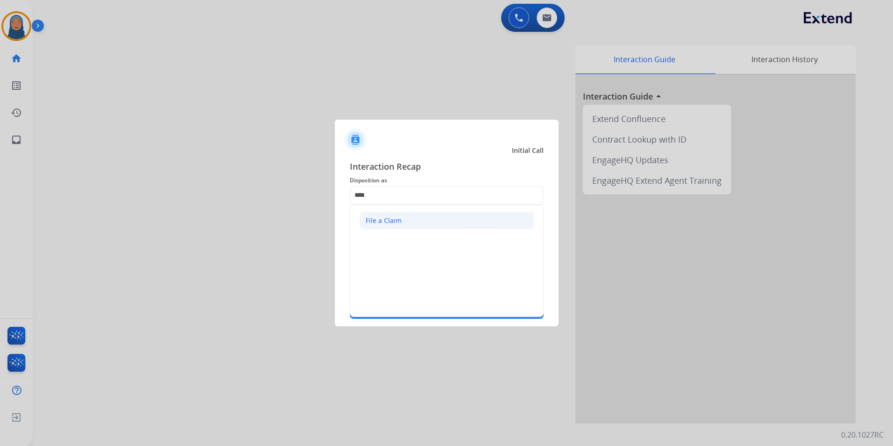
click at [397, 215] on li "File a Claim" at bounding box center [447, 221] width 174 height 18
type input "**********"
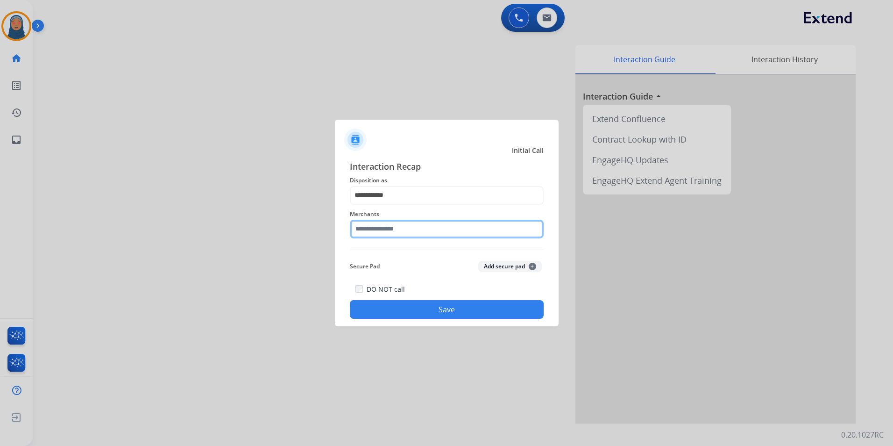
click at [375, 227] on input "text" at bounding box center [447, 229] width 194 height 19
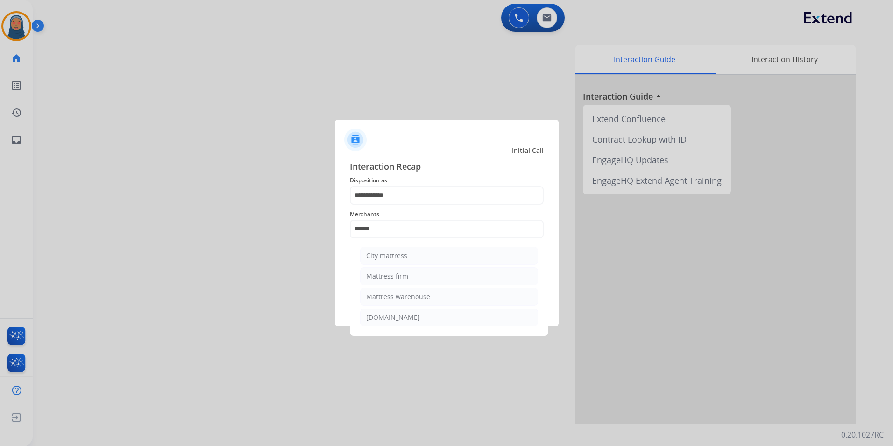
click at [423, 293] on div "Mattress warehouse" at bounding box center [398, 296] width 64 height 9
type input "**********"
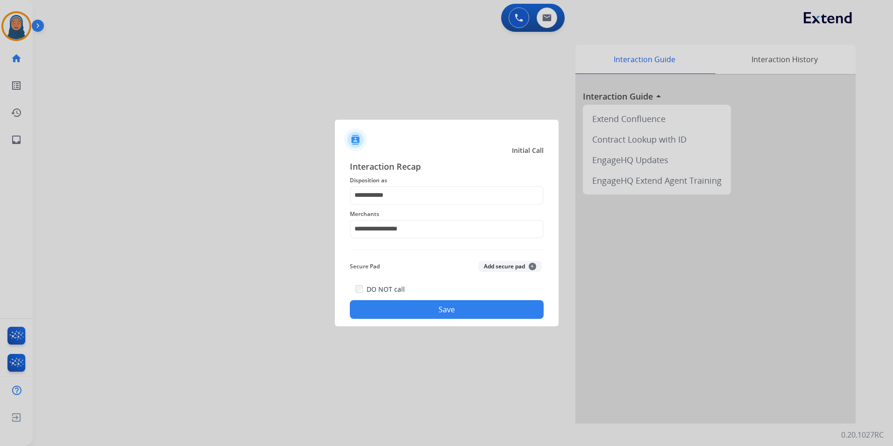
click at [453, 306] on button "Save" at bounding box center [447, 309] width 194 height 19
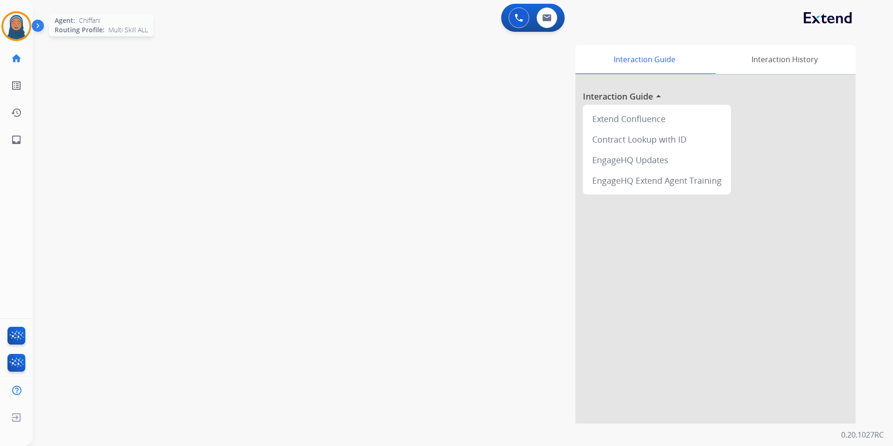
drag, startPoint x: 12, startPoint y: 38, endPoint x: 28, endPoint y: 38, distance: 15.9
click at [13, 38] on img at bounding box center [16, 26] width 26 height 26
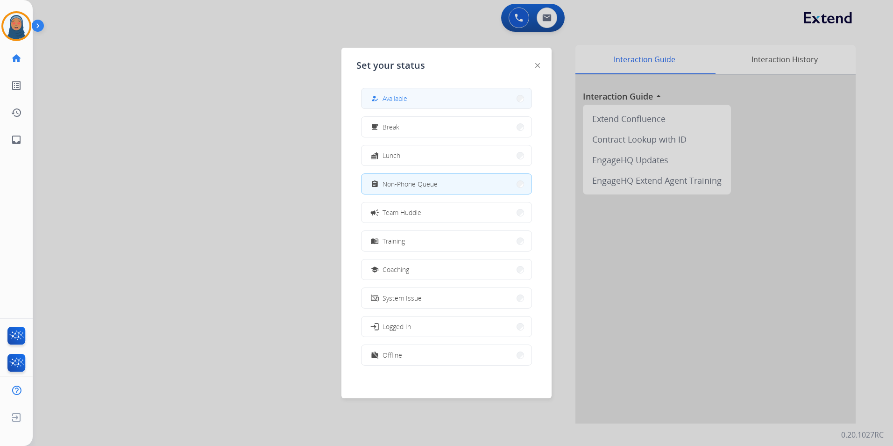
click at [385, 96] on div "how_to_reg Available" at bounding box center [388, 98] width 38 height 11
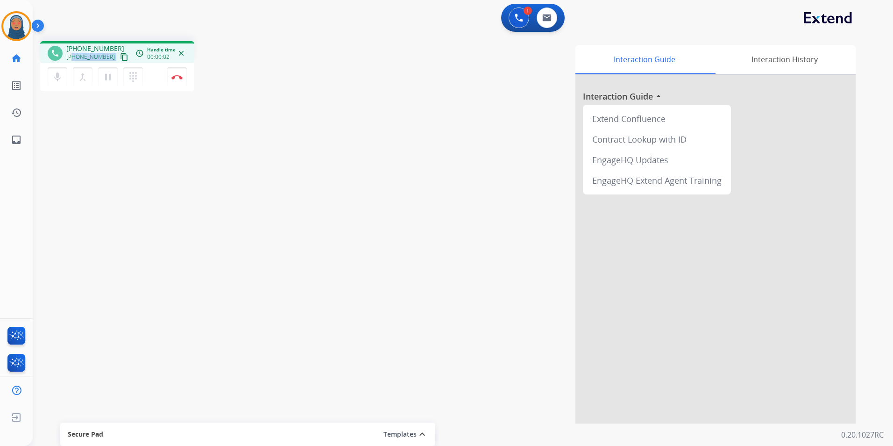
drag, startPoint x: 107, startPoint y: 58, endPoint x: 73, endPoint y: 58, distance: 34.1
click at [73, 58] on div "[PHONE_NUMBER] content_copy" at bounding box center [98, 56] width 64 height 11
copy div "7809060430 content_copy access_time Call metrics Queue 00:10 Hold 00:00 Talk 00…"
click at [180, 83] on button "Disconnect" at bounding box center [177, 77] width 20 height 20
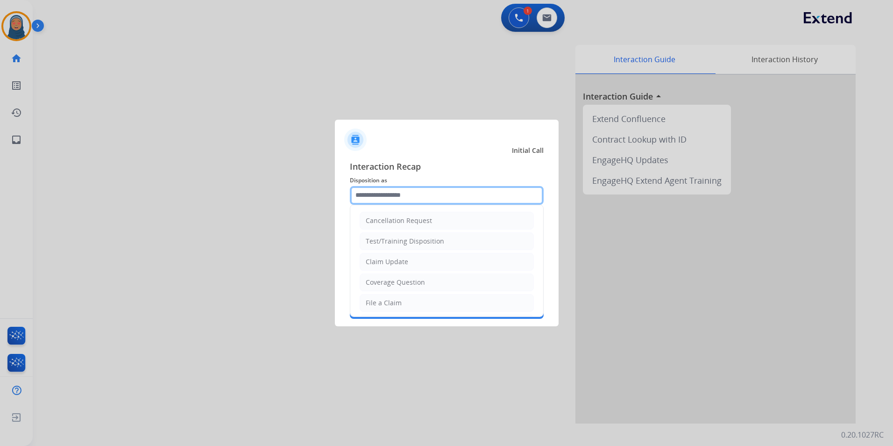
click at [397, 202] on input "text" at bounding box center [447, 195] width 194 height 19
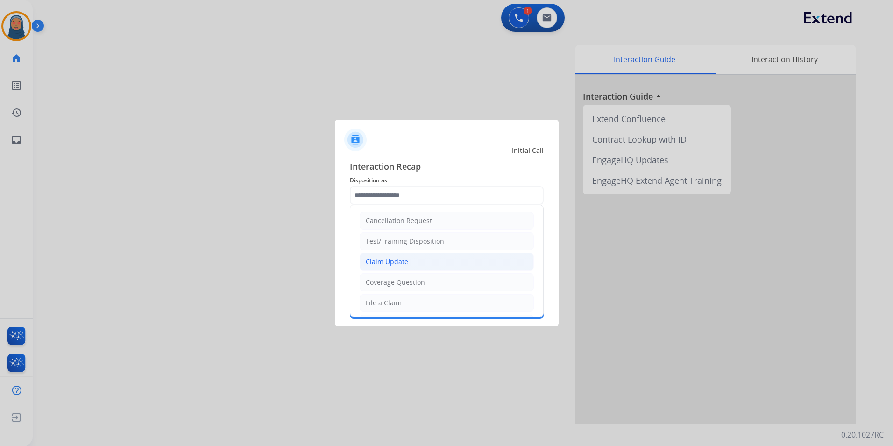
click at [397, 261] on div "Claim Update" at bounding box center [387, 261] width 43 height 9
type input "**********"
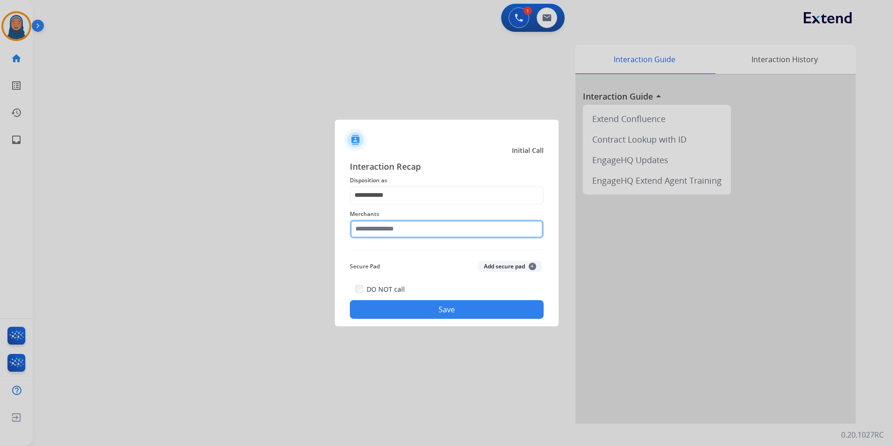
click at [403, 228] on input "text" at bounding box center [447, 229] width 194 height 19
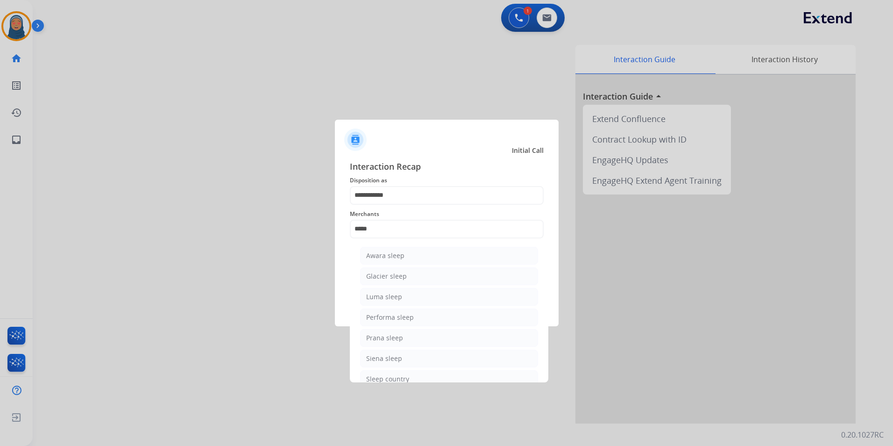
click at [408, 377] on li "Sleep country" at bounding box center [449, 379] width 178 height 18
type input "**********"
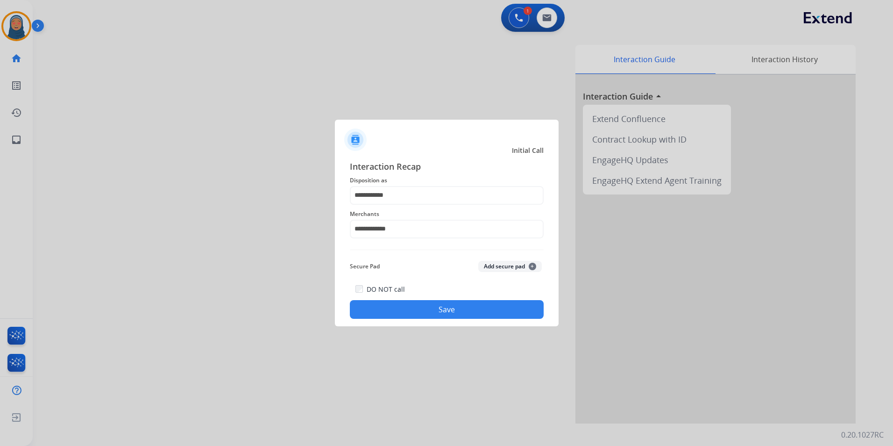
click at [450, 316] on button "Save" at bounding box center [447, 309] width 194 height 19
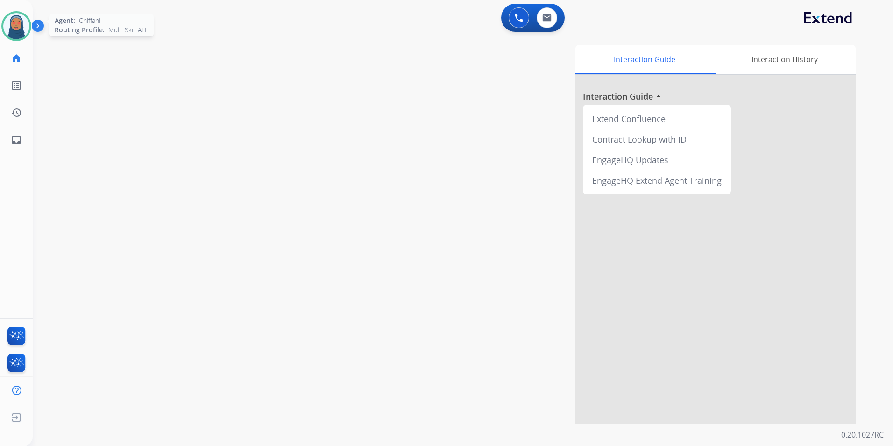
click at [10, 29] on img at bounding box center [16, 26] width 26 height 26
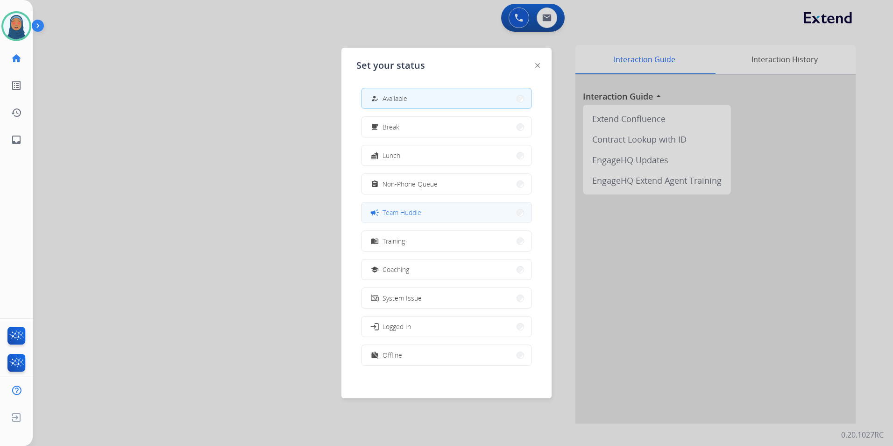
scroll to position [3, 0]
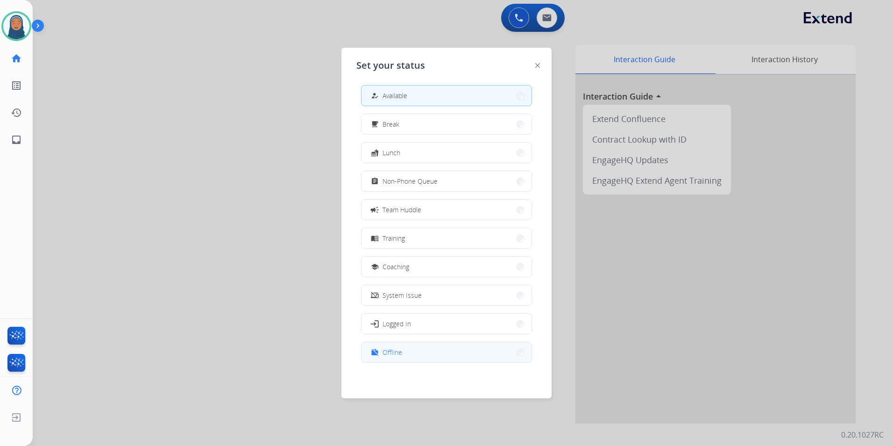
click at [502, 354] on button "work_off Offline" at bounding box center [447, 352] width 170 height 20
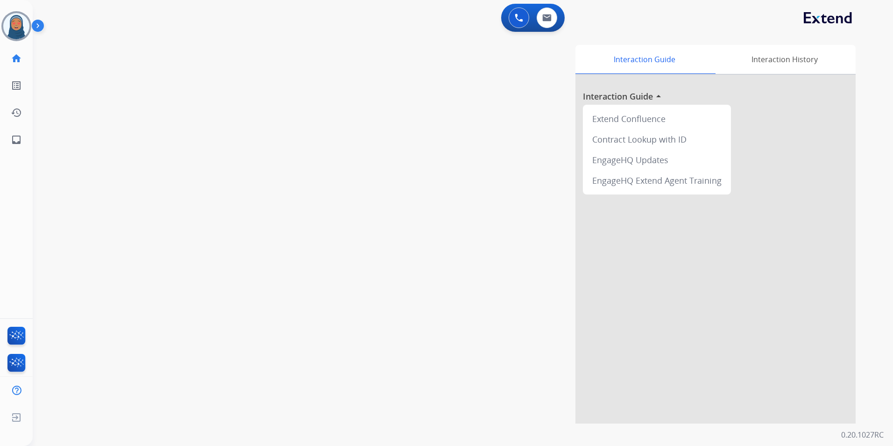
click at [58, 417] on div "swap_horiz Break voice bridge close_fullscreen Connect 3-Way Call merge_type Se…" at bounding box center [452, 229] width 838 height 390
click at [17, 420] on img at bounding box center [16, 417] width 17 height 18
click at [62, 418] on span "Log out" at bounding box center [62, 418] width 22 height 9
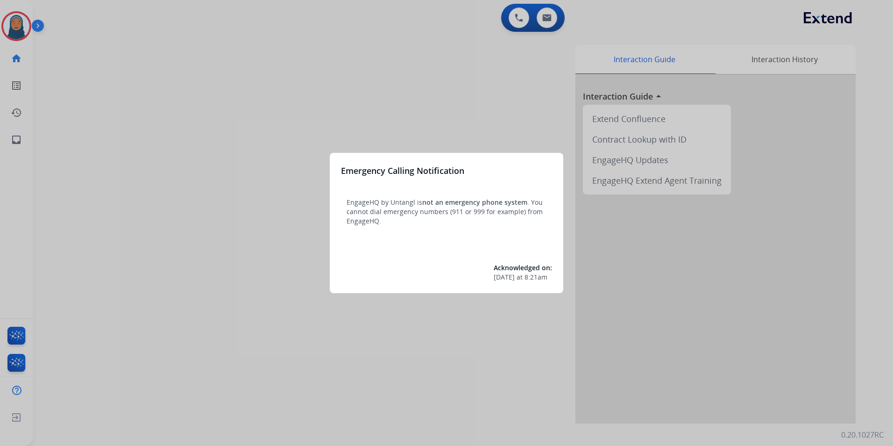
click at [86, 29] on div at bounding box center [446, 223] width 893 height 446
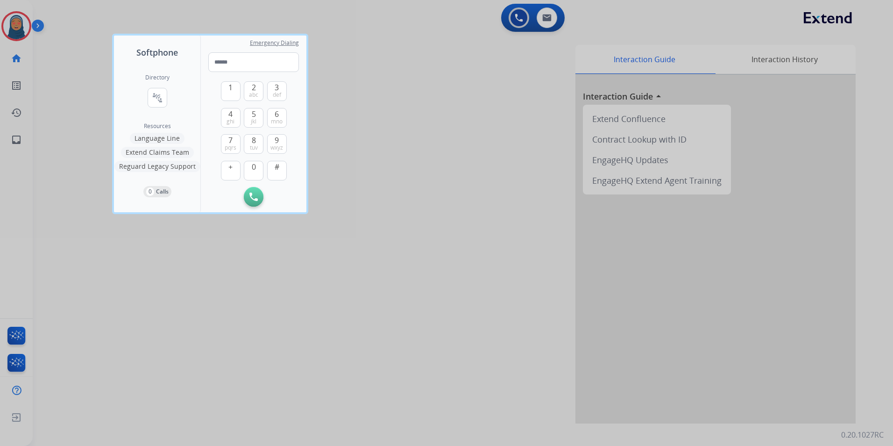
drag, startPoint x: 86, startPoint y: 29, endPoint x: 78, endPoint y: 29, distance: 8.5
click at [87, 29] on div at bounding box center [446, 223] width 893 height 446
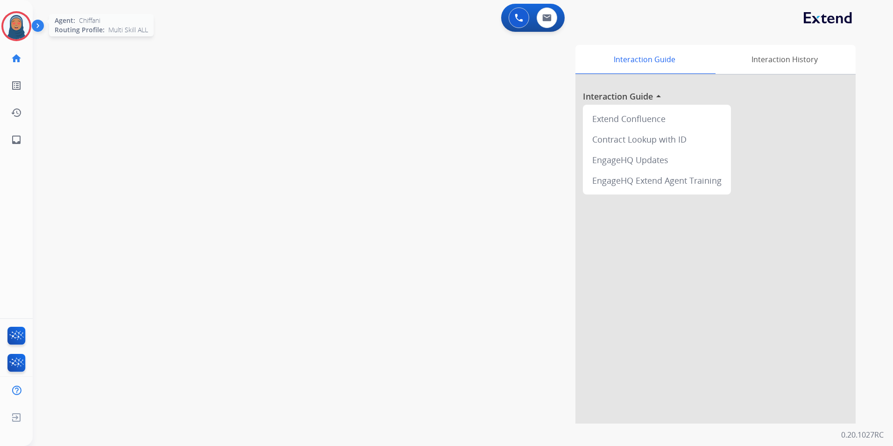
click at [18, 26] on img at bounding box center [16, 26] width 26 height 26
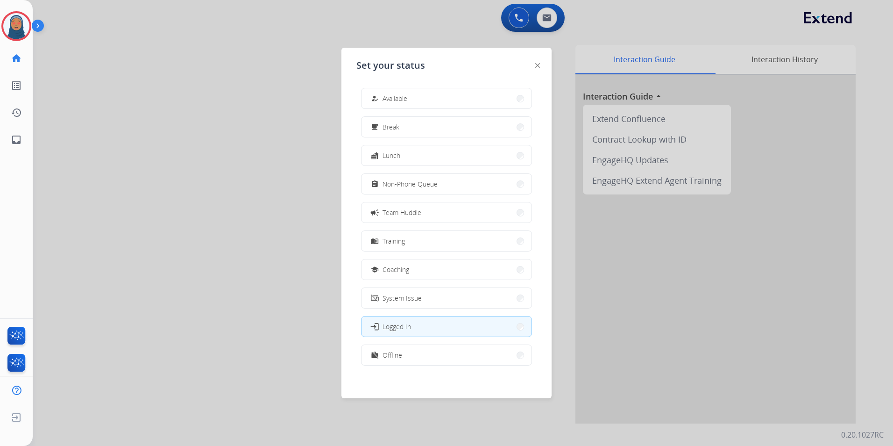
click at [445, 100] on button "how_to_reg Available" at bounding box center [447, 98] width 170 height 20
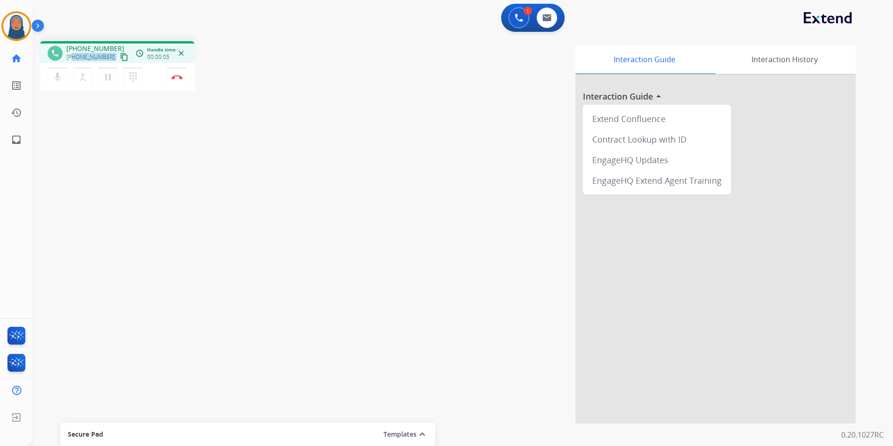
drag, startPoint x: 107, startPoint y: 57, endPoint x: 73, endPoint y: 58, distance: 34.6
click at [73, 58] on div "+15043456561 content_copy" at bounding box center [98, 56] width 64 height 11
click at [183, 78] on button "Disconnect" at bounding box center [177, 77] width 20 height 20
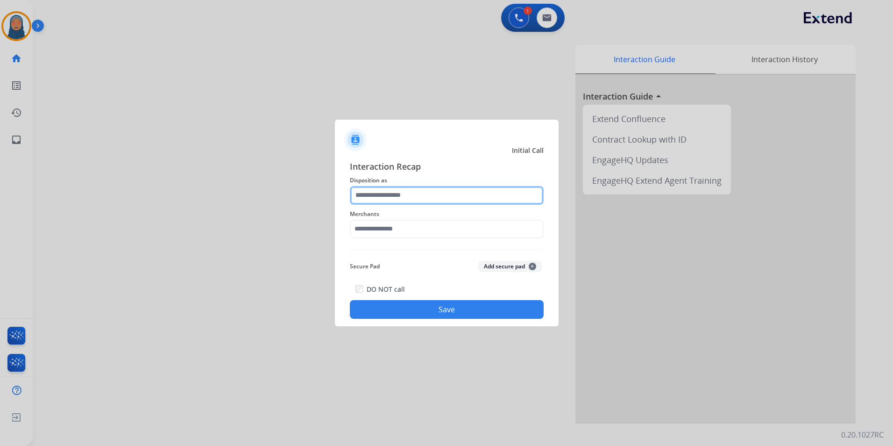
click at [405, 193] on input "text" at bounding box center [447, 195] width 194 height 19
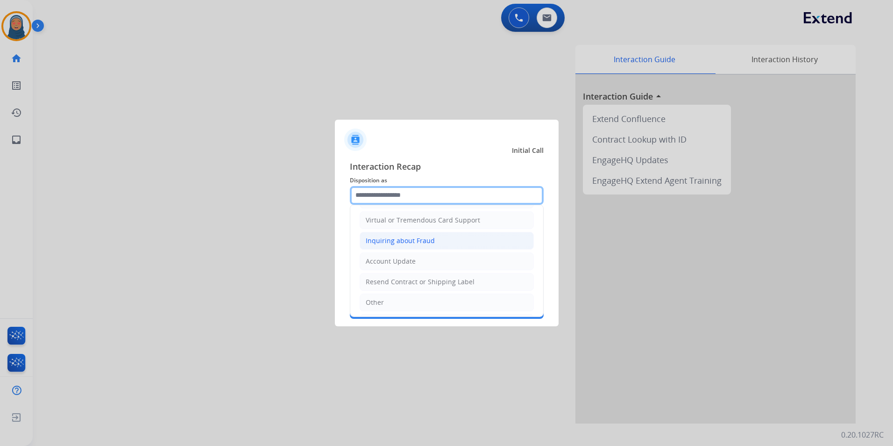
scroll to position [140, 0]
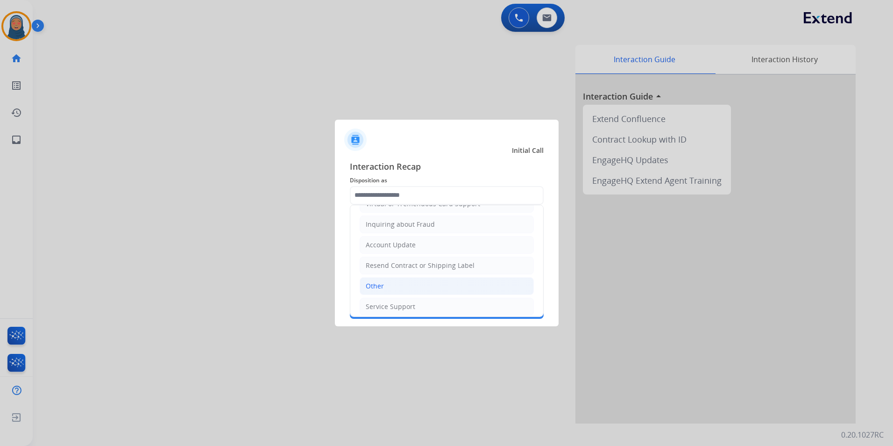
click at [427, 287] on li "Other" at bounding box center [447, 286] width 174 height 18
type input "*****"
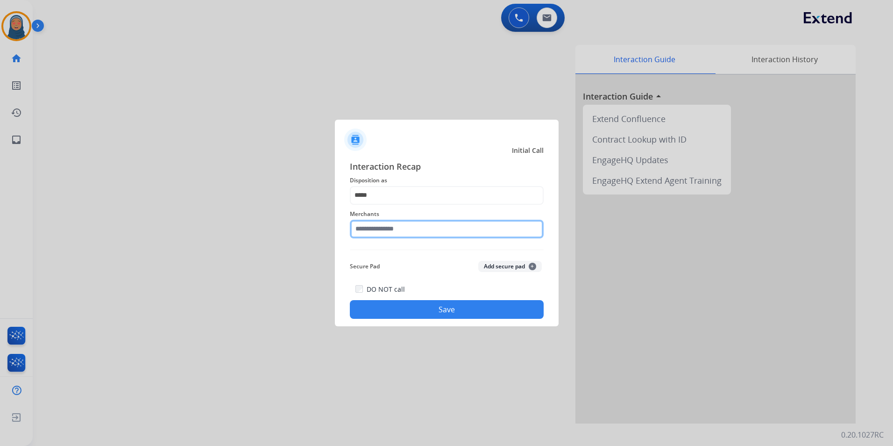
click at [418, 230] on input "text" at bounding box center [447, 229] width 194 height 19
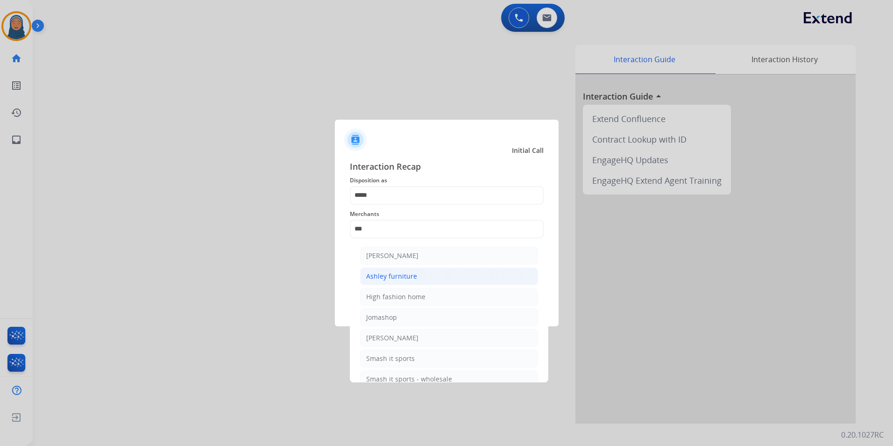
click at [389, 282] on li "Ashley furniture" at bounding box center [449, 276] width 178 height 18
type input "**********"
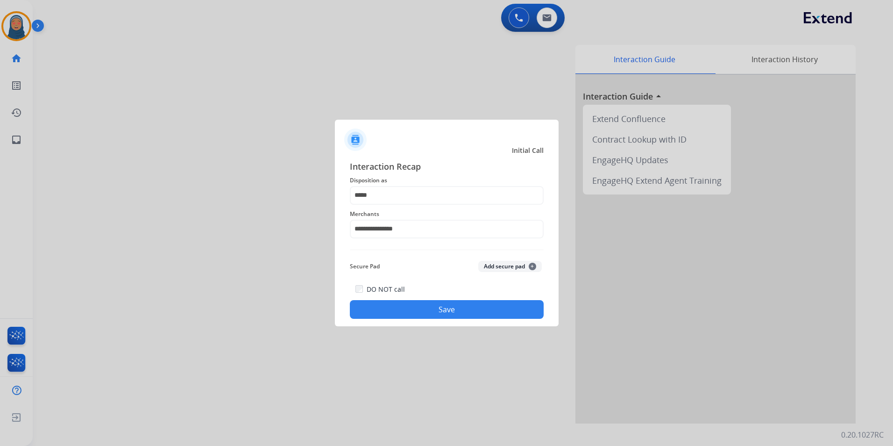
click at [442, 315] on button "Save" at bounding box center [447, 309] width 194 height 19
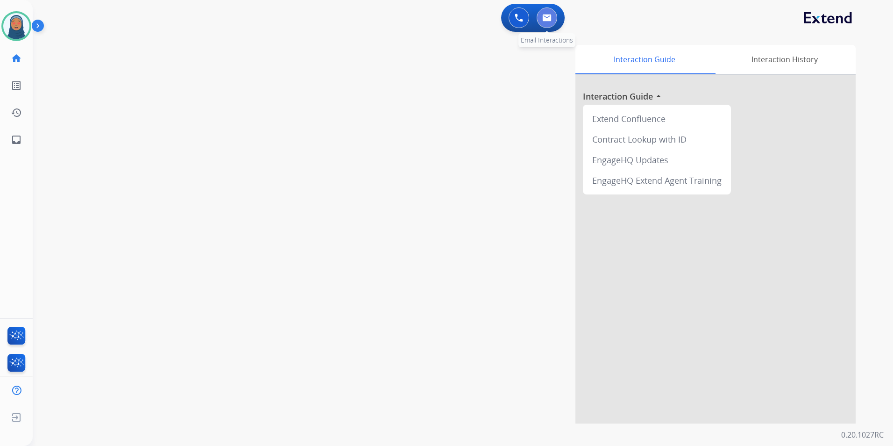
click at [554, 20] on button at bounding box center [547, 17] width 21 height 21
select select "**********"
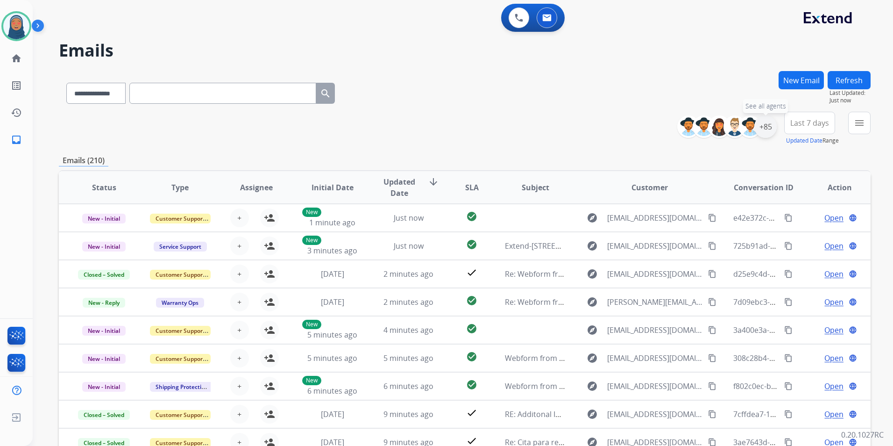
click at [762, 128] on div "+85" at bounding box center [766, 126] width 22 height 22
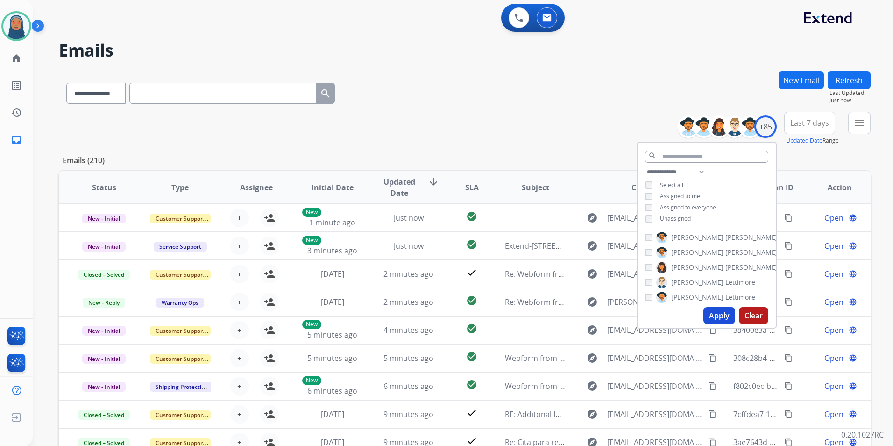
click at [717, 315] on button "Apply" at bounding box center [720, 315] width 32 height 17
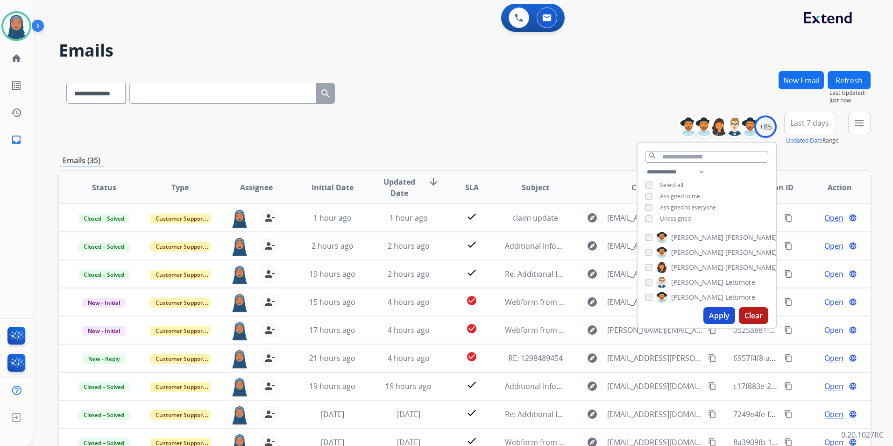
click at [451, 89] on div "**********" at bounding box center [465, 91] width 812 height 41
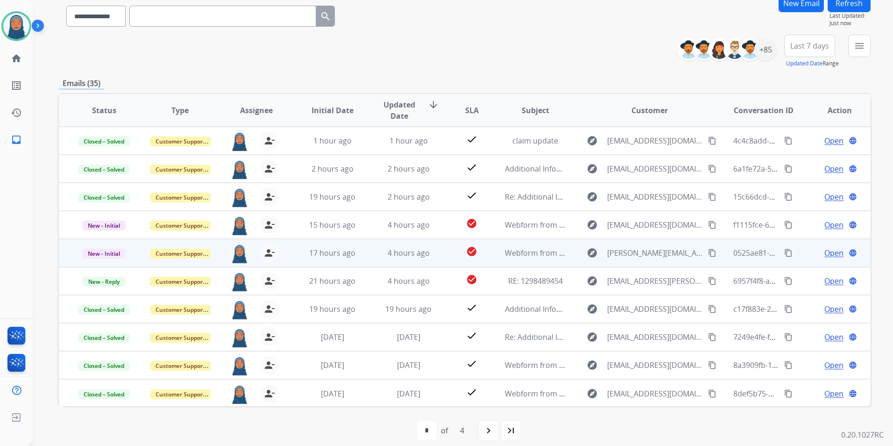
scroll to position [86, 0]
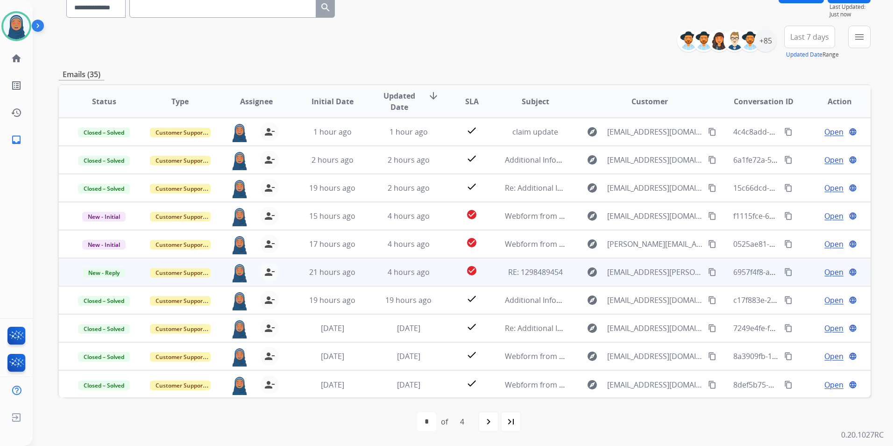
click at [825, 271] on span "Open" at bounding box center [834, 271] width 19 height 11
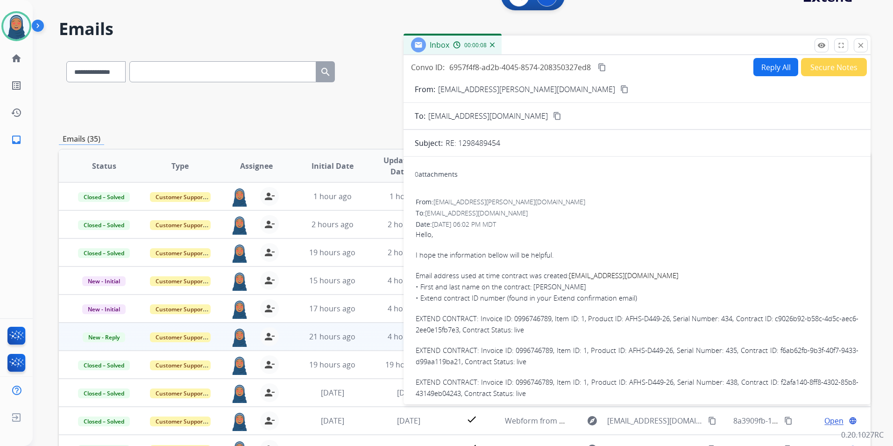
scroll to position [0, 0]
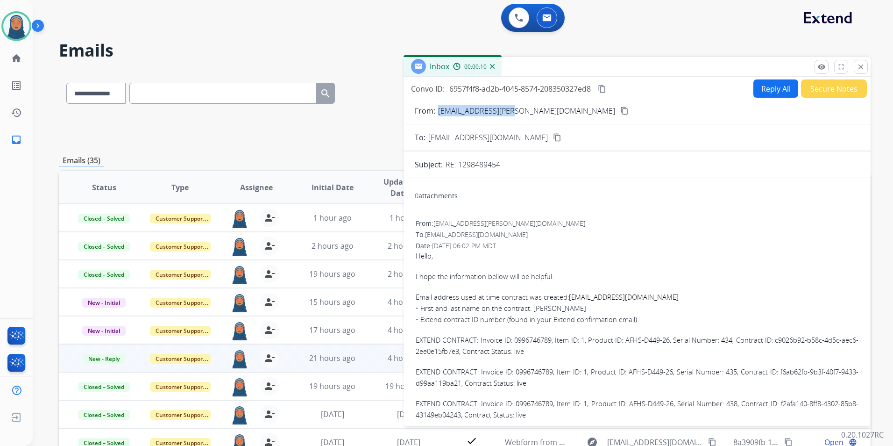
drag, startPoint x: 511, startPoint y: 112, endPoint x: 439, endPoint y: 115, distance: 71.6
click at [439, 115] on div "From: hsalami@dufresne.ca content_copy" at bounding box center [637, 110] width 467 height 11
copy p "[EMAIL_ADDRESS][PERSON_NAME][DOMAIN_NAME]"
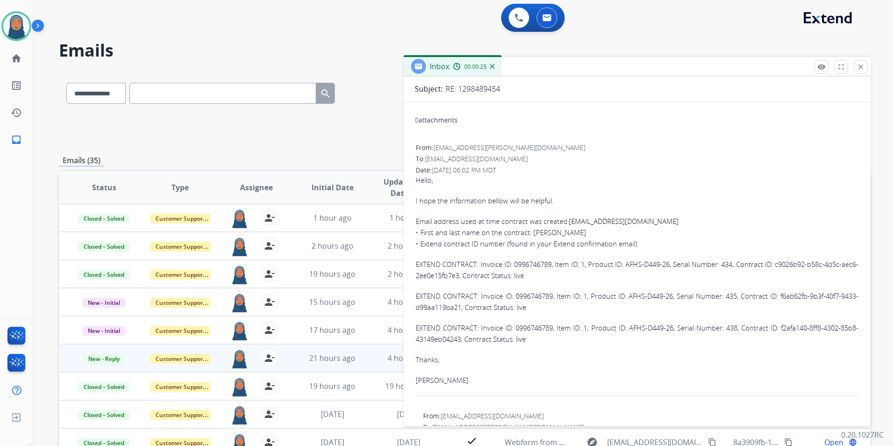
scroll to position [93, 0]
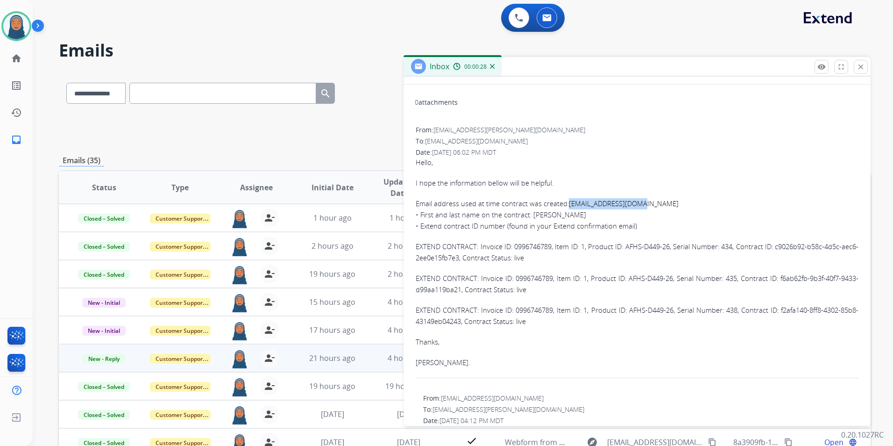
drag, startPoint x: 645, startPoint y: 204, endPoint x: 566, endPoint y: 205, distance: 79.0
click at [566, 205] on p "Email address used at time contract was created: eyakobov19@gmail.com • First a…" at bounding box center [637, 215] width 443 height 34
drag, startPoint x: 566, startPoint y: 205, endPoint x: 606, endPoint y: 203, distance: 39.8
click at [606, 203] on span "eyakobov19@gmail.com" at bounding box center [624, 203] width 110 height 9
click at [630, 203] on span "eyakobov19@gmail.com" at bounding box center [624, 203] width 110 height 9
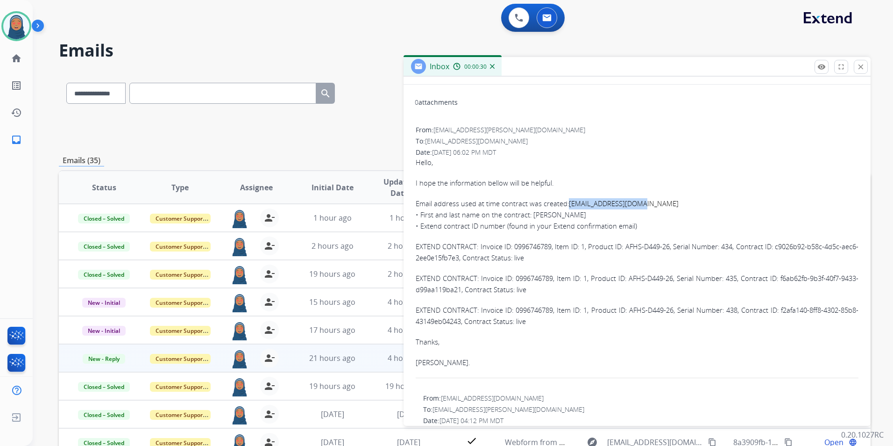
click at [693, 197] on div "Hello, I hope the information bellow will be helpful. Email address used at tim…" at bounding box center [637, 268] width 443 height 223
drag, startPoint x: 684, startPoint y: 200, endPoint x: 656, endPoint y: 205, distance: 27.9
click at [683, 200] on p "Email address used at time contract was created: eyakobov19@gmail.com • First a…" at bounding box center [637, 215] width 443 height 34
drag, startPoint x: 644, startPoint y: 205, endPoint x: 568, endPoint y: 205, distance: 76.2
click at [568, 205] on p "Email address used at time contract was created: eyakobov19@gmail.com • First a…" at bounding box center [637, 215] width 443 height 34
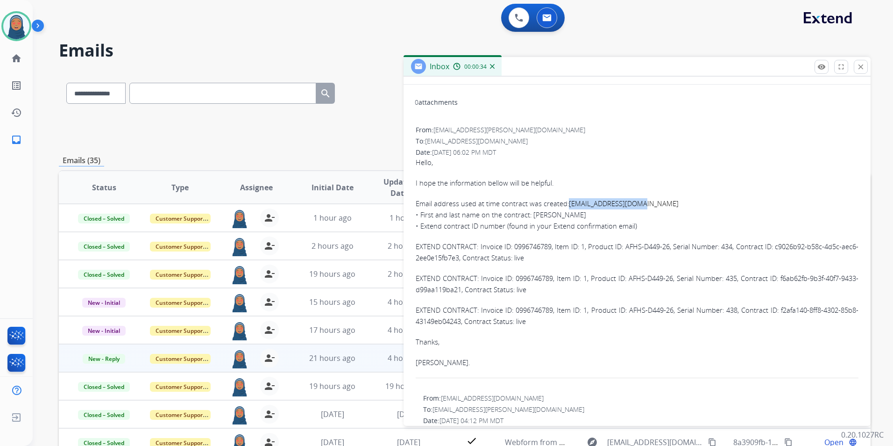
copy span "eyakobov19@gmail.com"
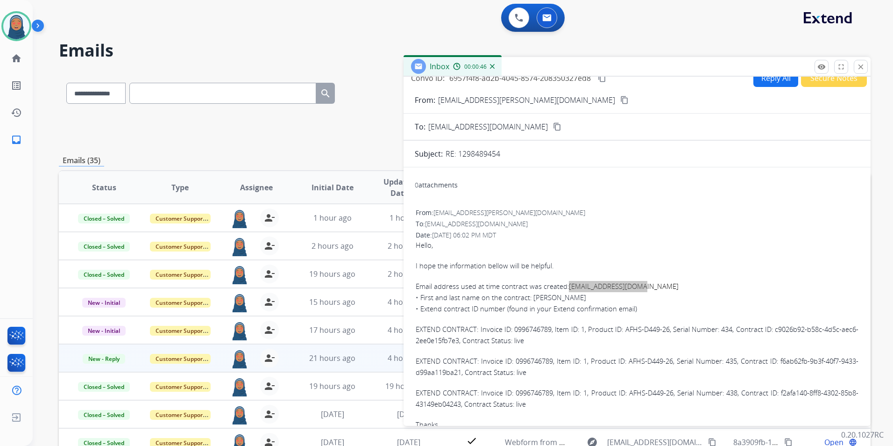
scroll to position [0, 0]
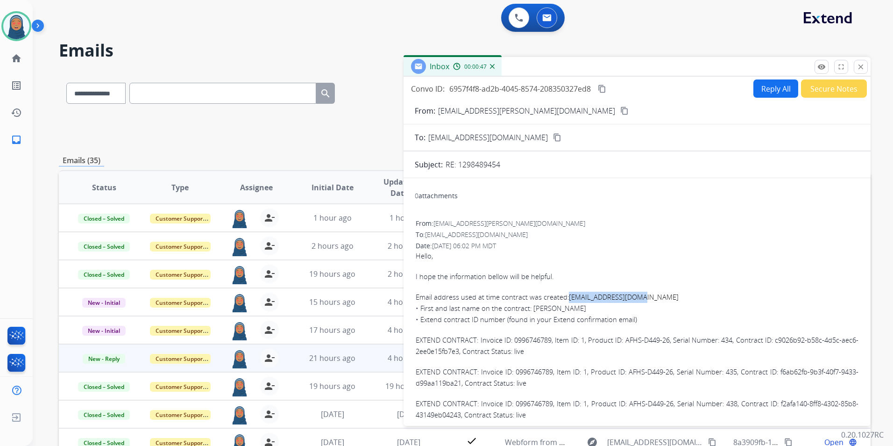
click at [773, 89] on button "Reply All" at bounding box center [776, 88] width 45 height 18
select select "**********"
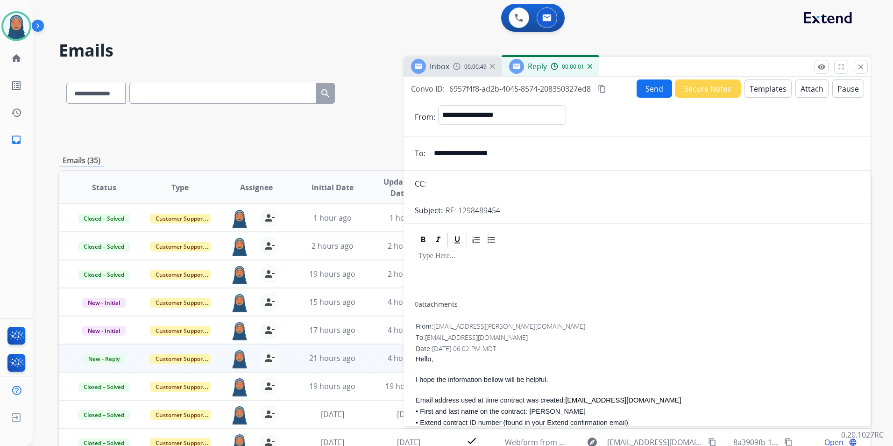
click at [771, 87] on button "Templates" at bounding box center [768, 88] width 47 height 18
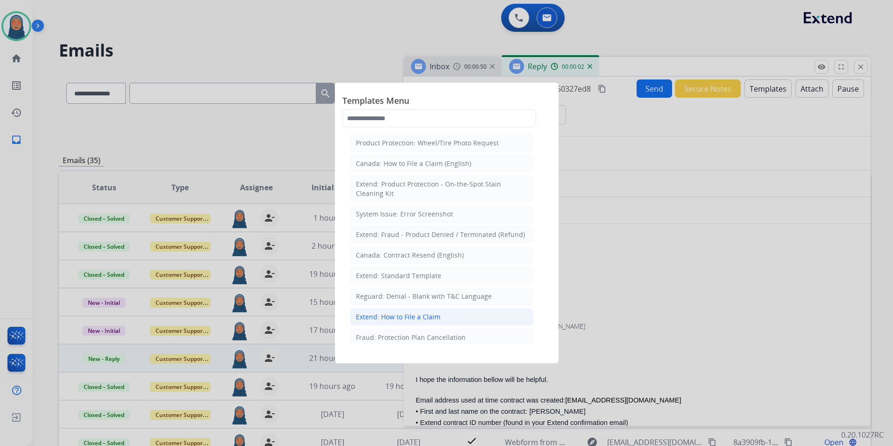
click at [426, 318] on div "Extend: How to File a Claim" at bounding box center [398, 316] width 85 height 9
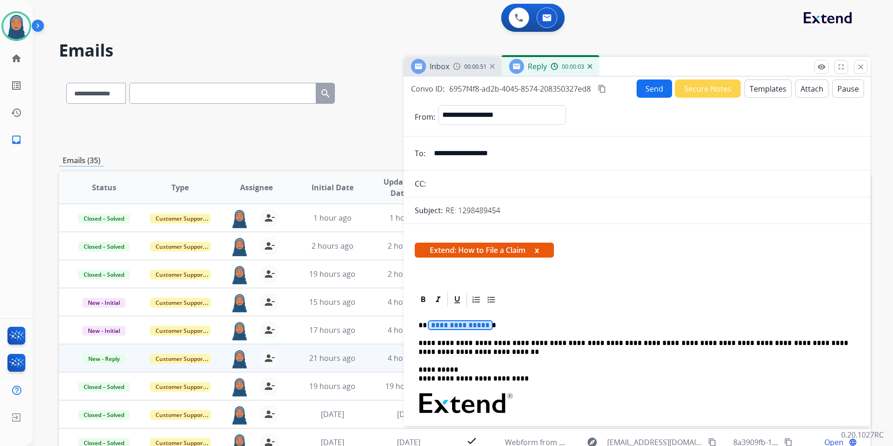
click at [465, 321] on span "**********" at bounding box center [460, 325] width 63 height 8
click at [641, 86] on button "Send" at bounding box center [655, 88] width 36 height 18
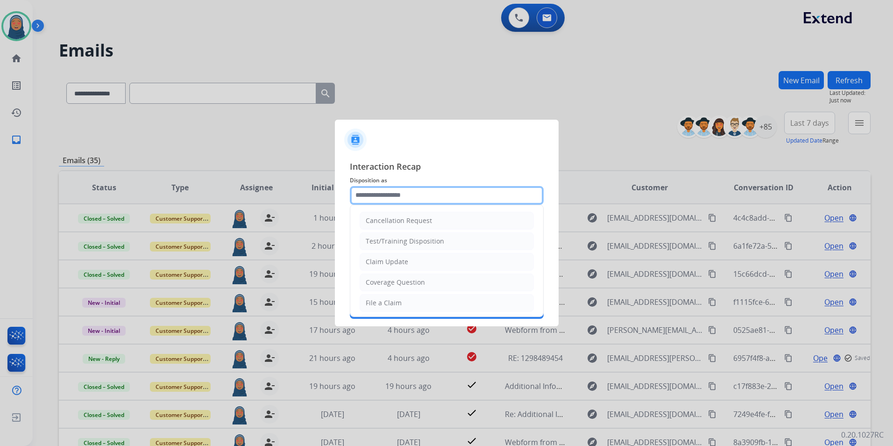
click at [404, 195] on input "text" at bounding box center [447, 195] width 194 height 19
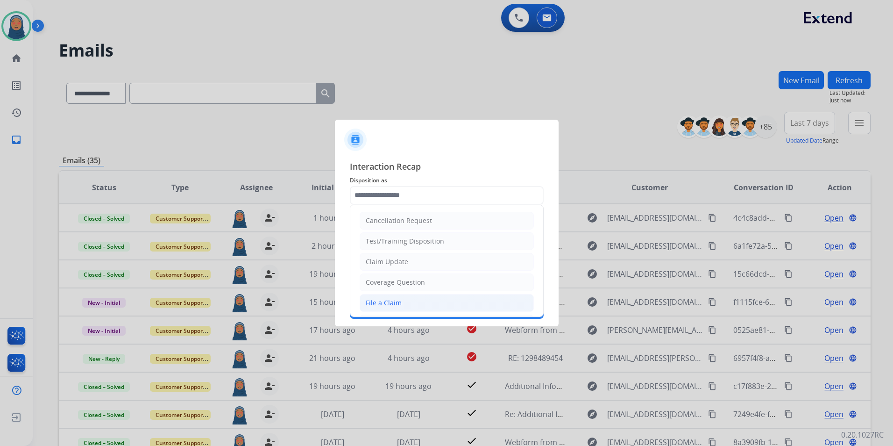
click at [387, 303] on div "File a Claim" at bounding box center [384, 302] width 36 height 9
type input "**********"
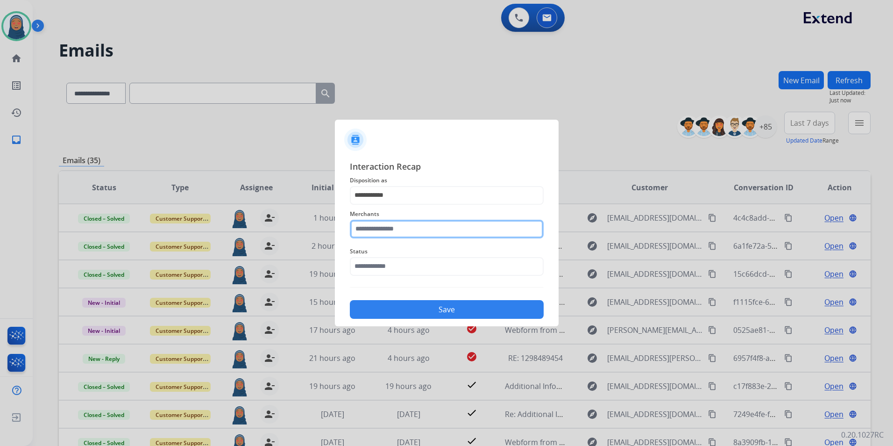
click at [400, 228] on input "text" at bounding box center [447, 229] width 194 height 19
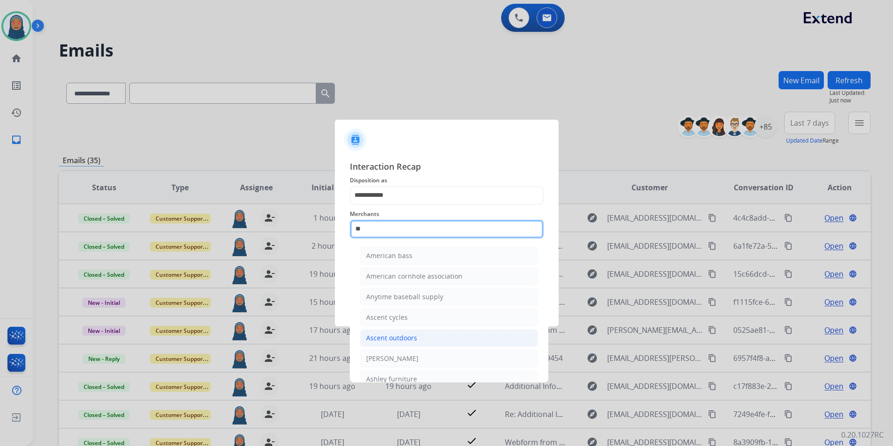
type input "*"
type input "***"
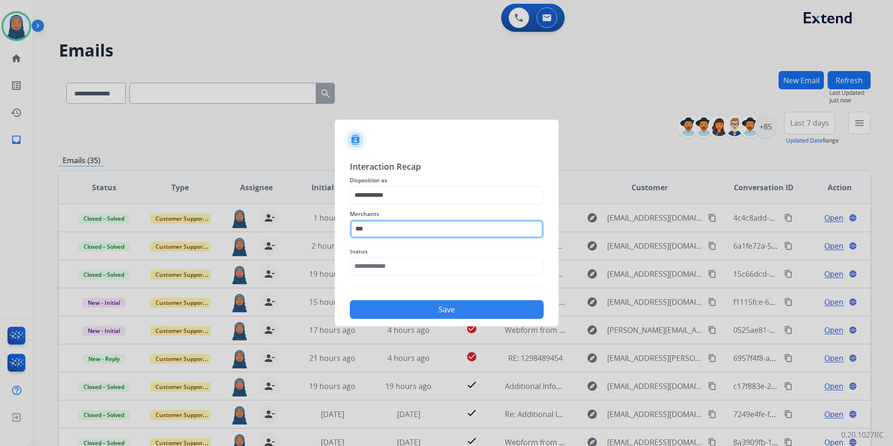
drag, startPoint x: 370, startPoint y: 230, endPoint x: 151, endPoint y: 203, distance: 220.8
click at [0, 204] on app-contact-recap-modal "**********" at bounding box center [0, 223] width 0 height 446
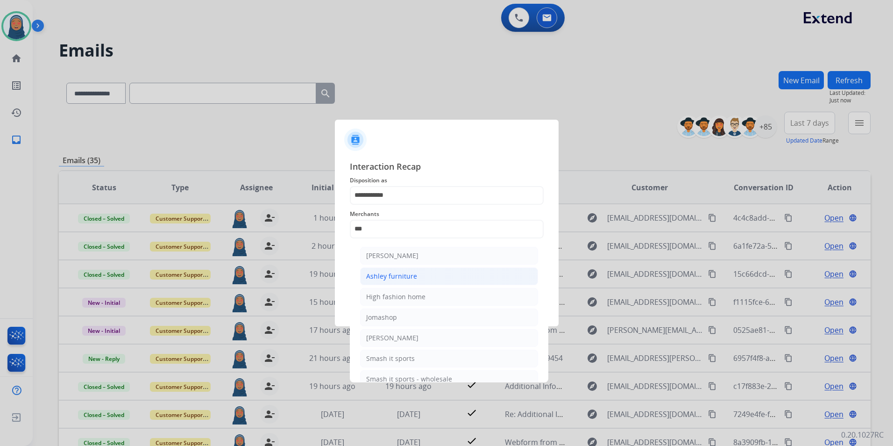
click at [429, 276] on li "Ashley furniture" at bounding box center [449, 276] width 178 height 18
type input "**********"
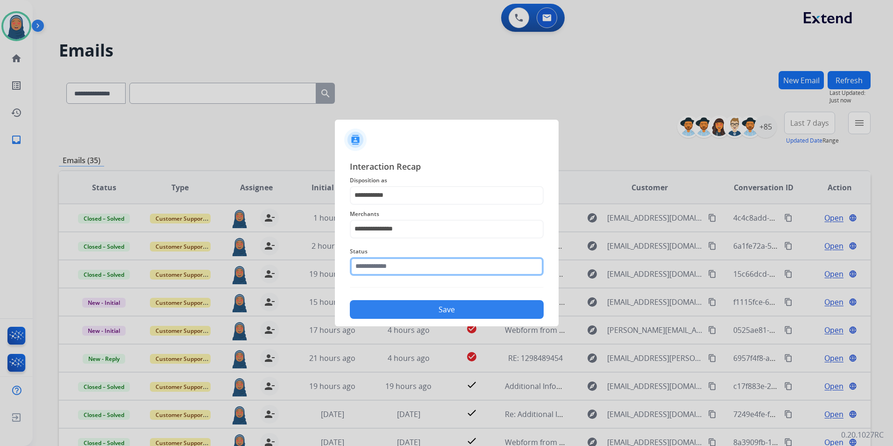
click at [382, 264] on input "text" at bounding box center [447, 266] width 194 height 19
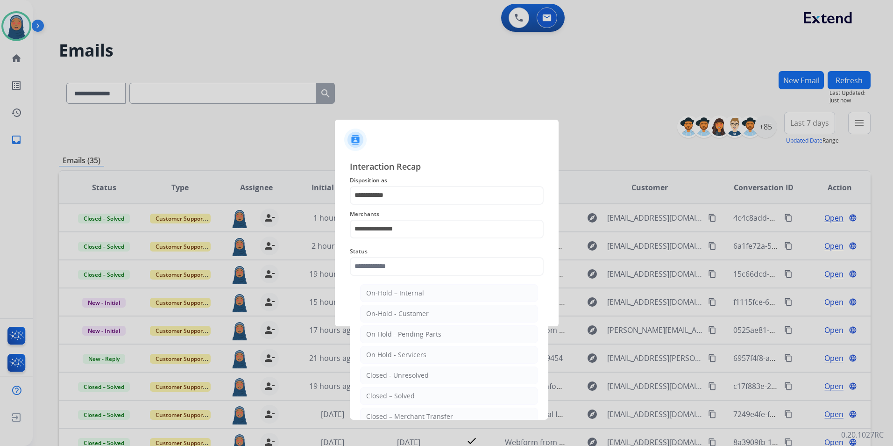
drag, startPoint x: 405, startPoint y: 397, endPoint x: 406, endPoint y: 375, distance: 22.0
click at [405, 394] on div "Closed – Solved" at bounding box center [390, 395] width 49 height 9
type input "**********"
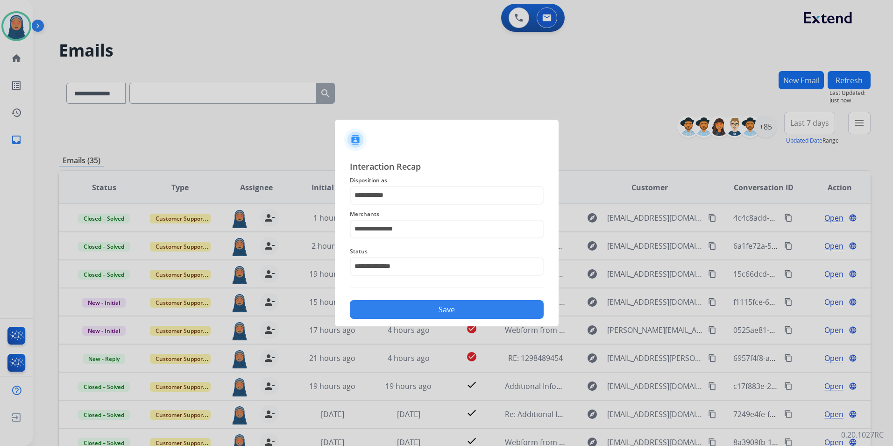
click at [425, 306] on button "Save" at bounding box center [447, 309] width 194 height 19
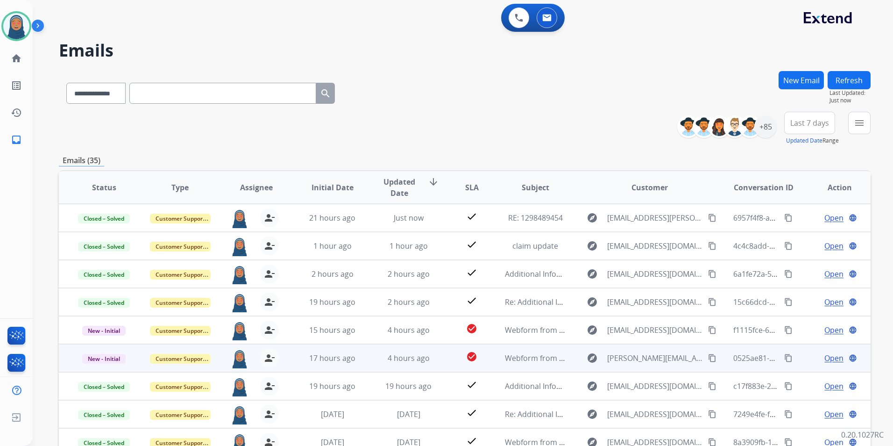
click at [827, 355] on span "Open" at bounding box center [834, 357] width 19 height 11
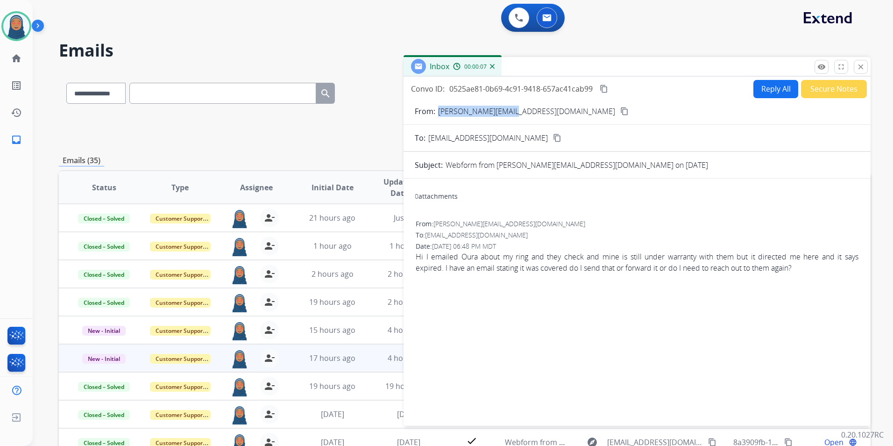
drag, startPoint x: 515, startPoint y: 114, endPoint x: 439, endPoint y: 114, distance: 76.2
click at [439, 114] on div "From: Z.duliman@yahoo.com content_copy" at bounding box center [637, 111] width 467 height 11
copy p "[PERSON_NAME][EMAIL_ADDRESS][DOMAIN_NAME]"
click at [767, 91] on button "Reply All" at bounding box center [776, 89] width 45 height 18
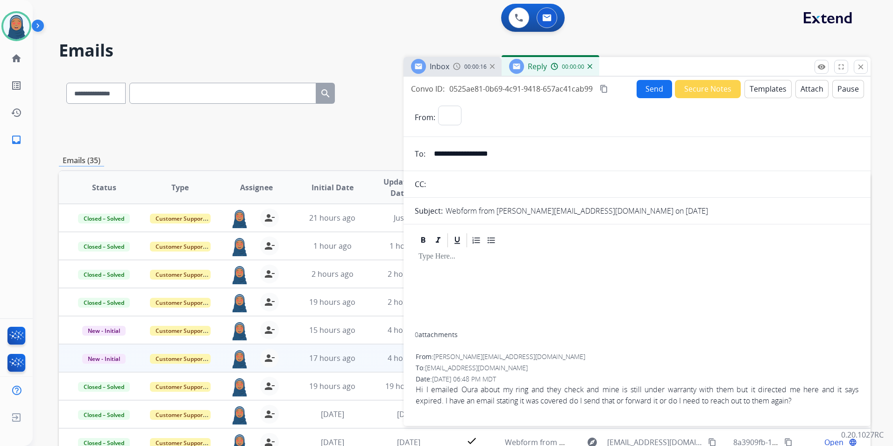
select select "**********"
click at [770, 90] on button "Templates" at bounding box center [768, 89] width 47 height 18
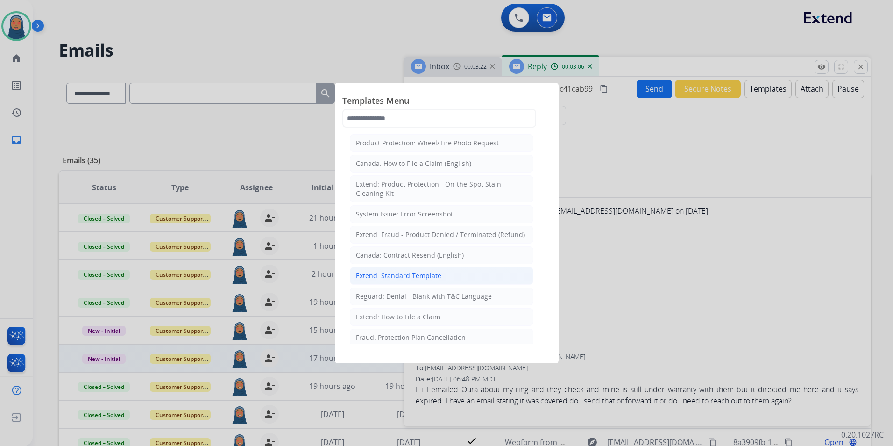
click at [410, 280] on li "Extend: Standard Template" at bounding box center [442, 276] width 184 height 18
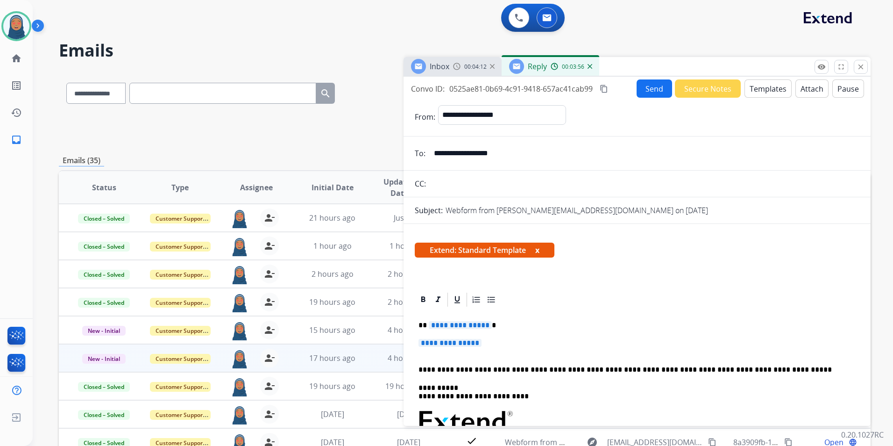
click at [456, 326] on span "**********" at bounding box center [460, 325] width 63 height 8
click at [445, 326] on span "**********" at bounding box center [460, 325] width 63 height 8
paste div
click at [426, 325] on p "*******" at bounding box center [634, 325] width 430 height 8
click at [444, 346] on span "**********" at bounding box center [450, 343] width 63 height 8
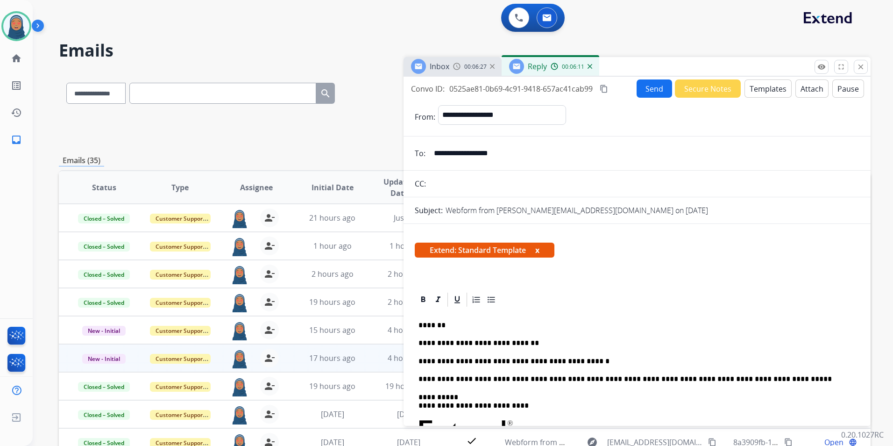
click at [641, 90] on button "Send" at bounding box center [655, 88] width 36 height 18
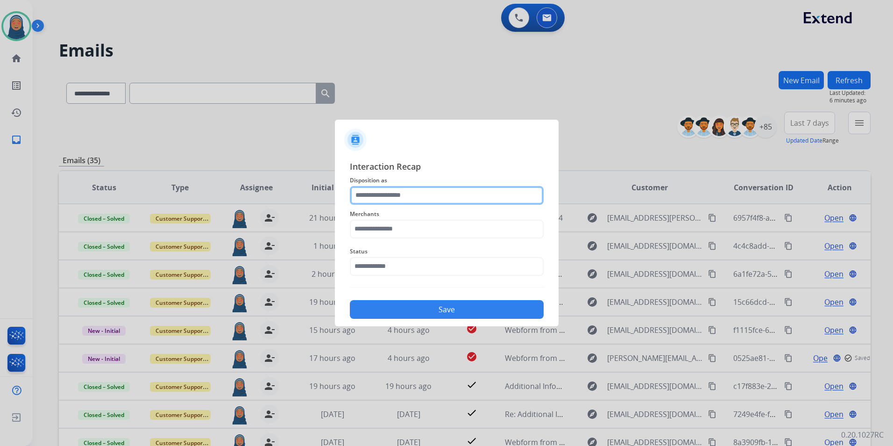
click at [425, 192] on input "text" at bounding box center [447, 195] width 194 height 19
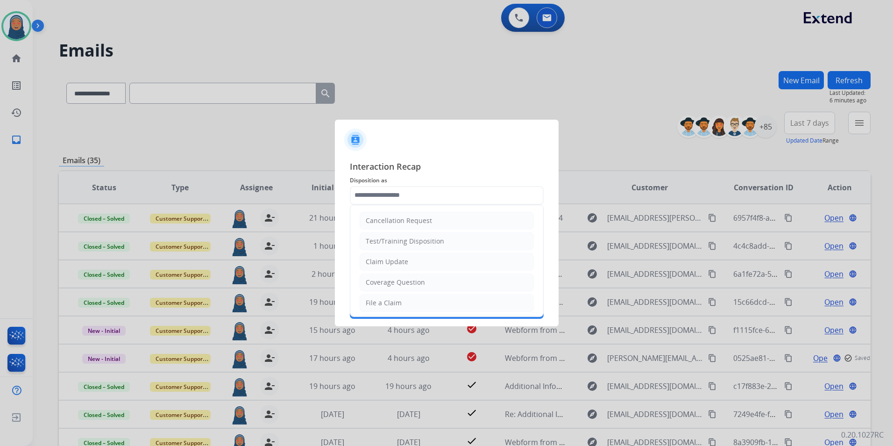
click at [414, 298] on li "File a Claim" at bounding box center [447, 303] width 174 height 18
type input "**********"
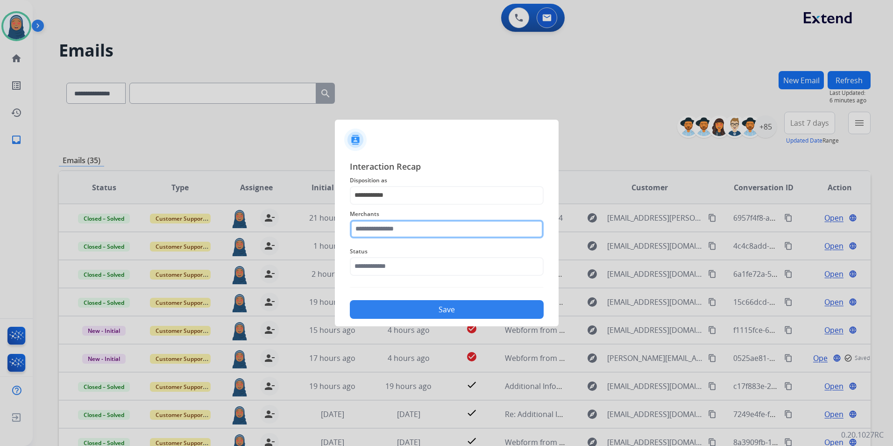
click at [420, 228] on input "text" at bounding box center [447, 229] width 194 height 19
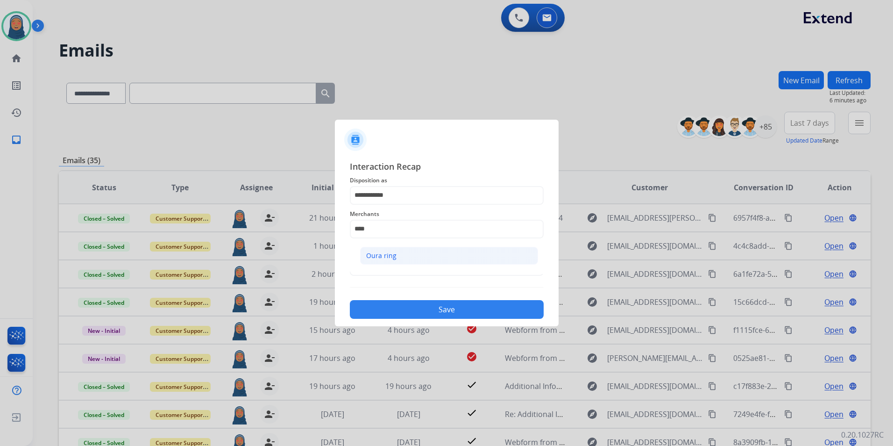
click at [435, 259] on li "Oura ring" at bounding box center [449, 256] width 178 height 18
type input "*********"
click at [414, 265] on input "text" at bounding box center [447, 266] width 194 height 19
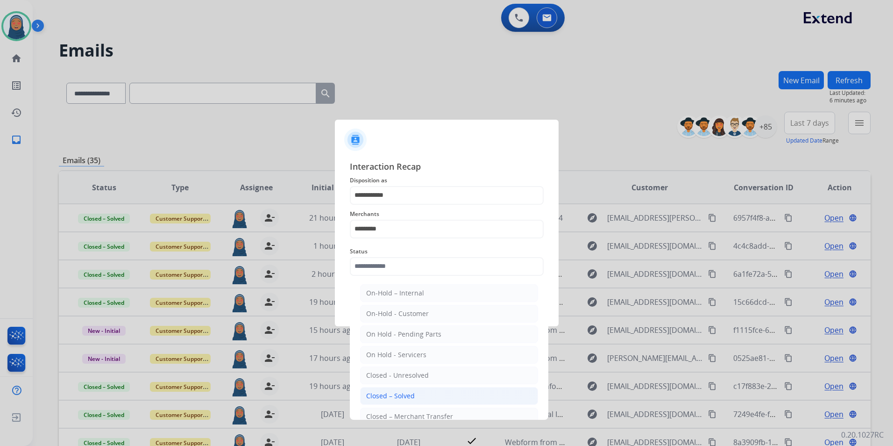
click at [420, 400] on li "Closed – Solved" at bounding box center [449, 396] width 178 height 18
type input "**********"
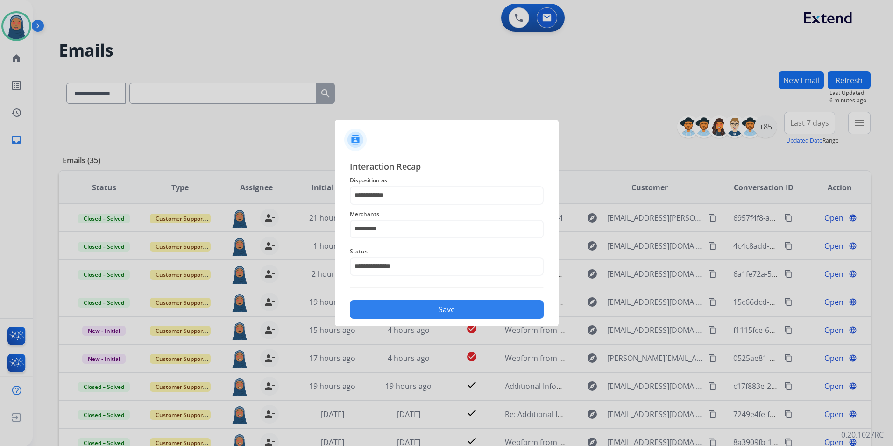
click at [451, 315] on button "Save" at bounding box center [447, 309] width 194 height 19
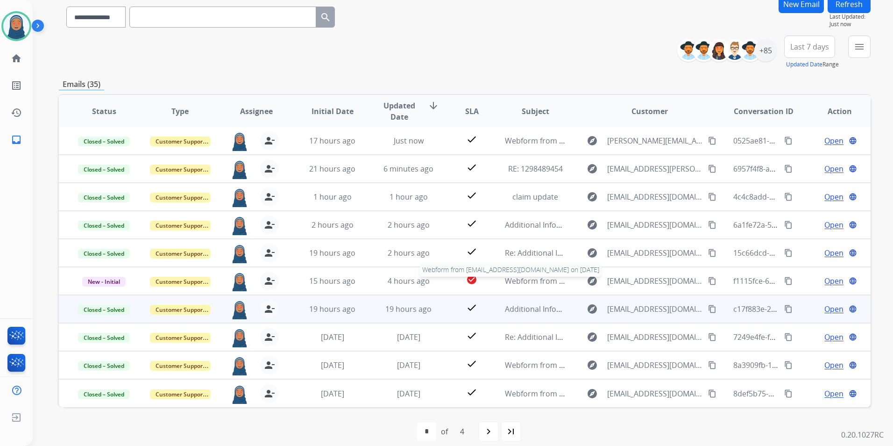
scroll to position [86, 0]
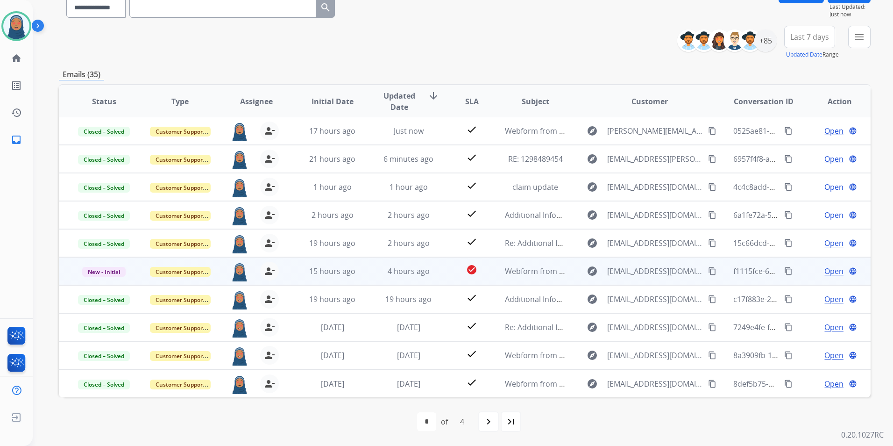
click at [831, 272] on span "Open" at bounding box center [834, 270] width 19 height 11
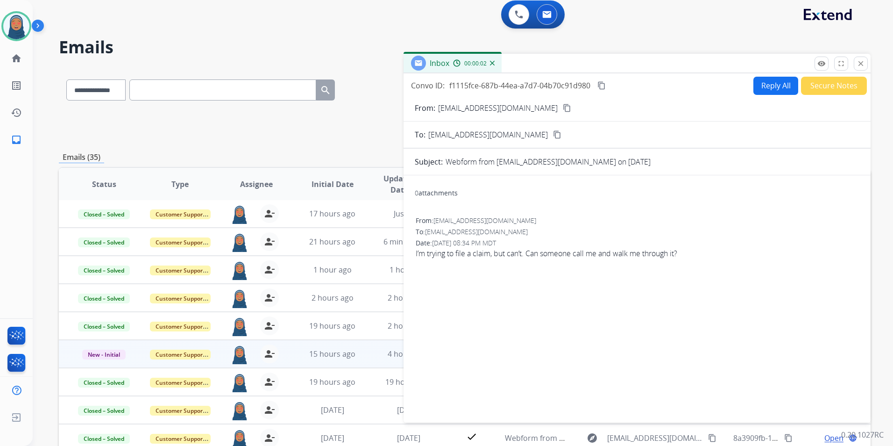
scroll to position [0, 0]
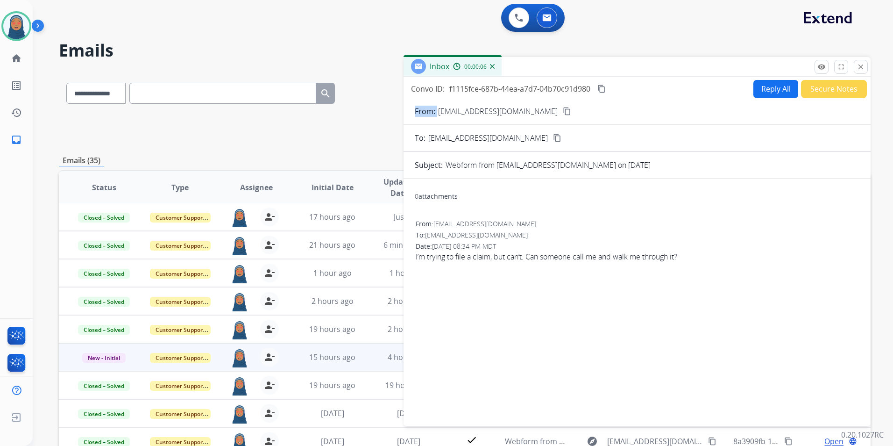
drag, startPoint x: 525, startPoint y: 110, endPoint x: 438, endPoint y: 112, distance: 87.4
click at [438, 112] on div "From: karimelton97@gmail.com content_copy" at bounding box center [637, 111] width 467 height 11
copy p "From:"
click at [821, 66] on mat-icon "remove_red_eye" at bounding box center [822, 67] width 8 height 8
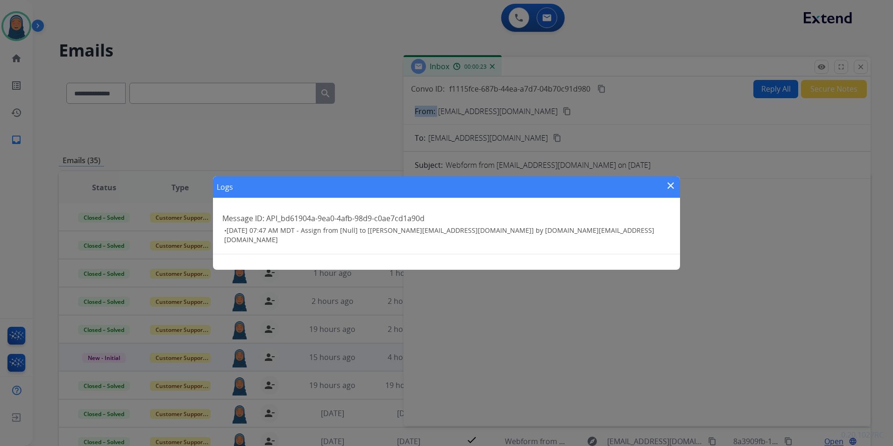
click at [668, 188] on mat-icon "close" at bounding box center [670, 185] width 11 height 11
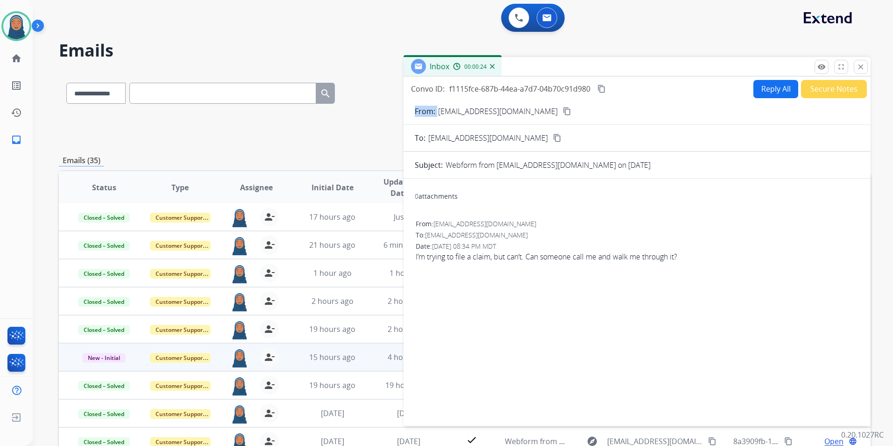
click at [816, 89] on button "Secure Notes" at bounding box center [834, 89] width 66 height 18
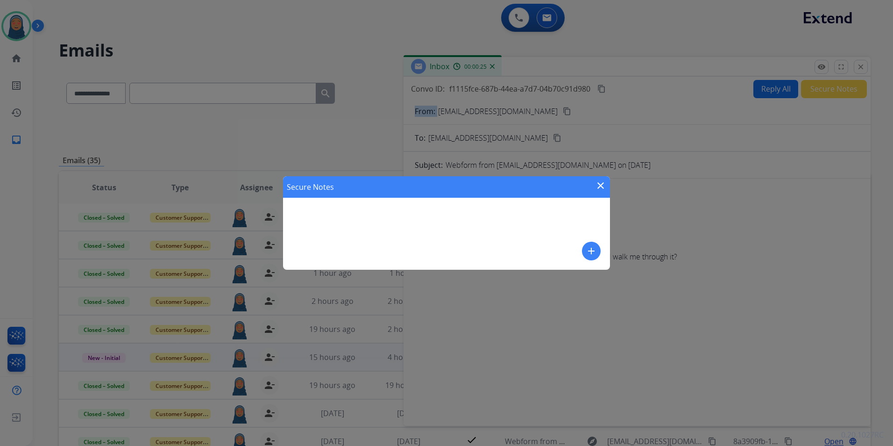
click at [588, 255] on mat-icon "add" at bounding box center [591, 250] width 11 height 11
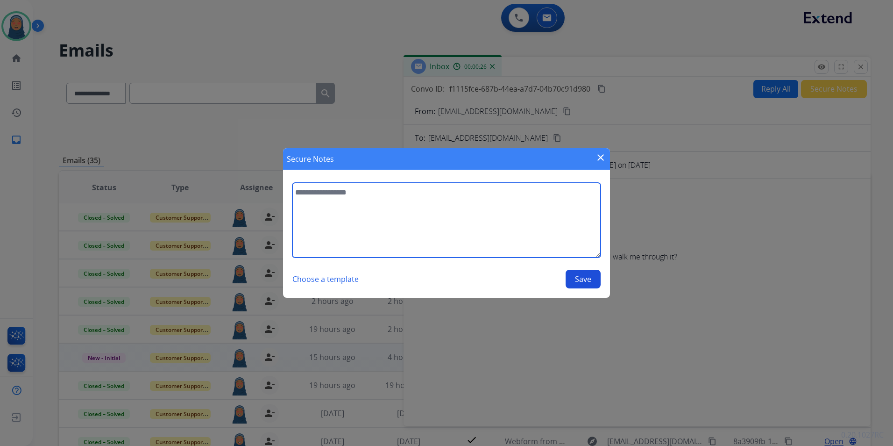
click at [486, 219] on textarea at bounding box center [446, 220] width 308 height 75
type textarea "**********"
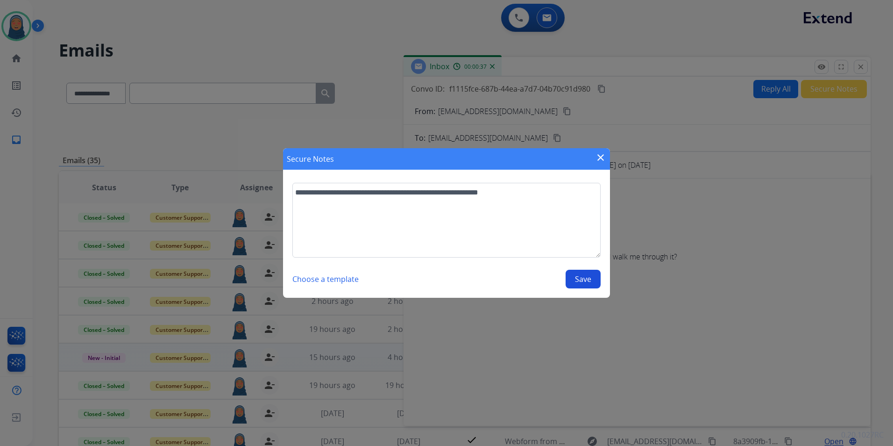
click at [576, 283] on button "Save" at bounding box center [583, 279] width 35 height 19
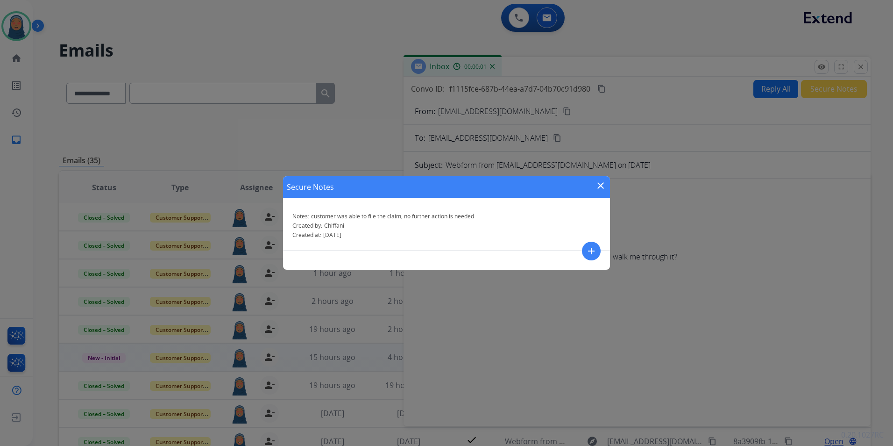
click at [601, 184] on mat-icon "close" at bounding box center [600, 185] width 11 height 11
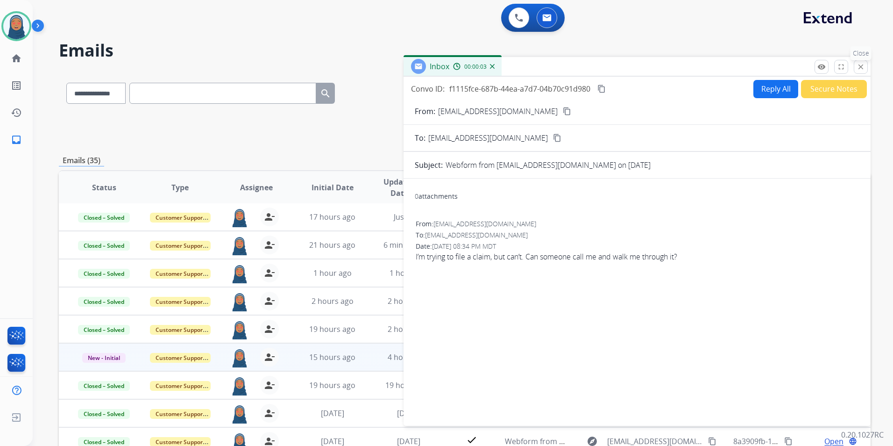
click at [861, 66] on mat-icon "close" at bounding box center [861, 67] width 8 height 8
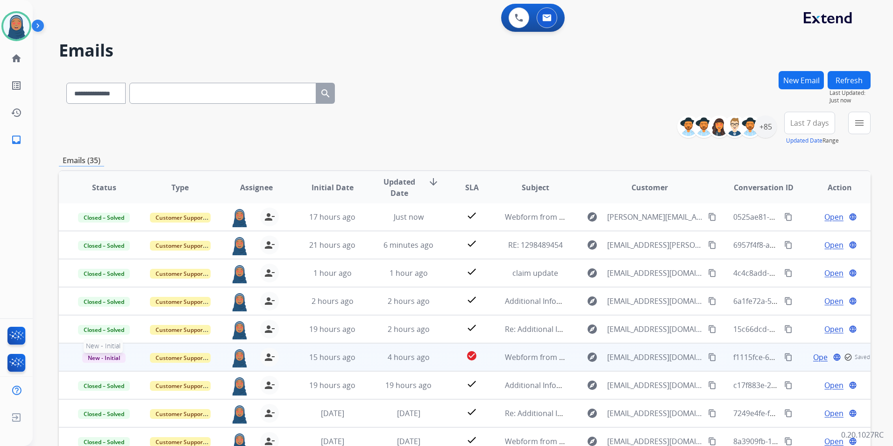
click at [120, 358] on span "New - Initial" at bounding box center [103, 358] width 43 height 10
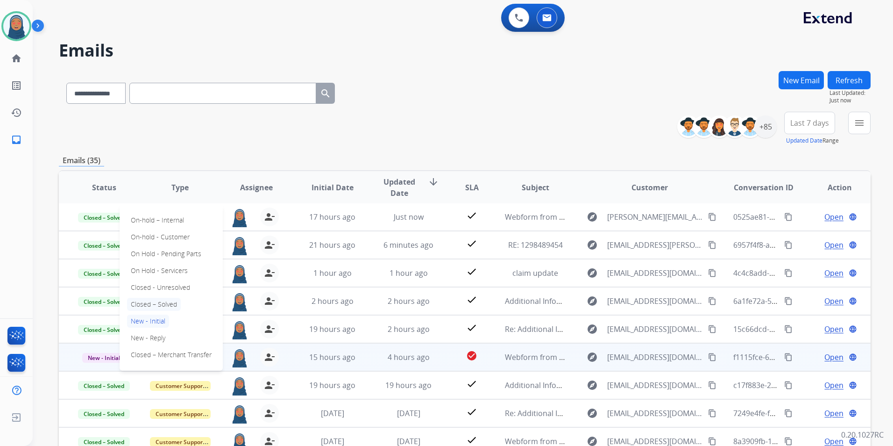
click at [164, 306] on p "Closed – Solved" at bounding box center [154, 304] width 54 height 13
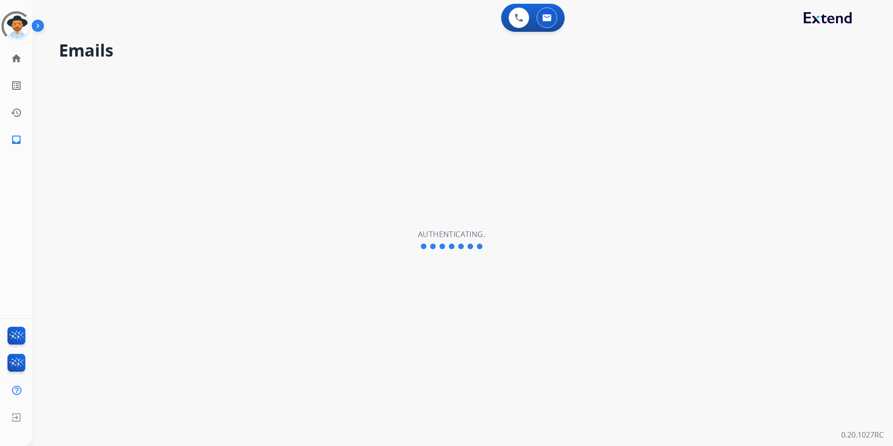
select select "**********"
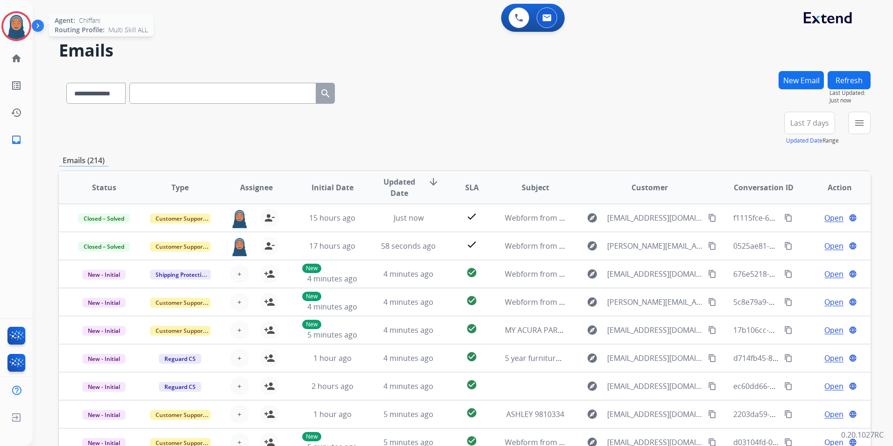
click at [19, 30] on img at bounding box center [16, 26] width 26 height 26
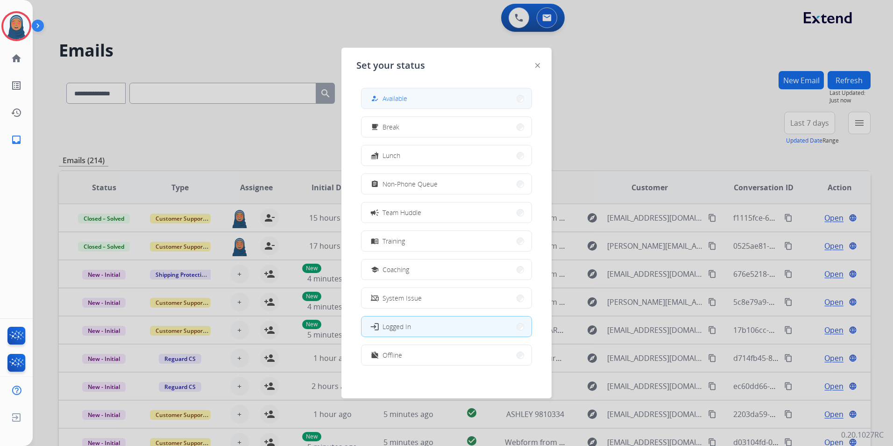
click at [395, 101] on span "Available" at bounding box center [395, 98] width 25 height 10
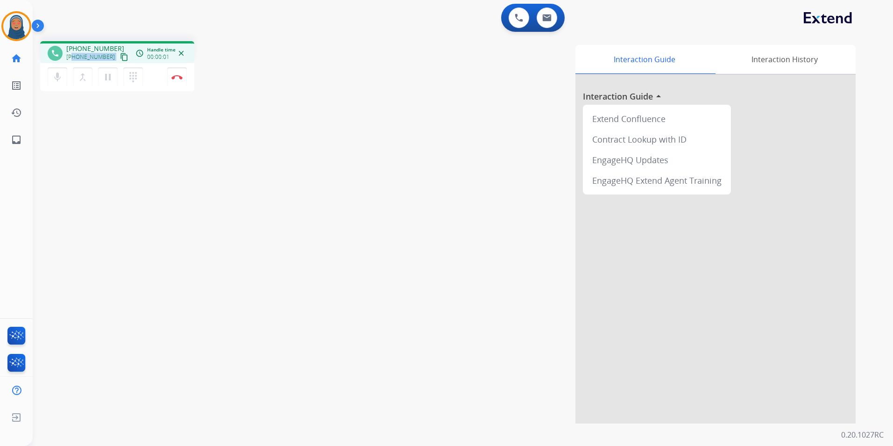
drag, startPoint x: 107, startPoint y: 56, endPoint x: 74, endPoint y: 57, distance: 32.7
click at [74, 57] on div "+13234435077 content_copy" at bounding box center [98, 56] width 64 height 11
copy div "3234435077 content_copy access_time Call metrics Queue 00:10 Hold 00:00 Talk 00…"
click at [178, 79] on img at bounding box center [176, 77] width 11 height 5
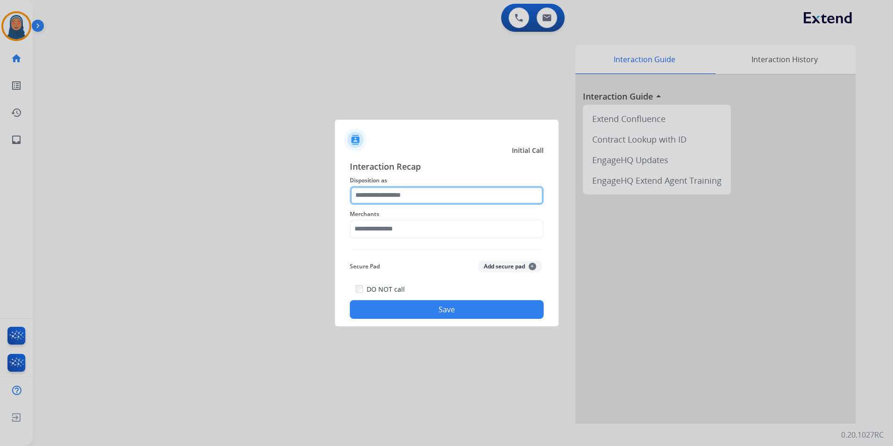
click at [404, 197] on input "text" at bounding box center [447, 195] width 194 height 19
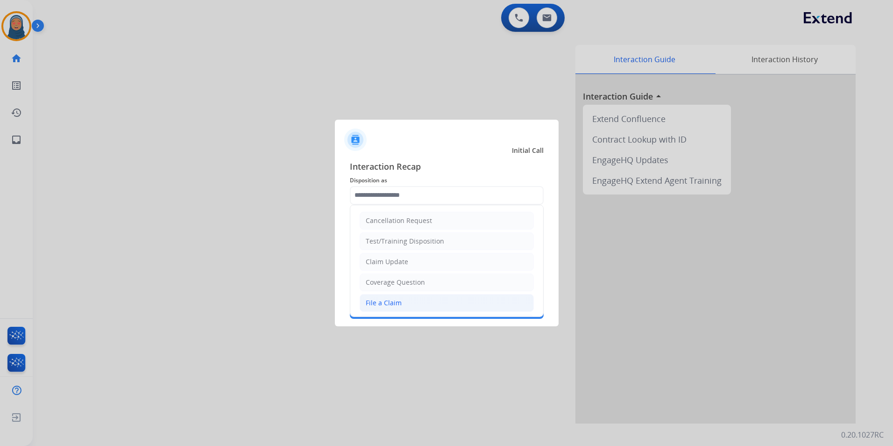
click at [390, 300] on div "File a Claim" at bounding box center [384, 302] width 36 height 9
type input "**********"
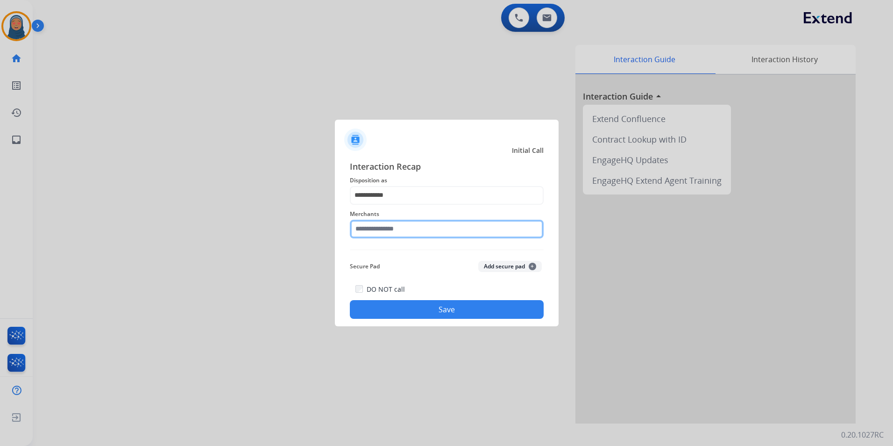
click at [409, 224] on input "text" at bounding box center [447, 229] width 194 height 19
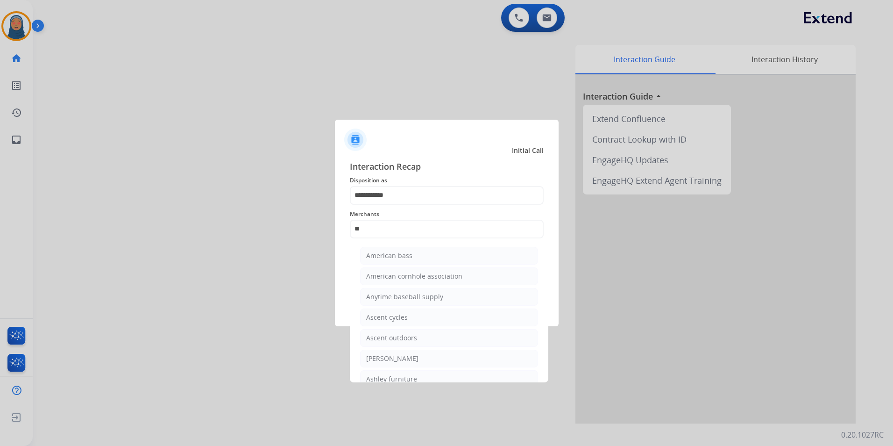
drag, startPoint x: 402, startPoint y: 374, endPoint x: 408, endPoint y: 357, distance: 18.2
click at [403, 374] on div "Ashley furniture" at bounding box center [391, 378] width 51 height 9
type input "**********"
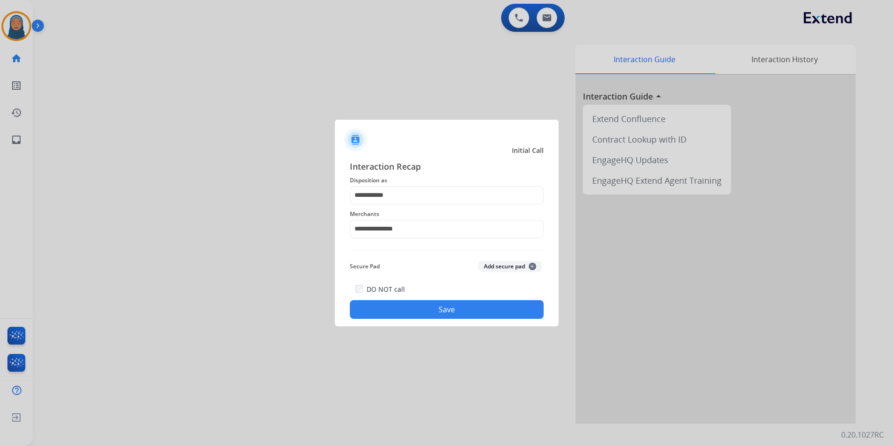
click at [432, 306] on button "Save" at bounding box center [447, 309] width 194 height 19
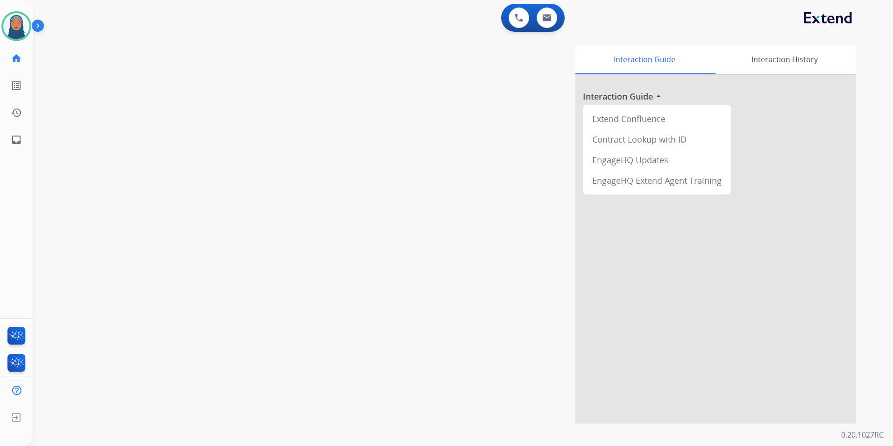
drag, startPoint x: 16, startPoint y: 31, endPoint x: 37, endPoint y: 30, distance: 20.6
click at [16, 30] on img at bounding box center [16, 26] width 26 height 26
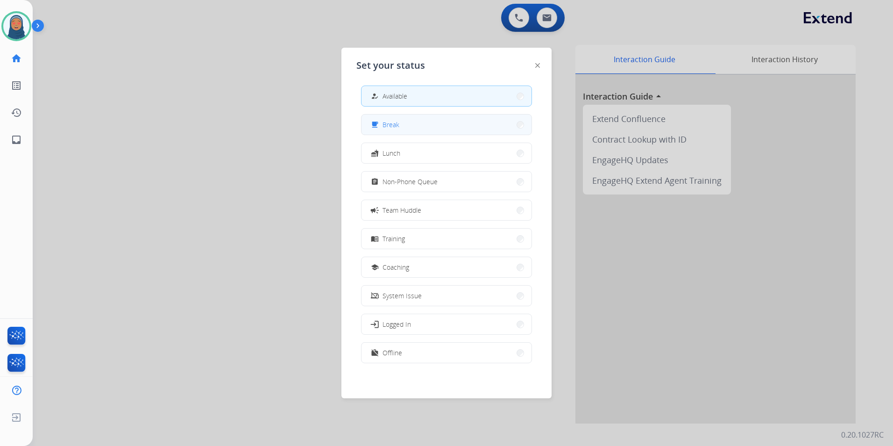
scroll to position [3, 0]
click at [407, 163] on div "how_to_reg Available free_breakfast Break fastfood Lunch assignment Non-Phone Q…" at bounding box center [447, 227] width 180 height 294
click at [407, 156] on button "fastfood Lunch" at bounding box center [447, 153] width 170 height 20
